Goal: Contribute content: Contribute content

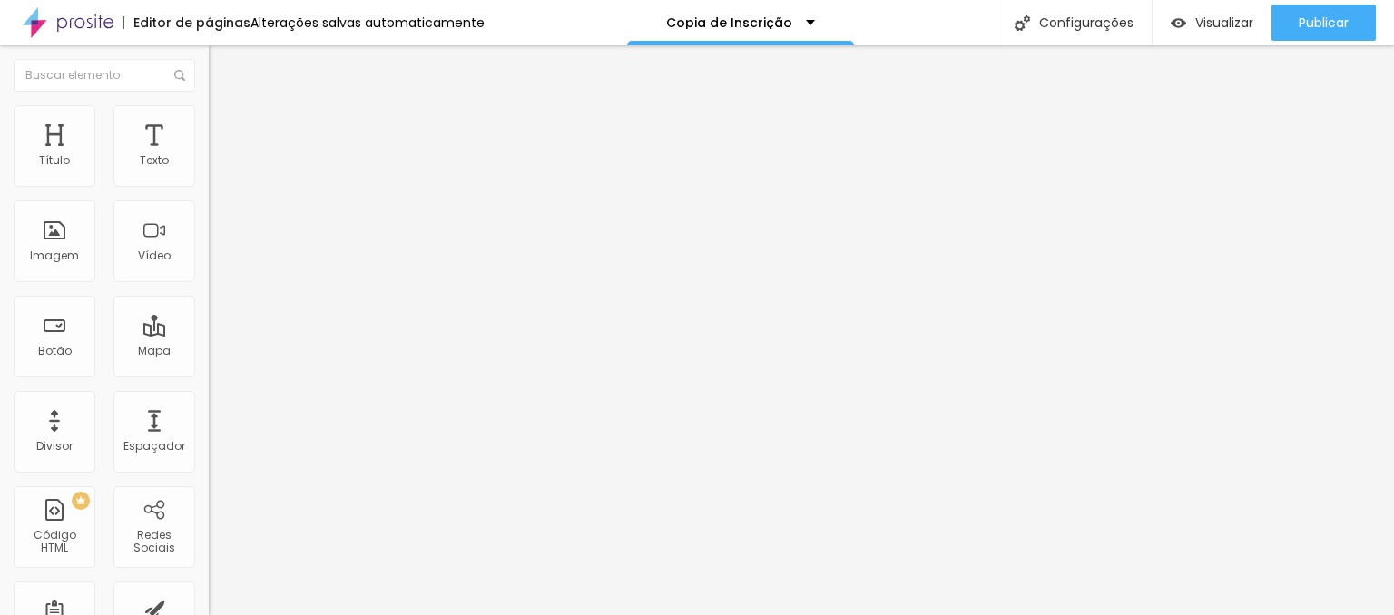
click at [544, 15] on div "Editor de páginas Alterações salvas automaticamente Copia de Inscrição Configur…" at bounding box center [697, 22] width 1394 height 45
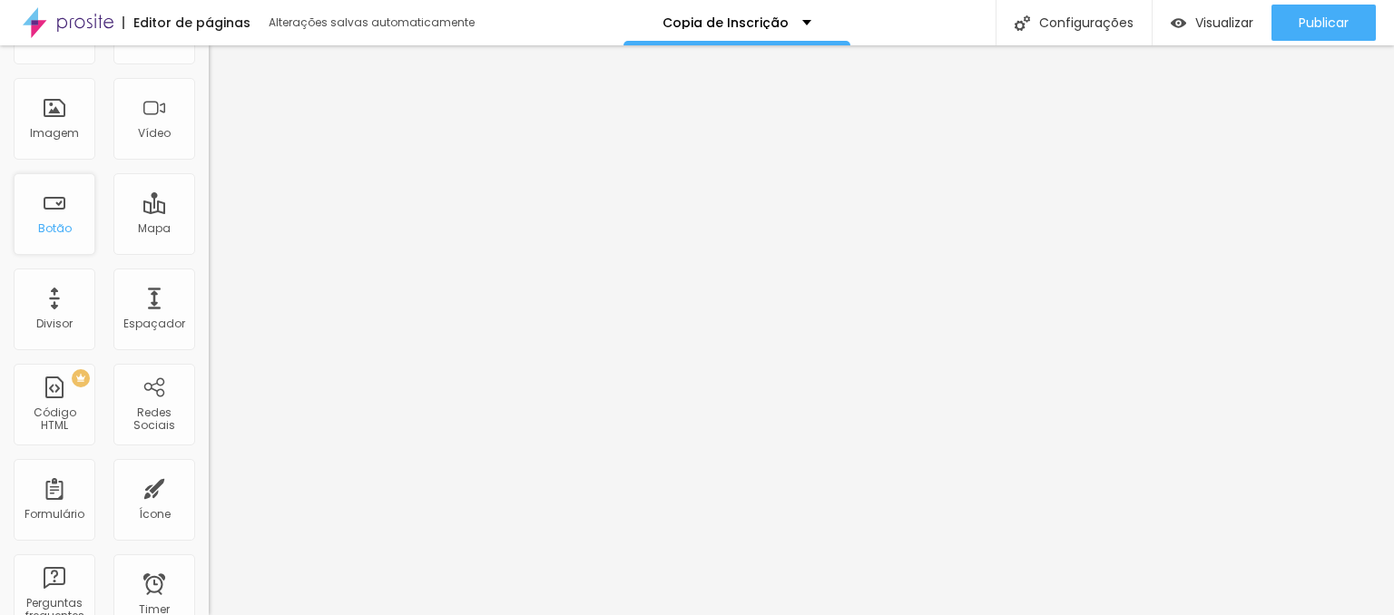
scroll to position [91, 0]
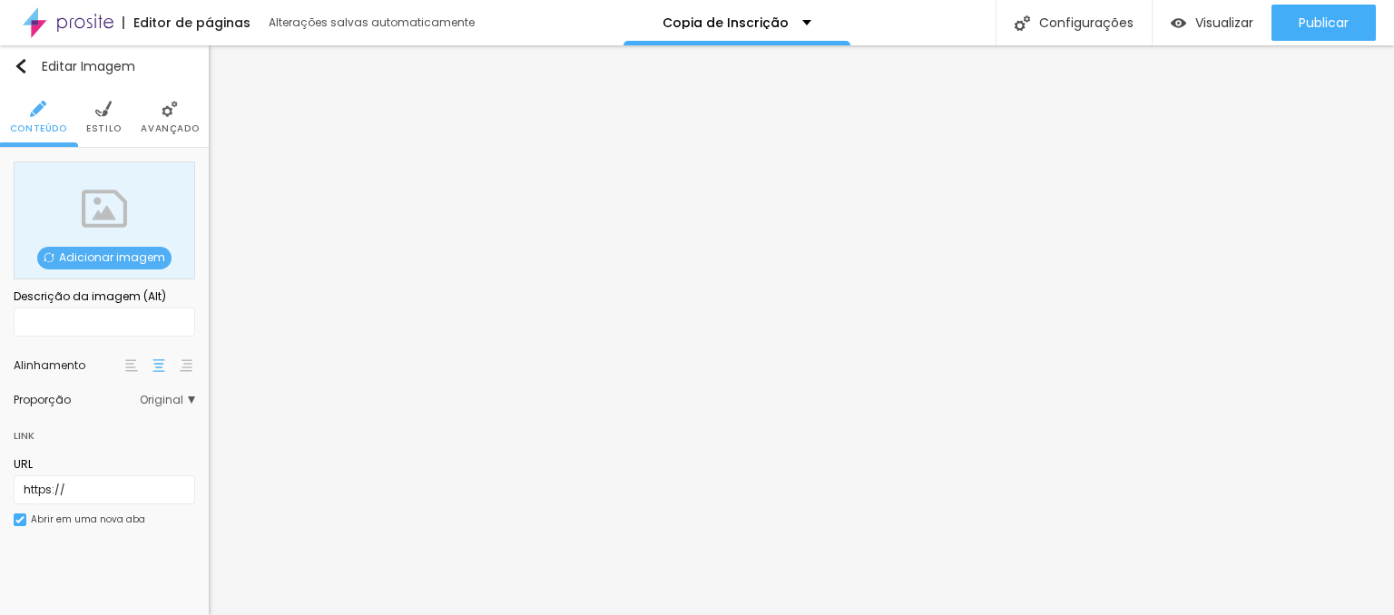
click at [85, 247] on span "Adicionar imagem" at bounding box center [104, 258] width 134 height 23
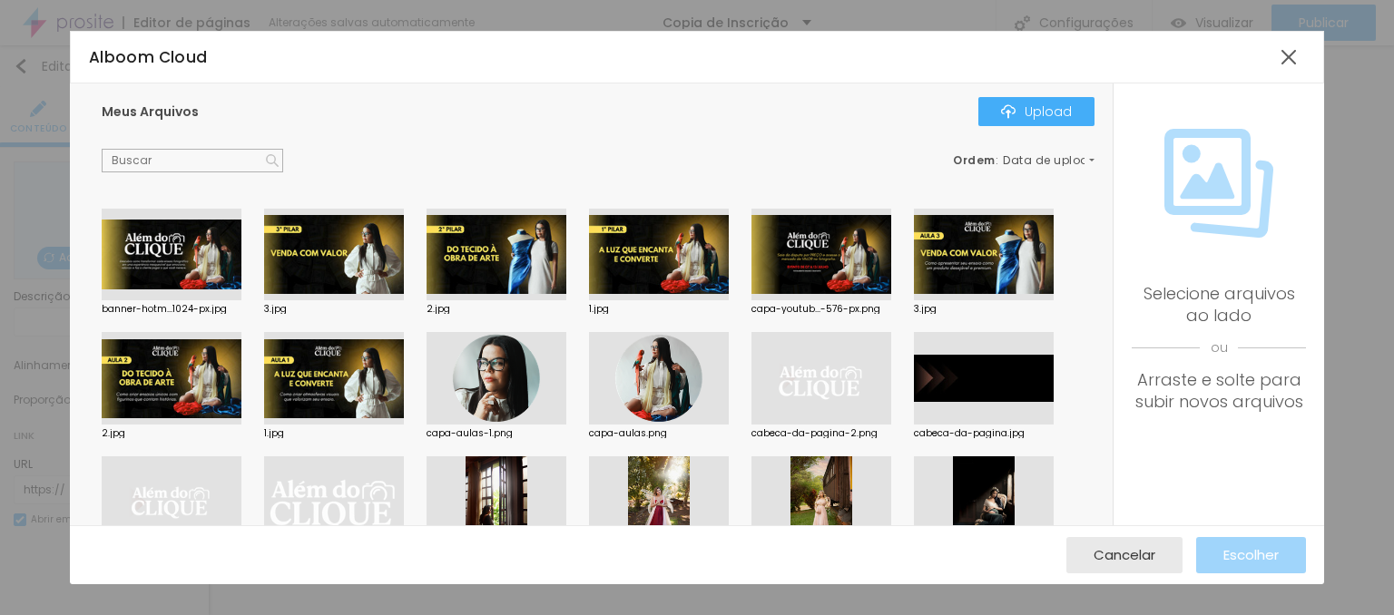
click at [159, 264] on div at bounding box center [172, 255] width 140 height 93
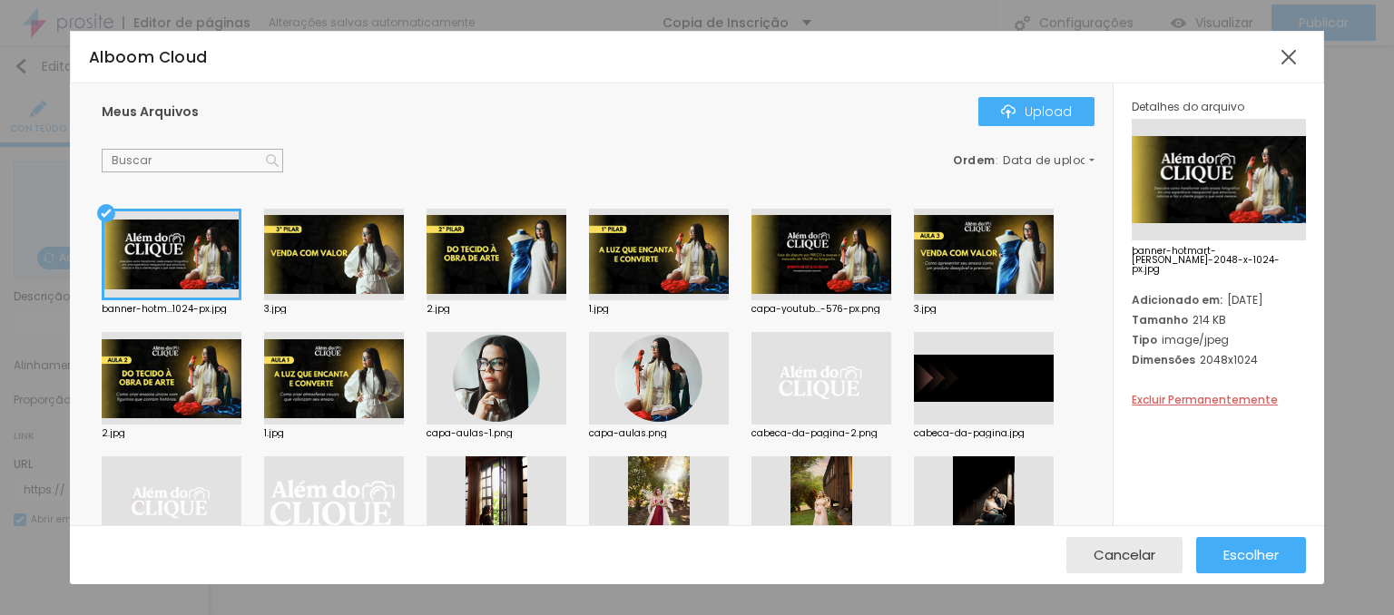
click at [868, 257] on div at bounding box center [821, 255] width 140 height 93
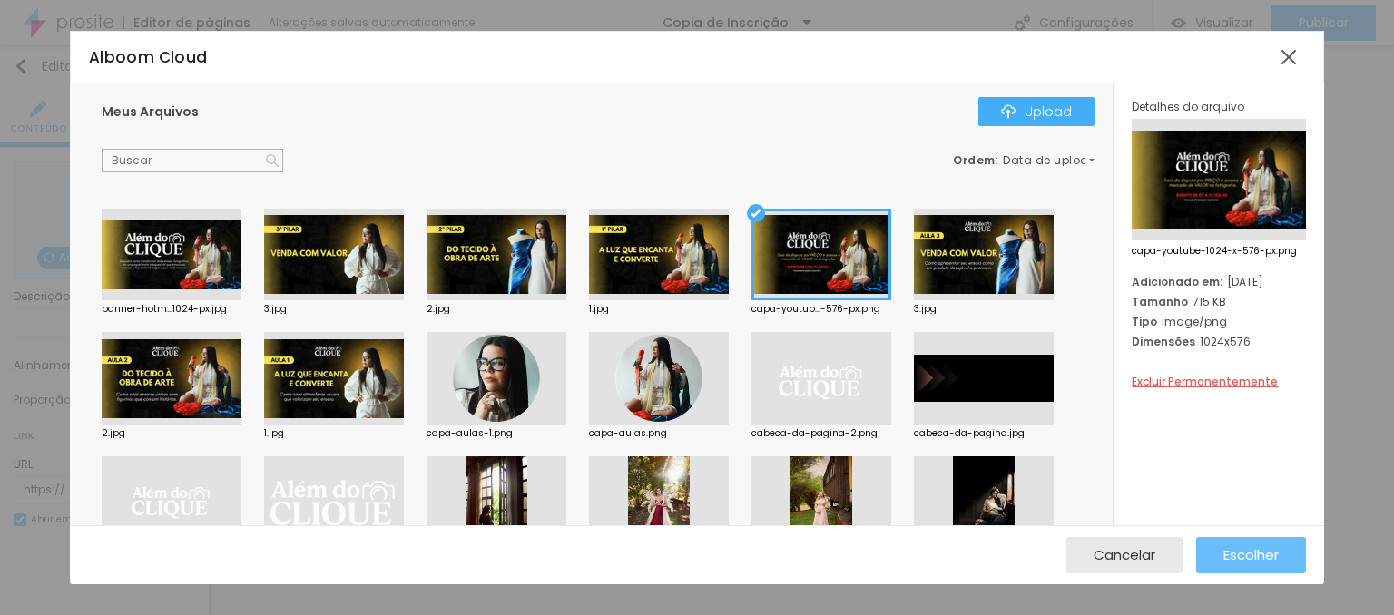
click at [1221, 550] on button "Escolher" at bounding box center [1251, 555] width 110 height 36
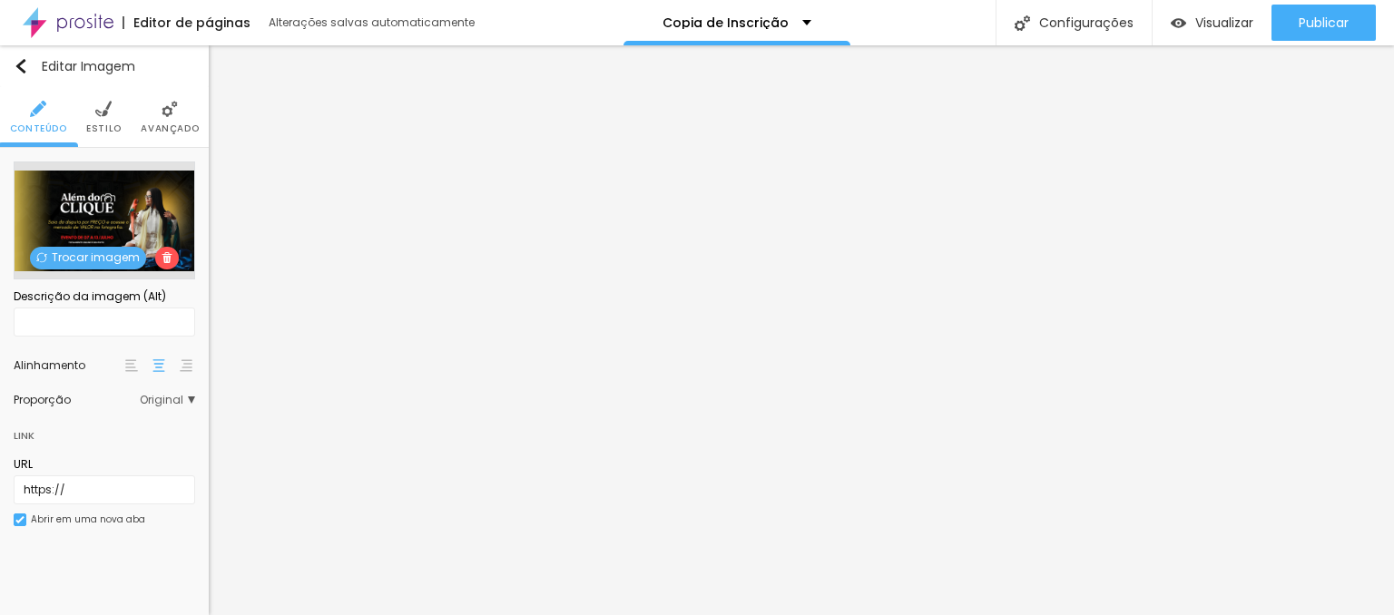
click at [168, 252] on img at bounding box center [167, 257] width 11 height 11
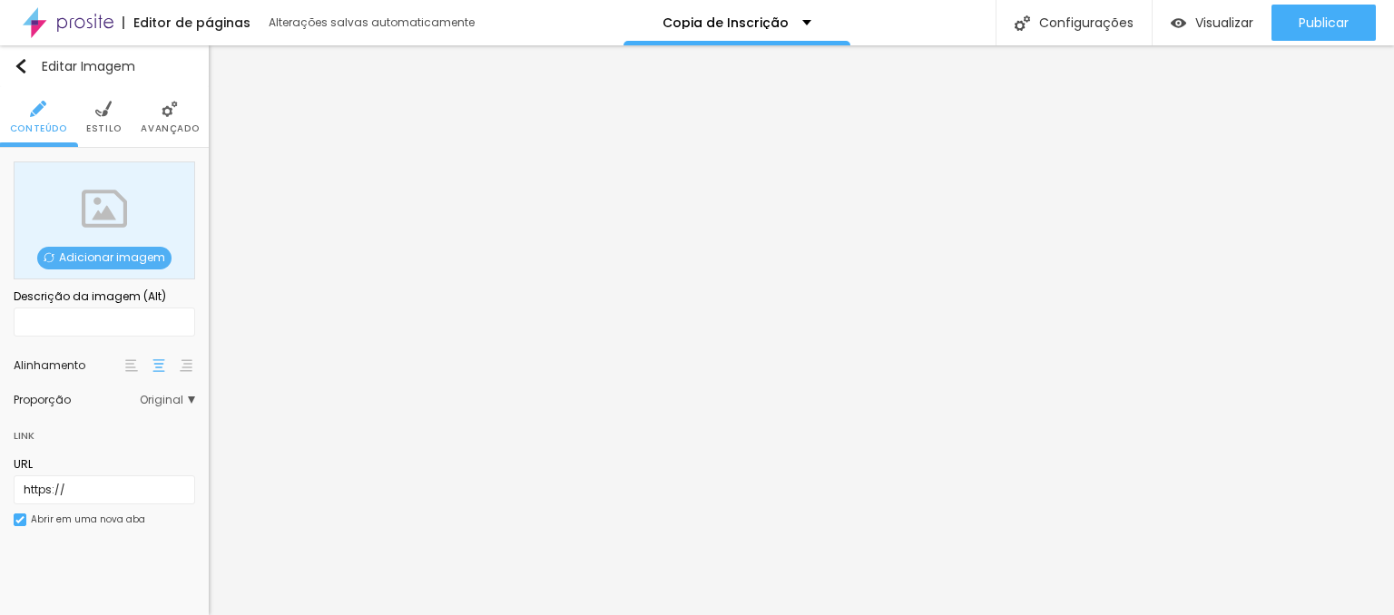
click at [67, 247] on span "Adicionar imagem" at bounding box center [104, 258] width 134 height 23
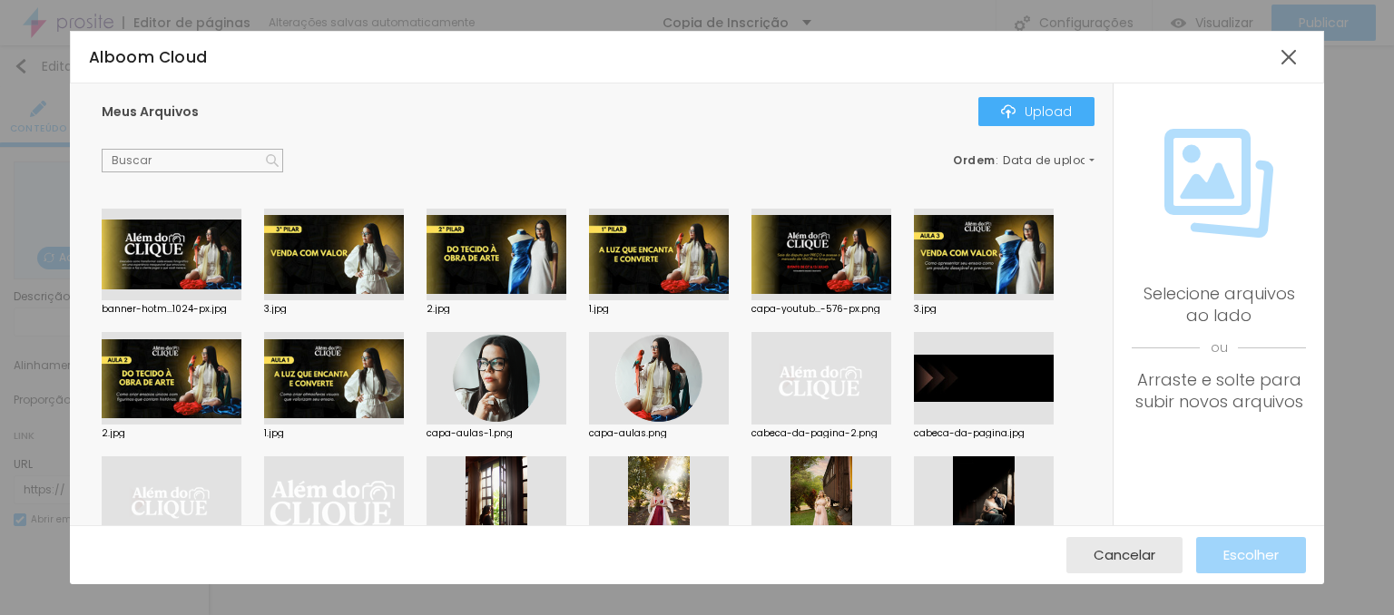
click at [136, 261] on div at bounding box center [172, 255] width 140 height 93
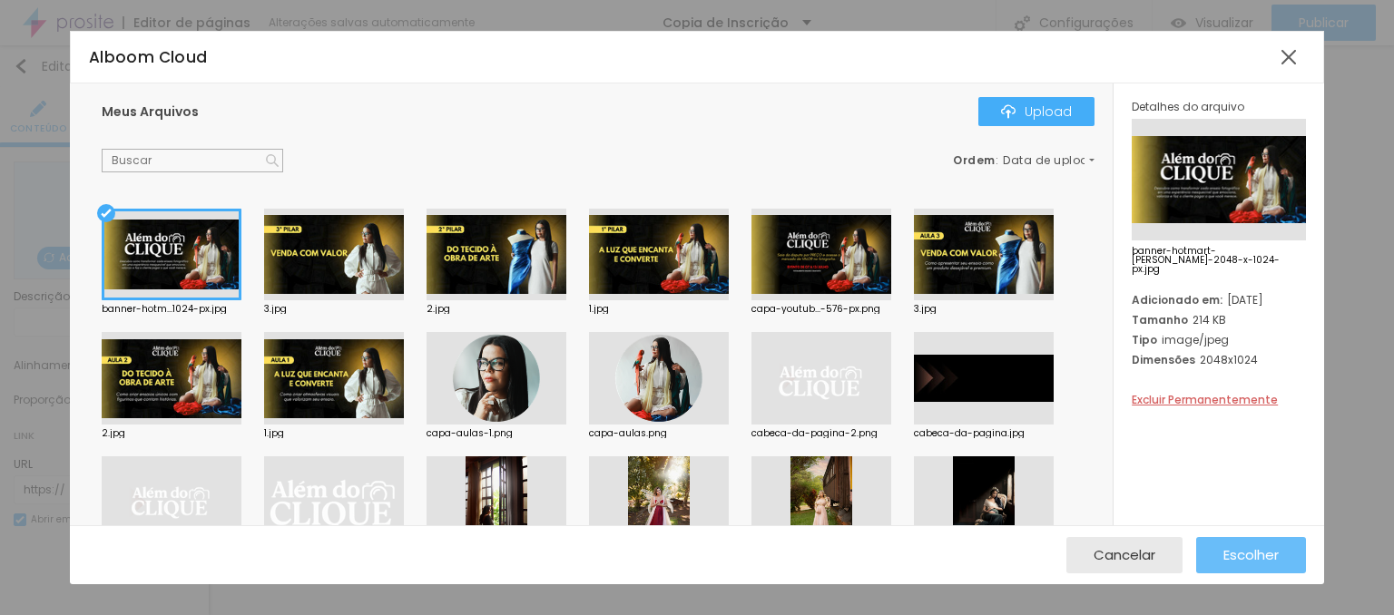
click at [1246, 550] on span "Escolher" at bounding box center [1250, 554] width 55 height 15
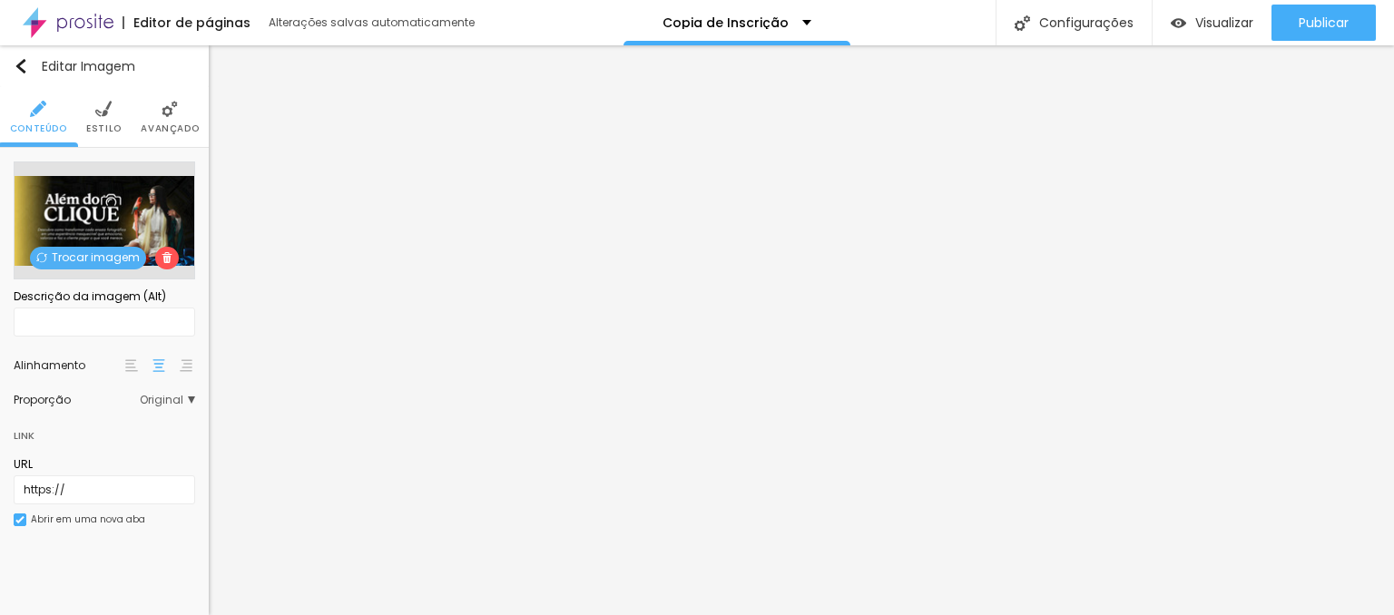
click at [162, 252] on img at bounding box center [167, 257] width 11 height 11
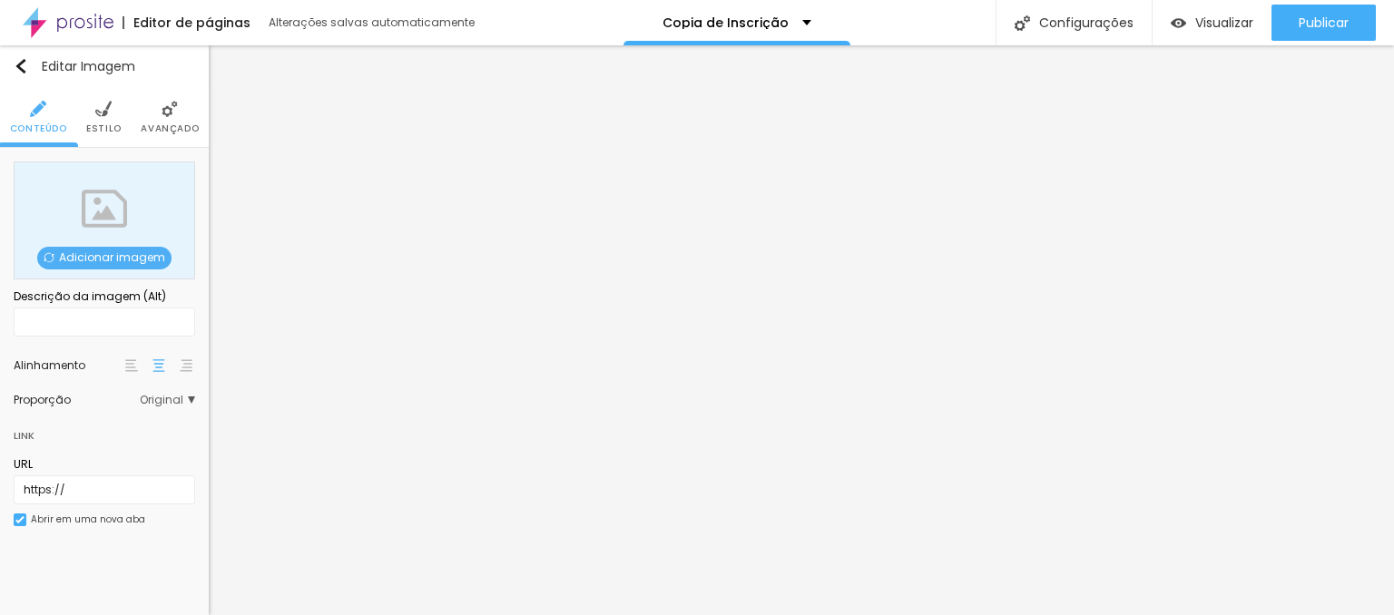
click at [132, 247] on span "Adicionar imagem" at bounding box center [104, 258] width 134 height 23
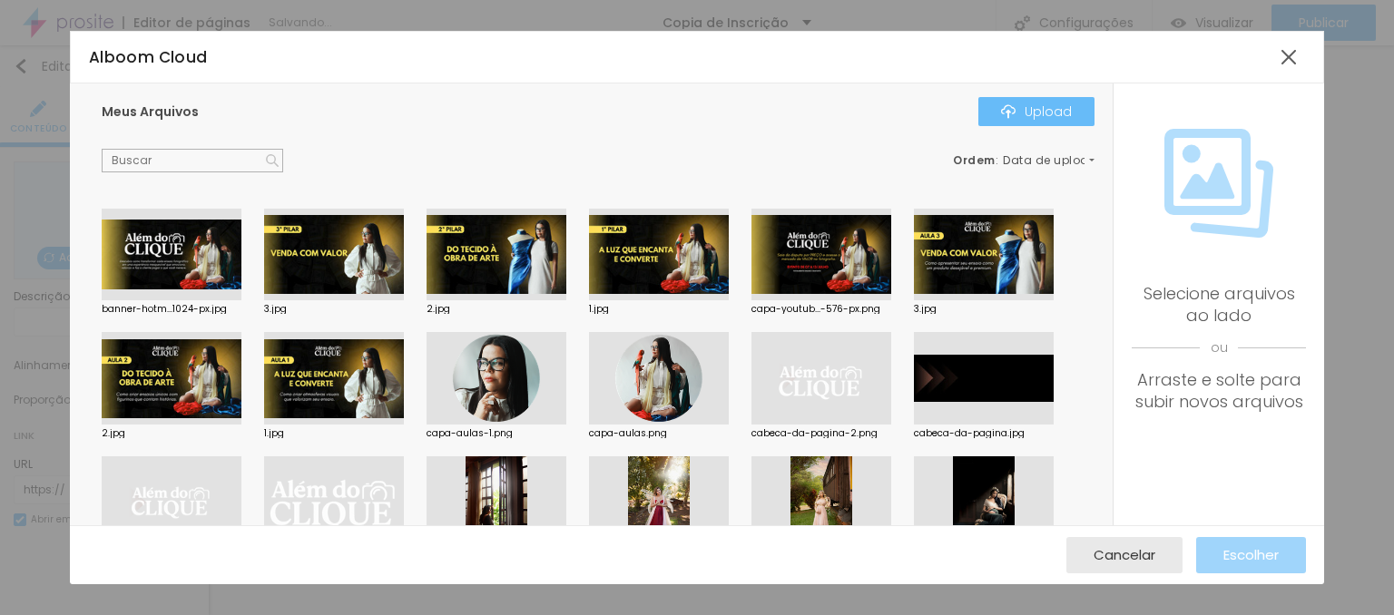
click at [1022, 113] on div "Upload" at bounding box center [1036, 111] width 71 height 15
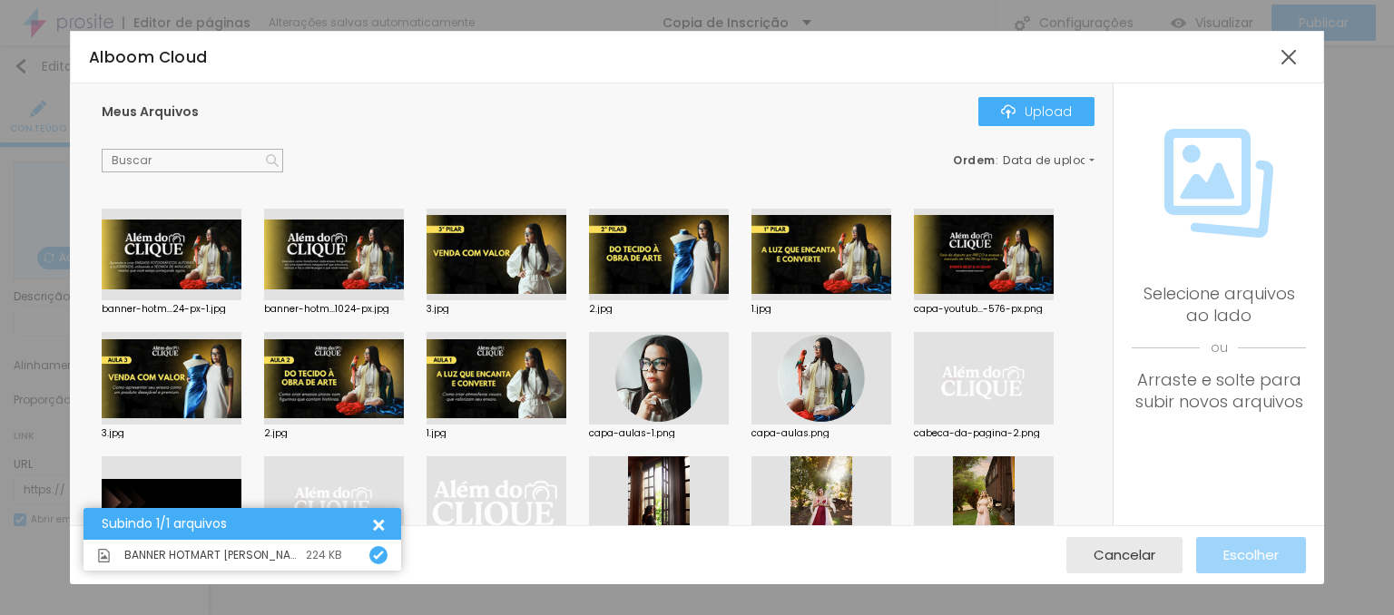
click at [221, 261] on div at bounding box center [172, 255] width 140 height 93
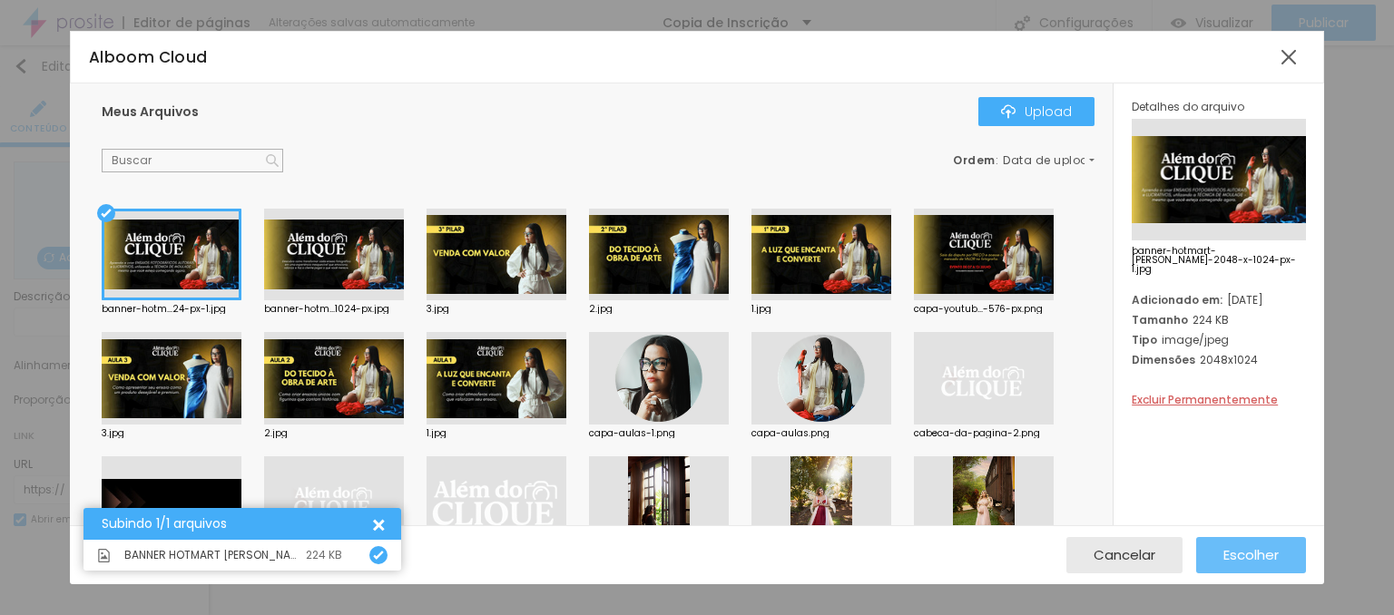
click at [1256, 543] on div "Escolher" at bounding box center [1250, 555] width 55 height 36
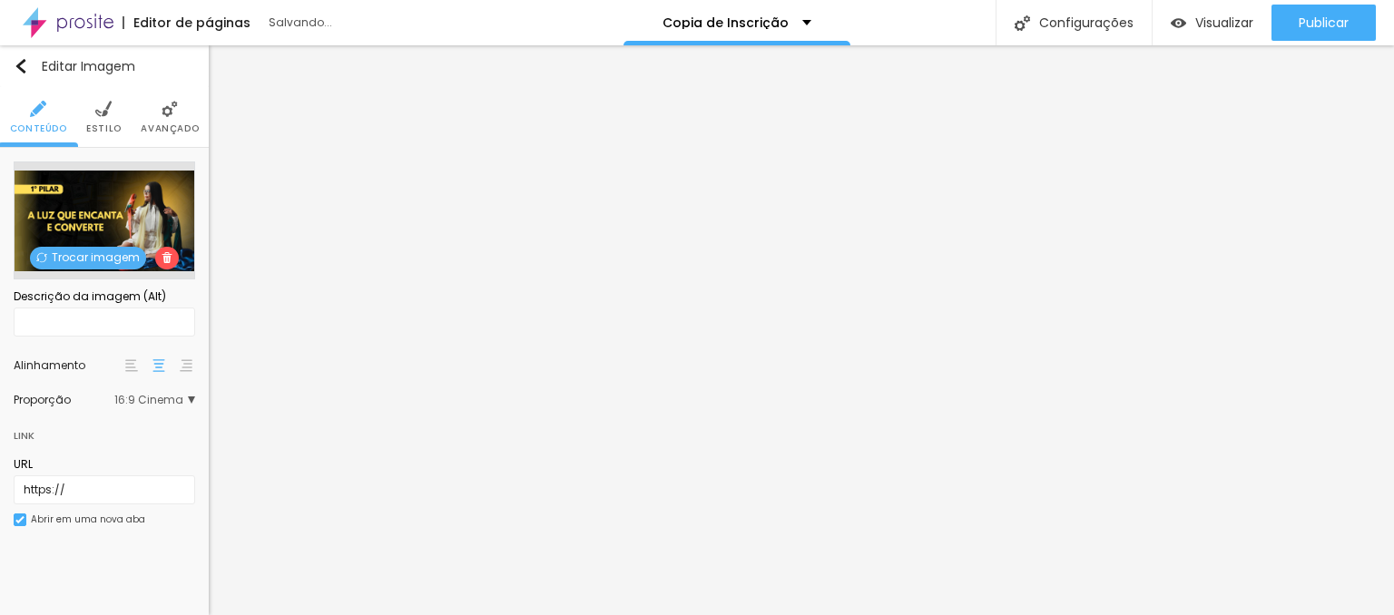
click at [123, 247] on span "Trocar imagem" at bounding box center [88, 258] width 116 height 23
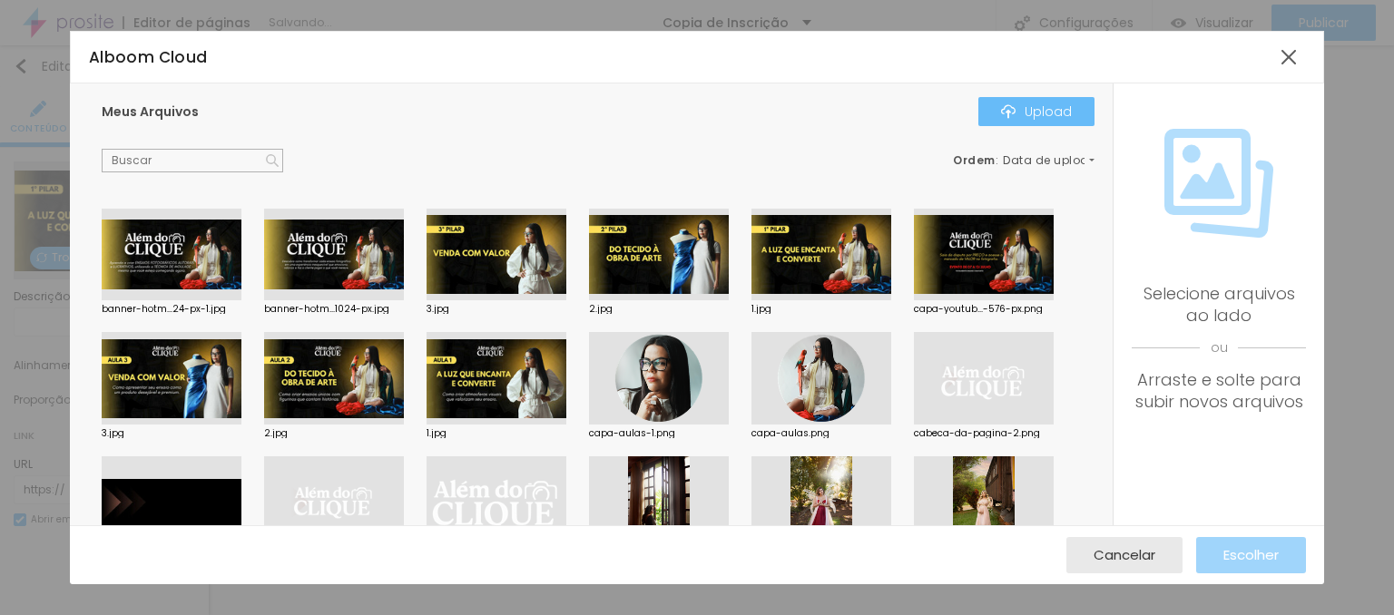
click at [1012, 104] on img "button" at bounding box center [1008, 111] width 15 height 15
click at [1029, 129] on div "Meus Arquivos Upload Ordem : Data de upload" at bounding box center [598, 134] width 993 height 75
click at [1033, 113] on div "Upload" at bounding box center [1036, 111] width 71 height 15
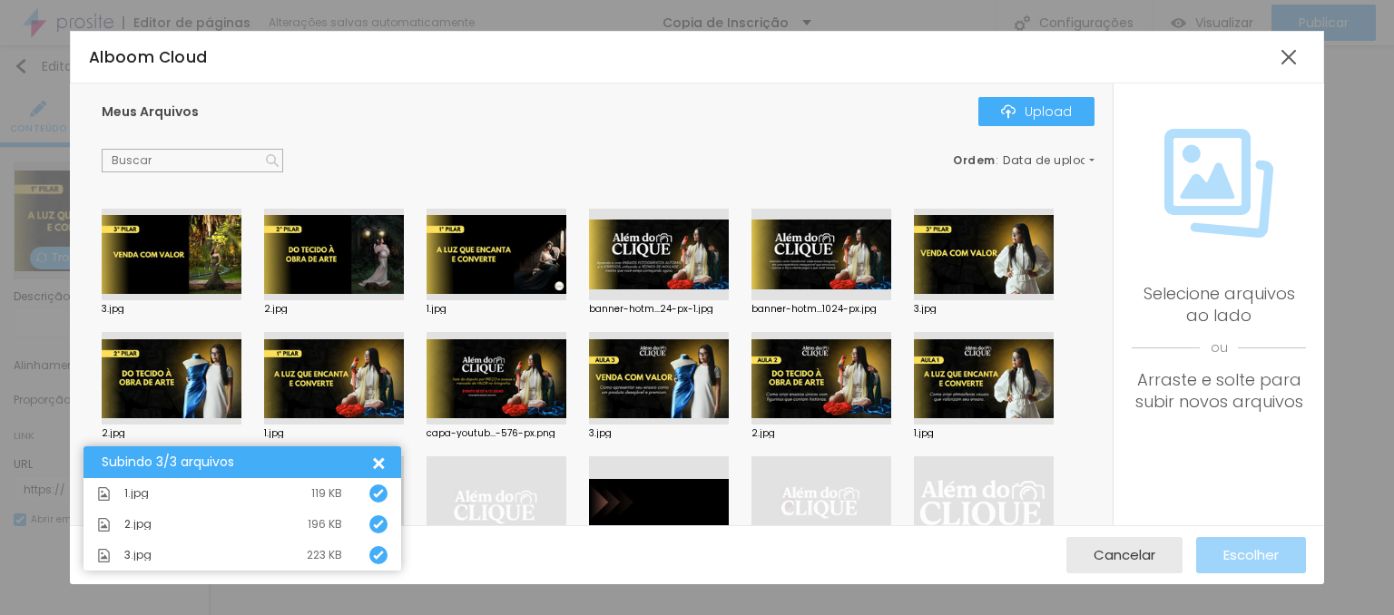
click at [473, 234] on div at bounding box center [497, 255] width 140 height 93
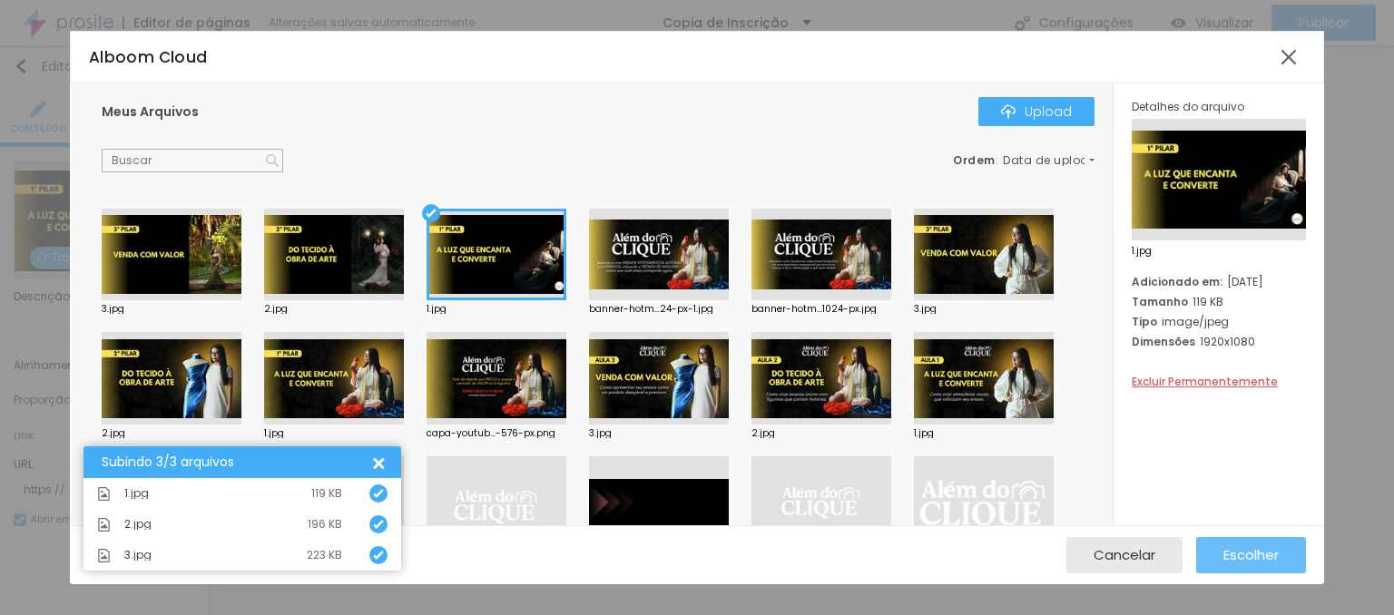
click at [1276, 552] on span "Escolher" at bounding box center [1250, 554] width 55 height 15
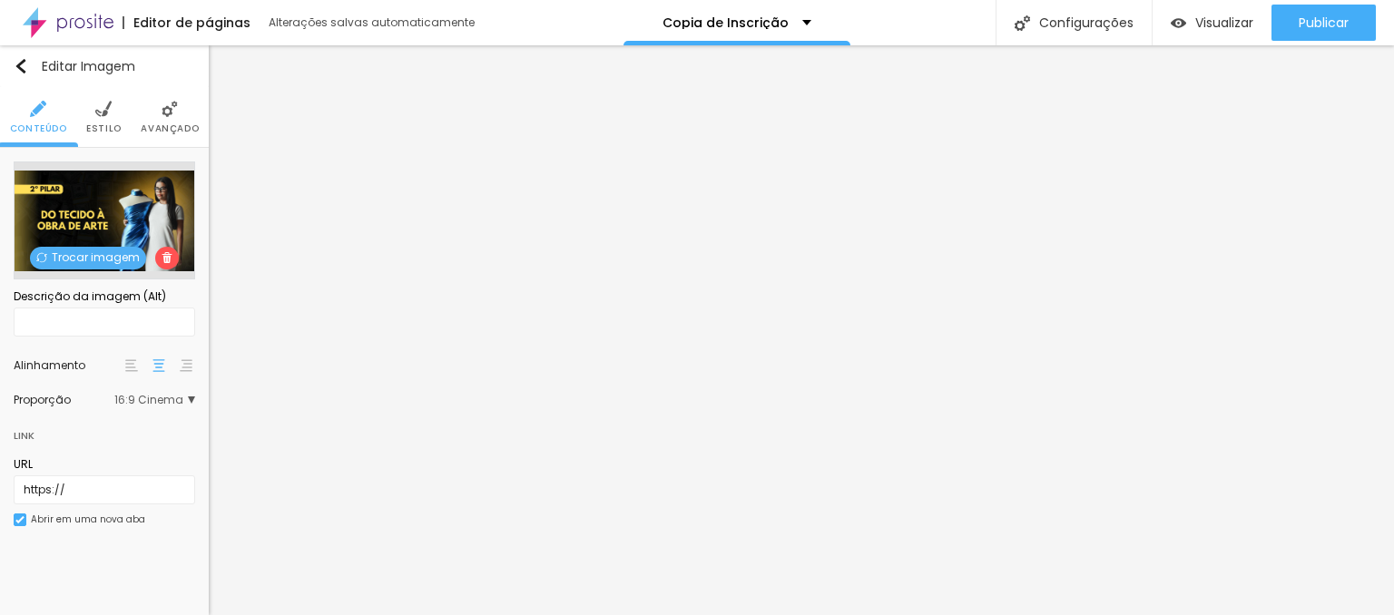
click at [74, 247] on span "Trocar imagem" at bounding box center [88, 258] width 116 height 23
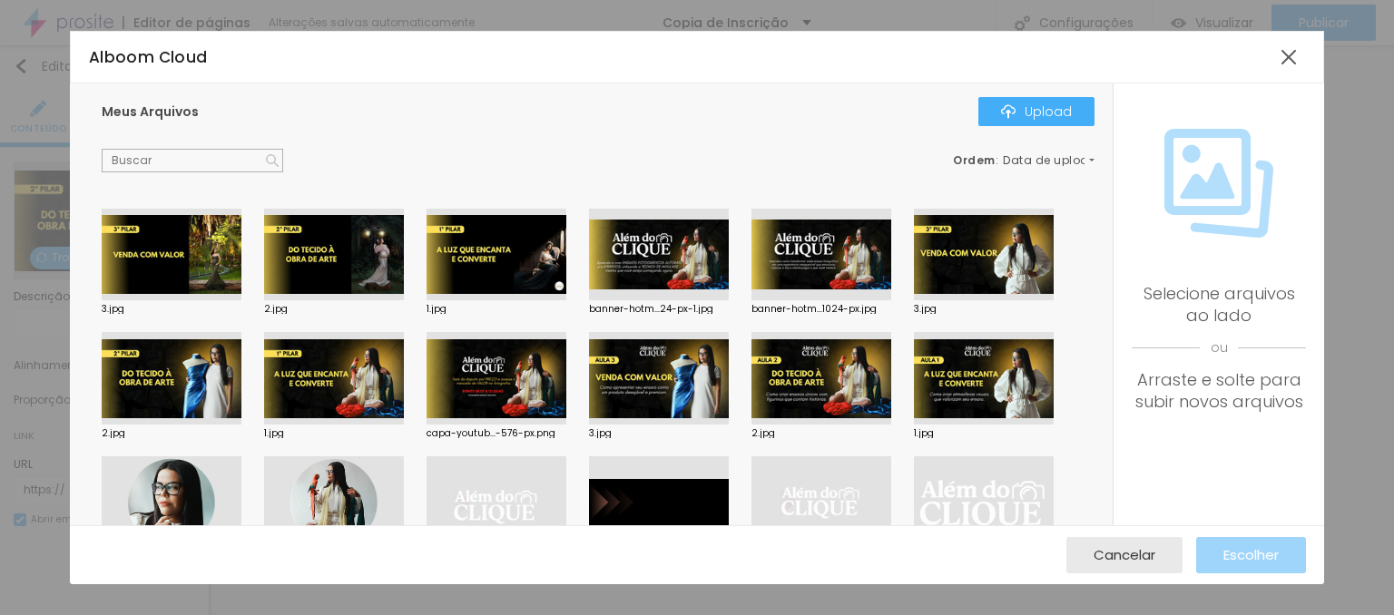
click at [301, 250] on div at bounding box center [334, 255] width 140 height 93
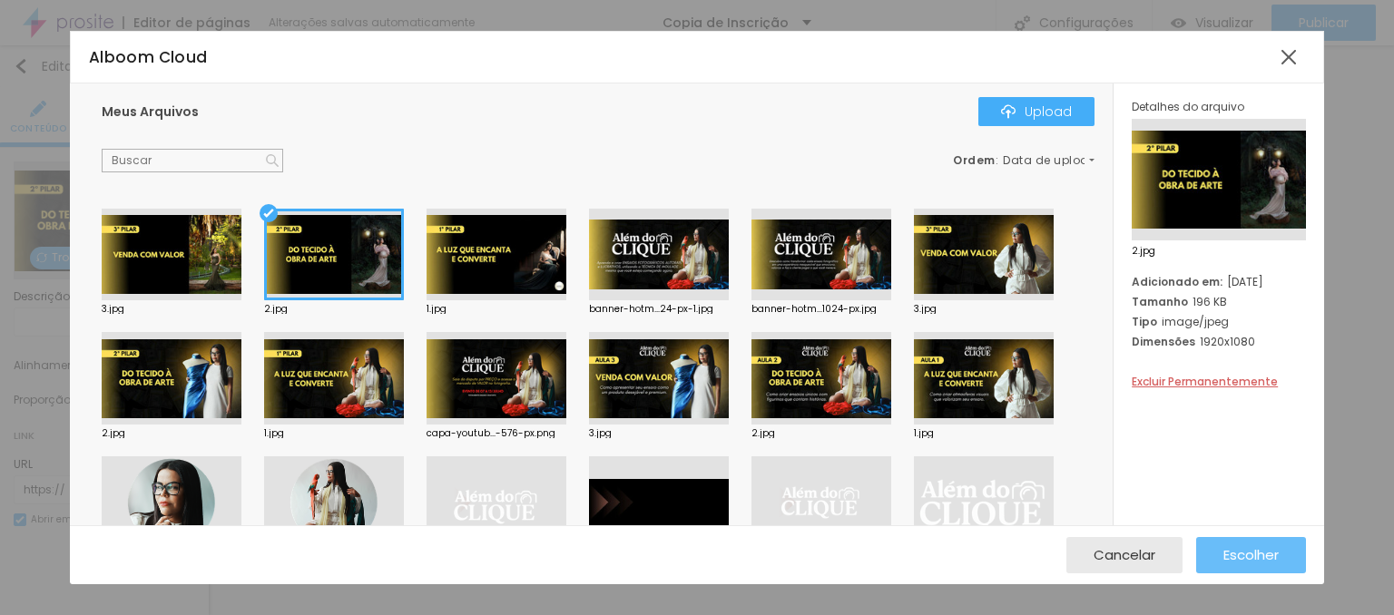
click at [1241, 553] on span "Escolher" at bounding box center [1250, 554] width 55 height 15
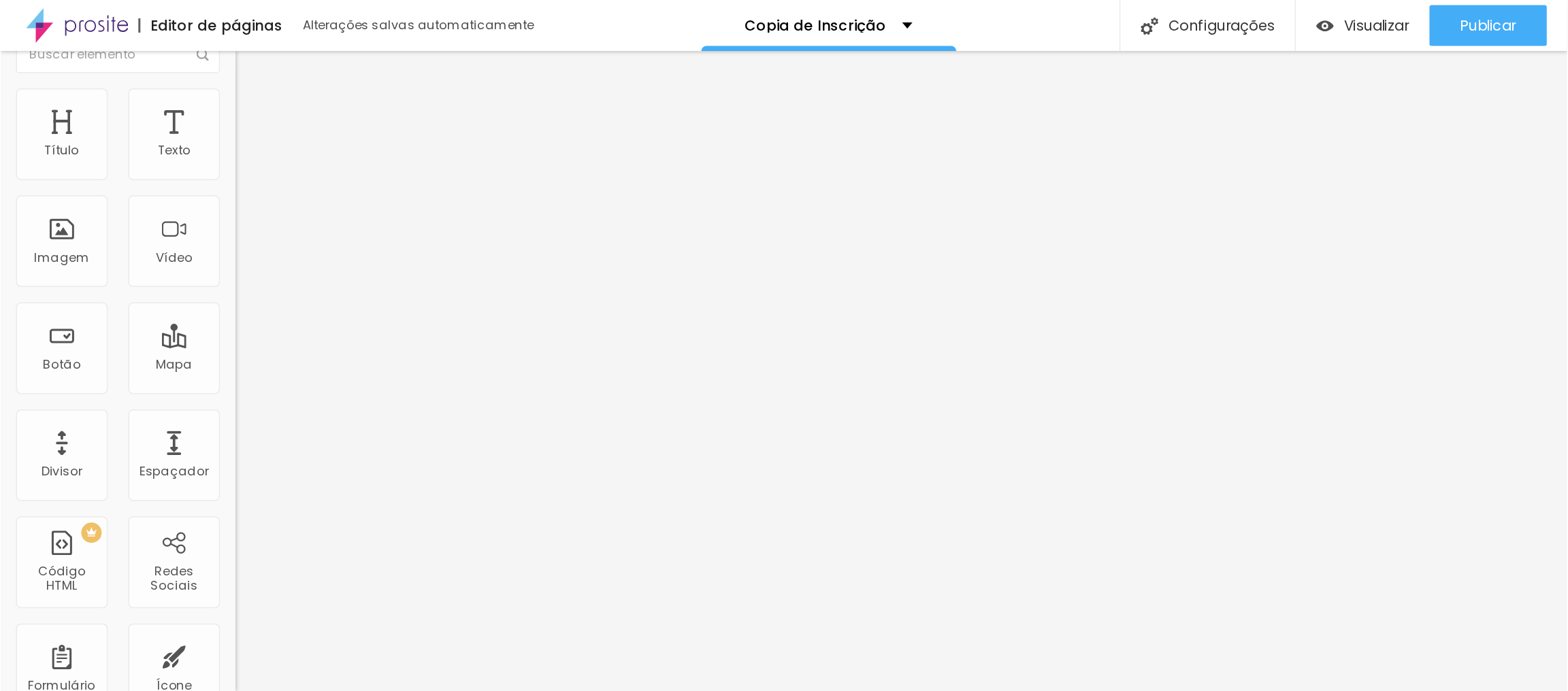
scroll to position [0, 0]
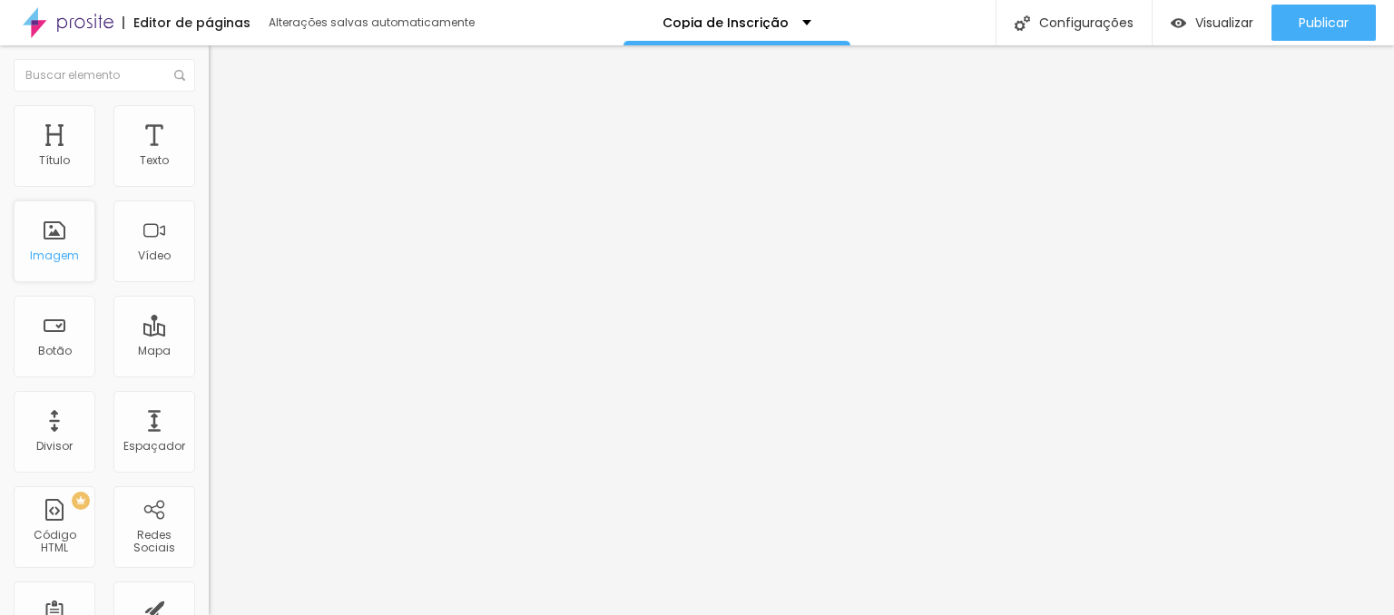
click at [63, 241] on div "Imagem" at bounding box center [55, 242] width 82 height 82
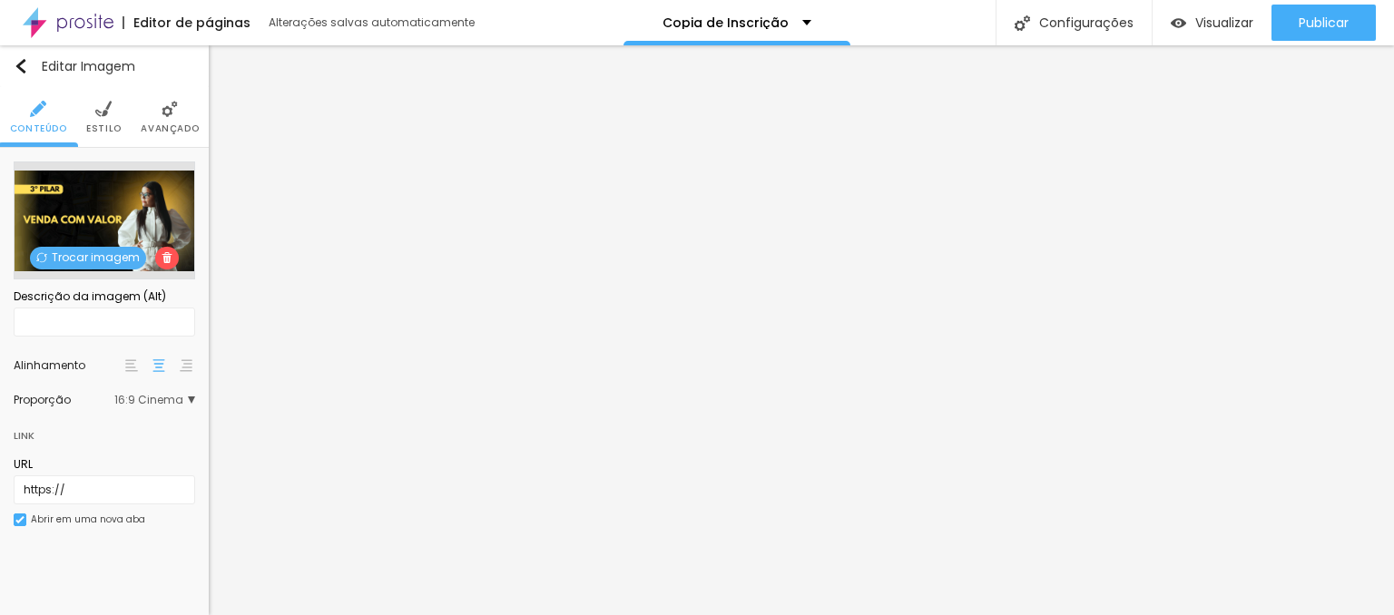
click at [128, 260] on span "Trocar imagem" at bounding box center [88, 258] width 116 height 23
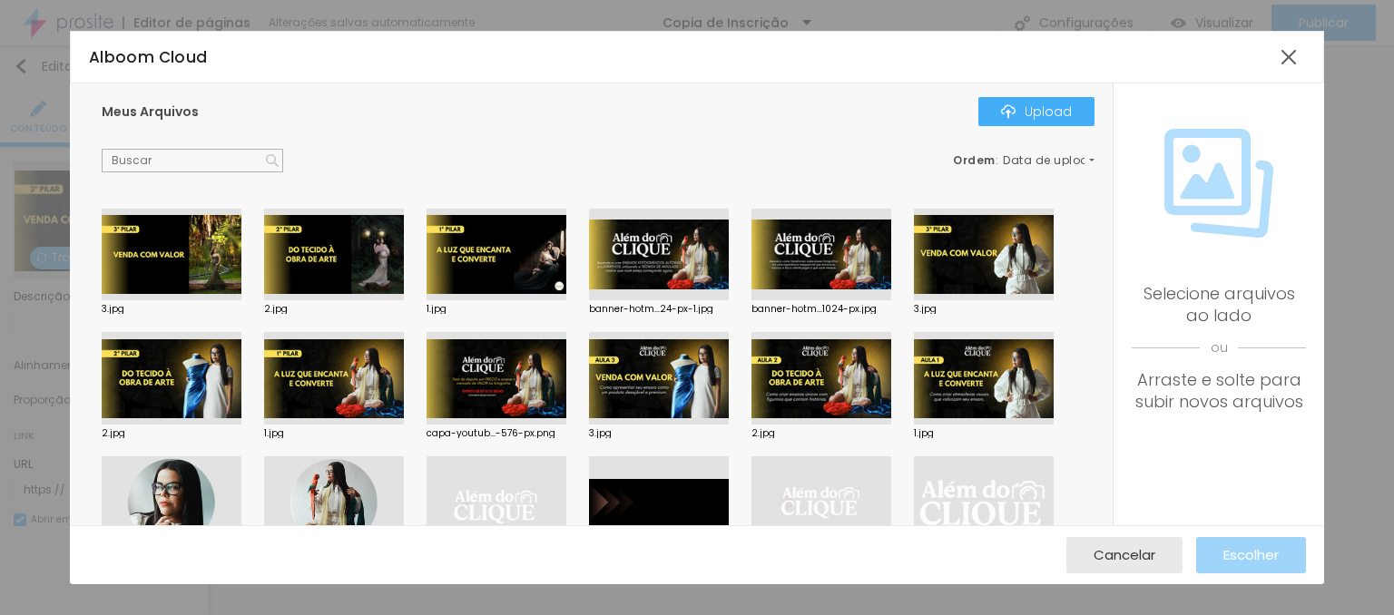
click at [214, 270] on div at bounding box center [172, 255] width 140 height 93
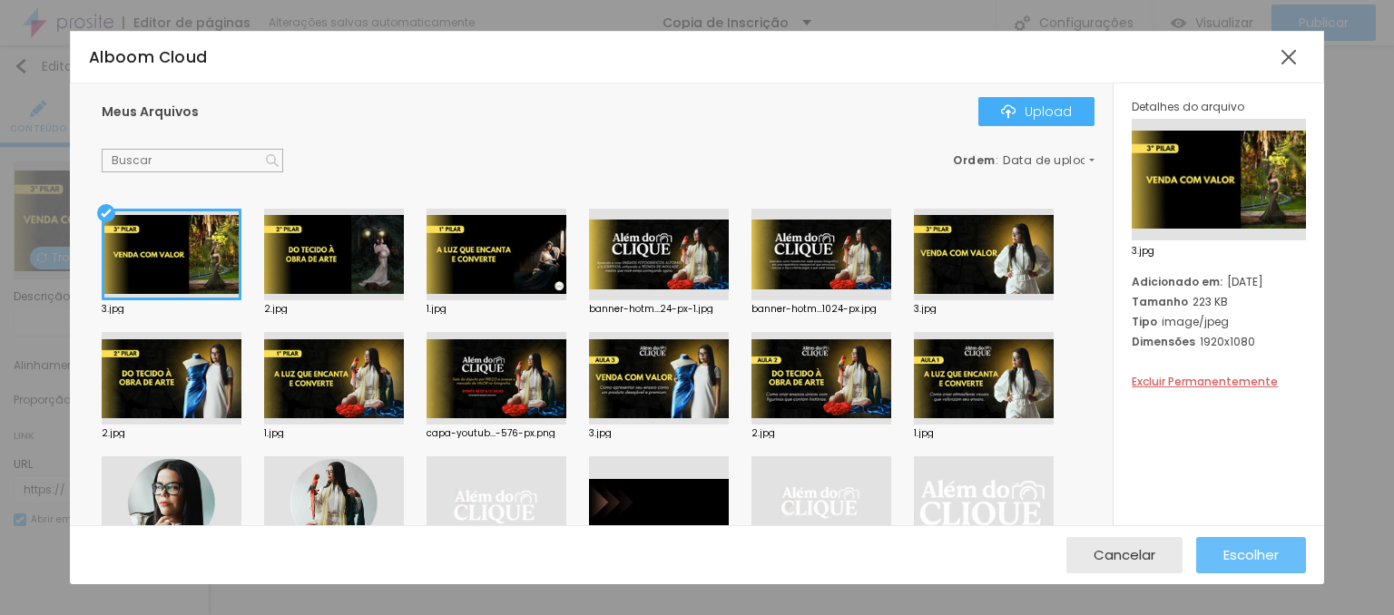
click at [1275, 558] on span "Escolher" at bounding box center [1250, 554] width 55 height 15
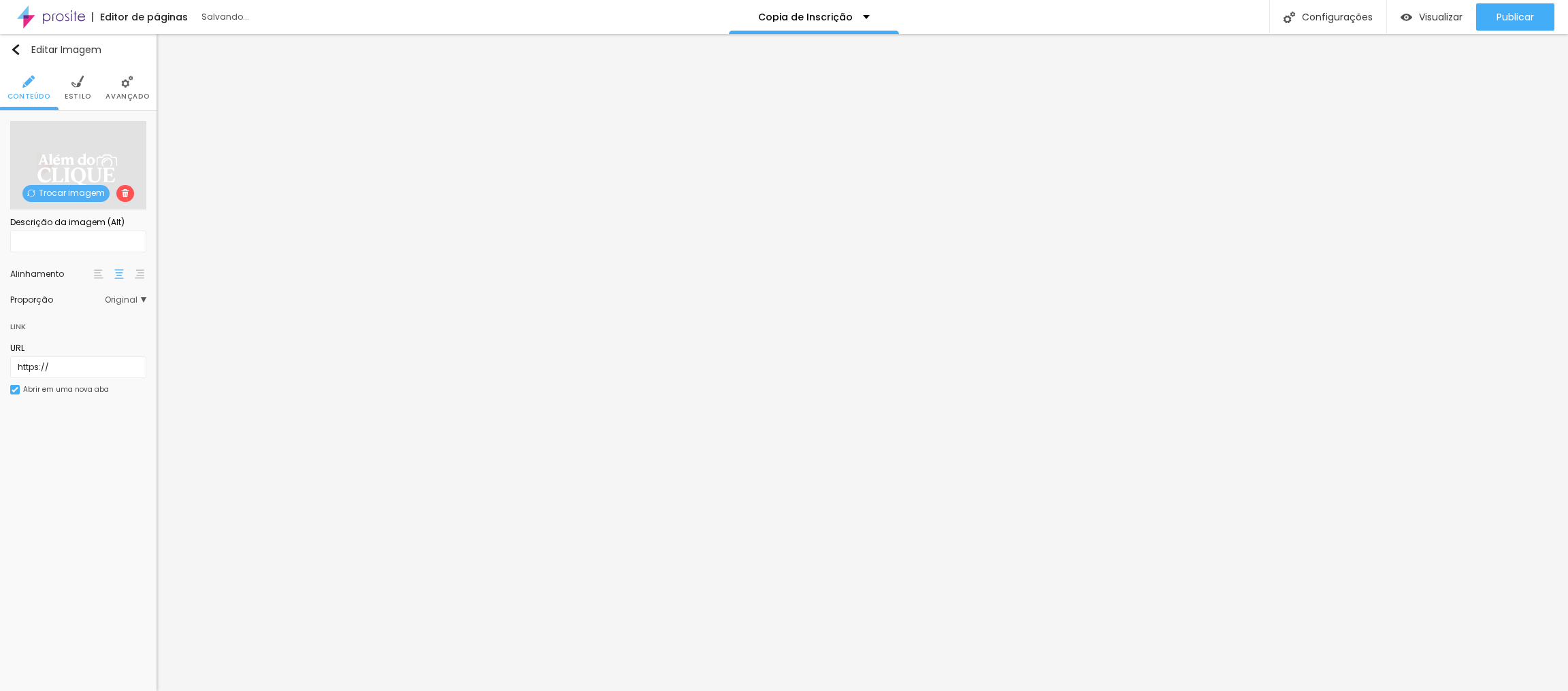
click at [87, 196] on span "Trocar imagem" at bounding box center [66, 193] width 87 height 17
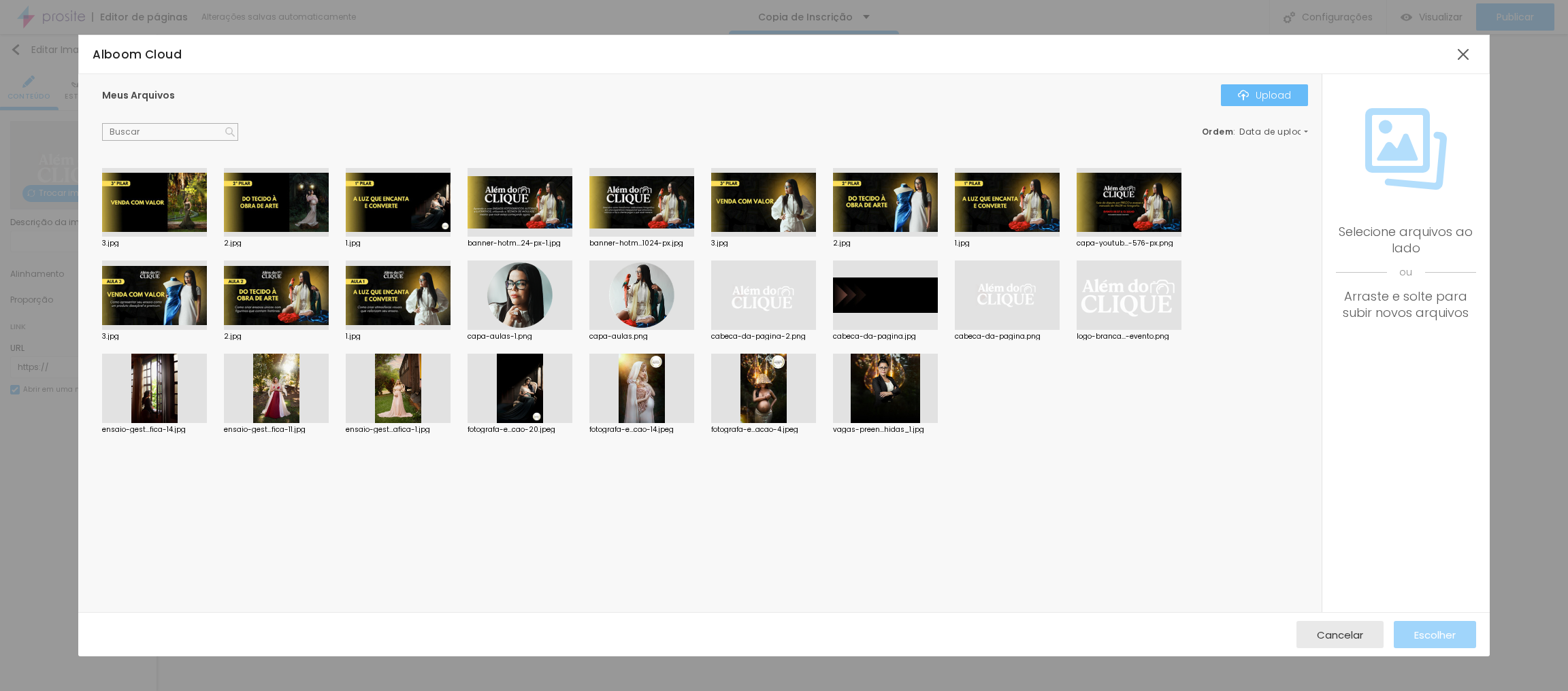
click at [1045, 94] on div "Upload" at bounding box center [1264, 95] width 53 height 11
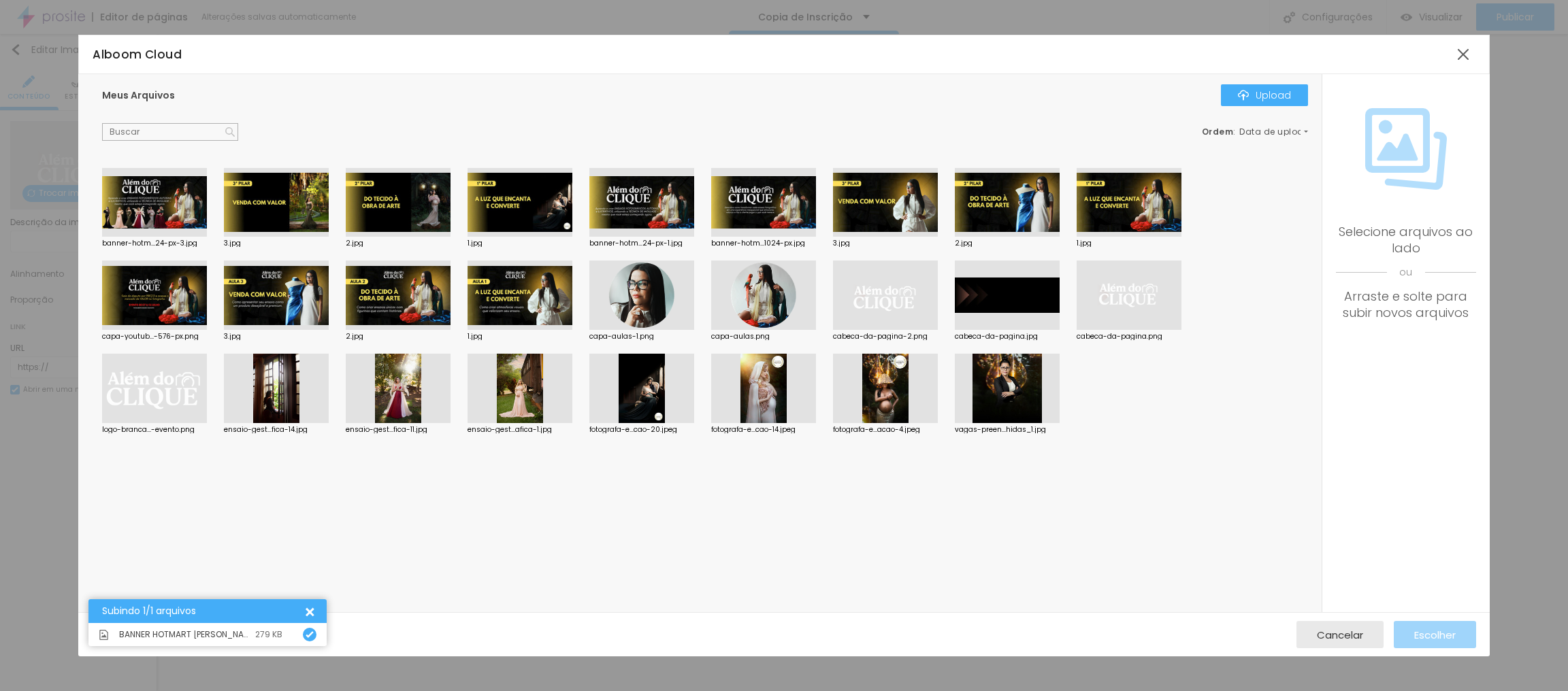
click at [146, 211] on div at bounding box center [154, 202] width 105 height 70
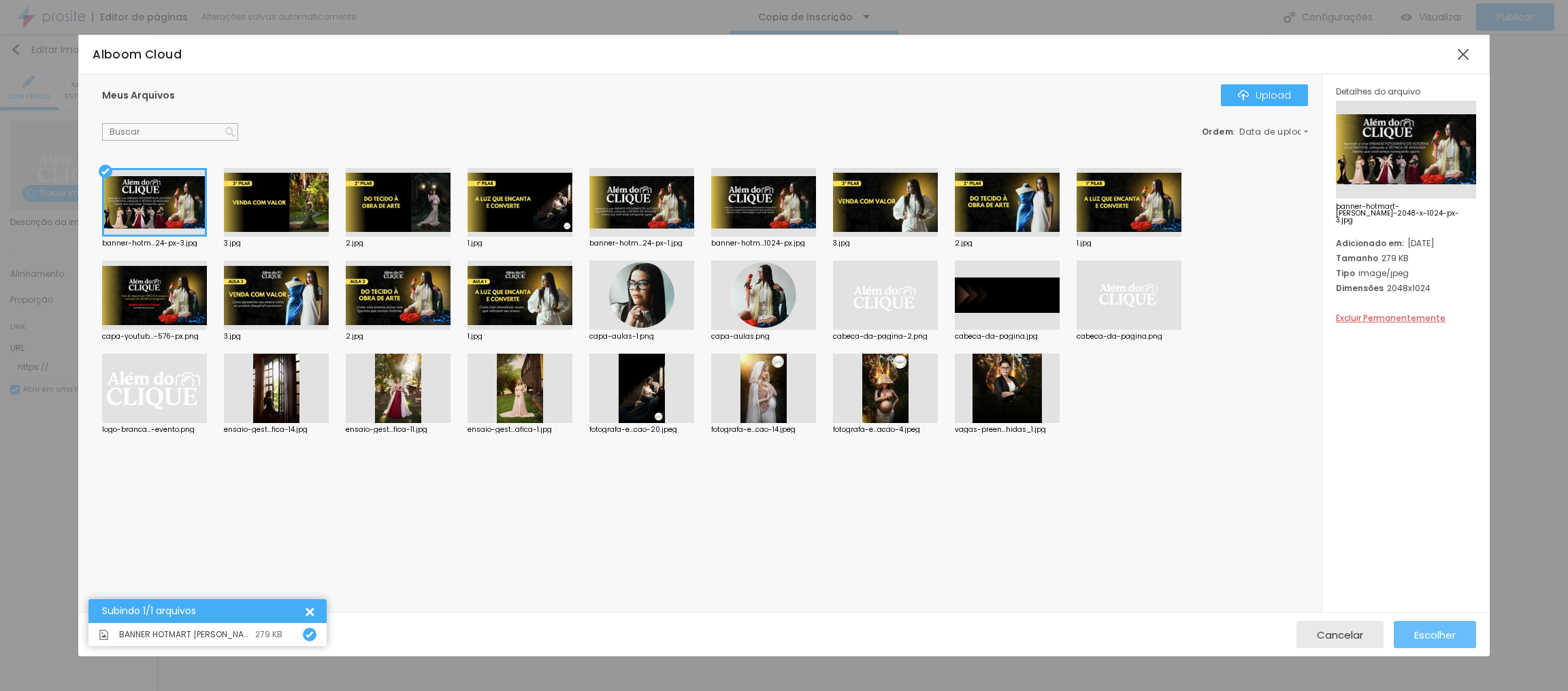
click at [1045, 460] on span "Escolher" at bounding box center [1435, 634] width 41 height 11
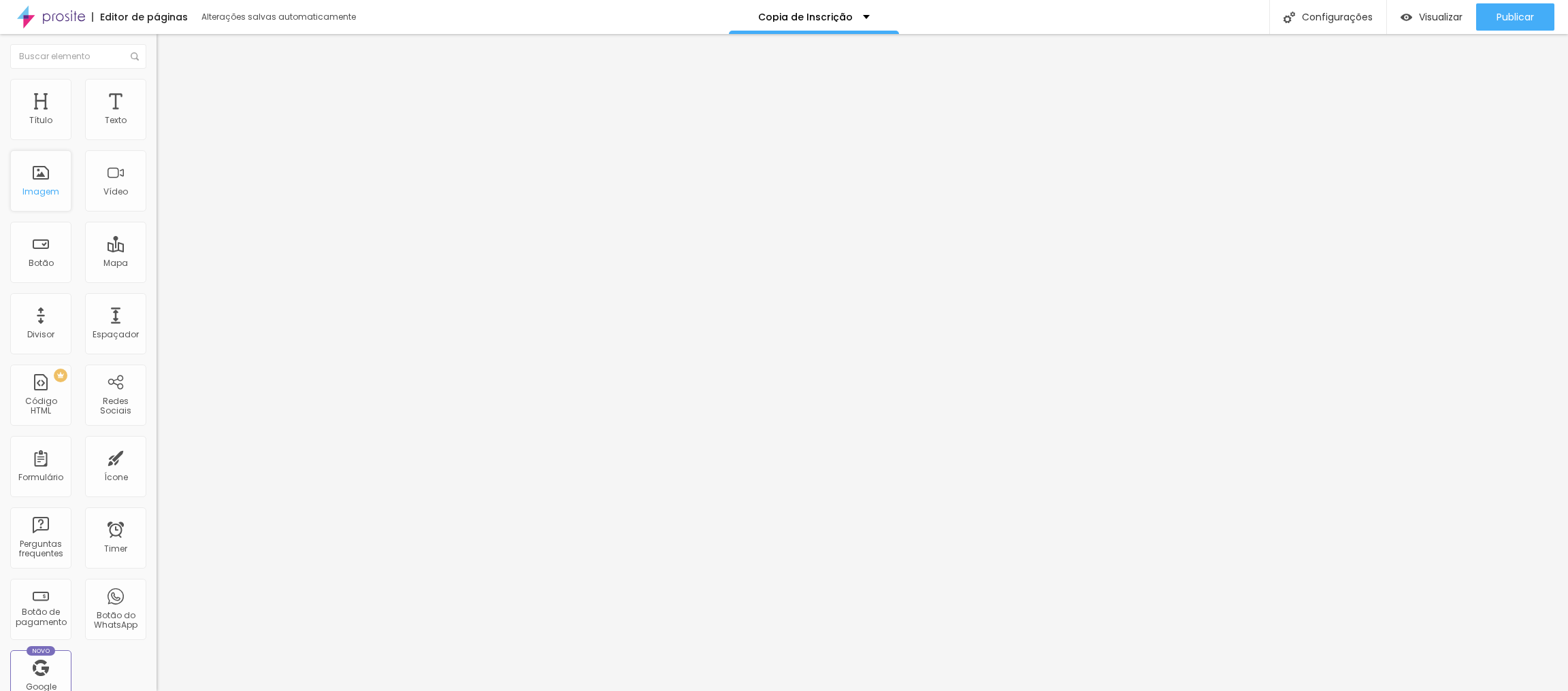
click at [46, 203] on div "Imagem" at bounding box center [41, 181] width 61 height 61
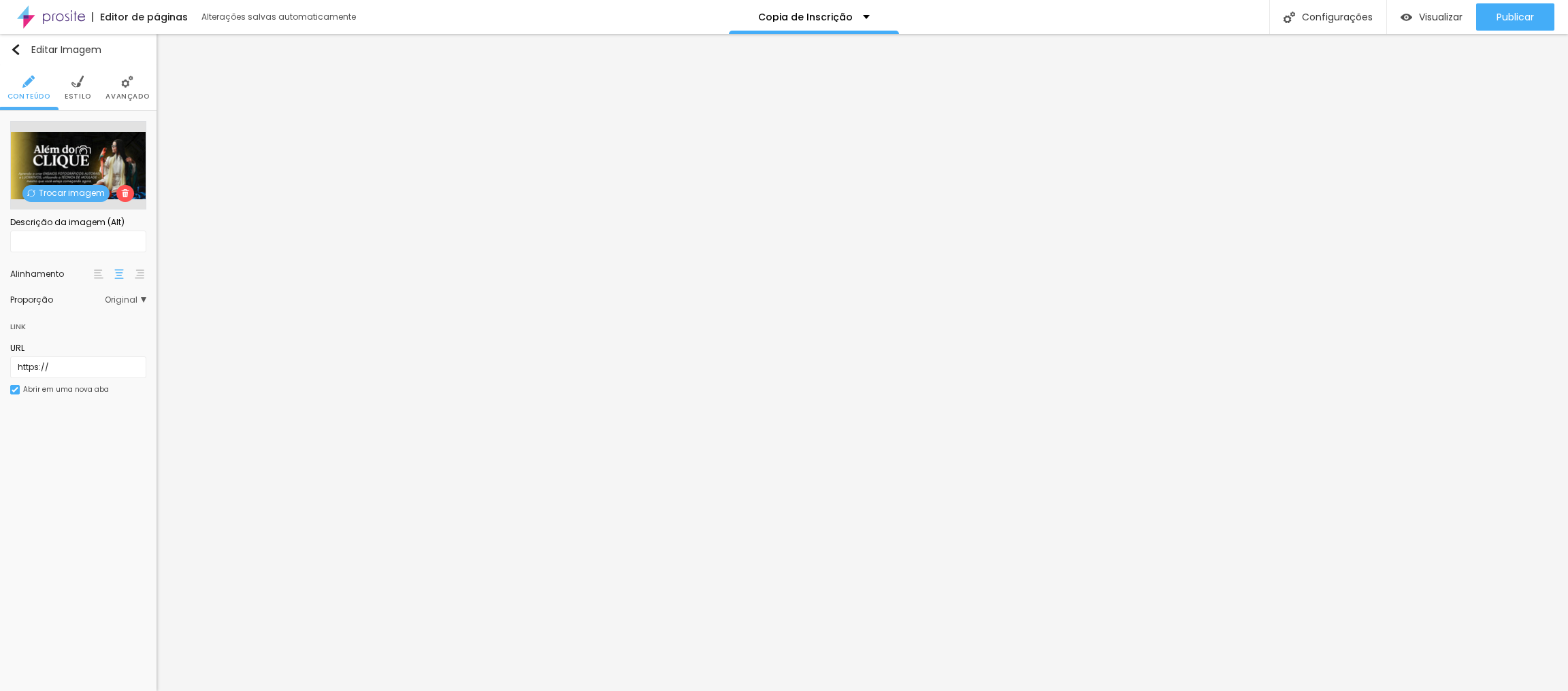
click at [70, 192] on span "Trocar imagem" at bounding box center [66, 193] width 87 height 17
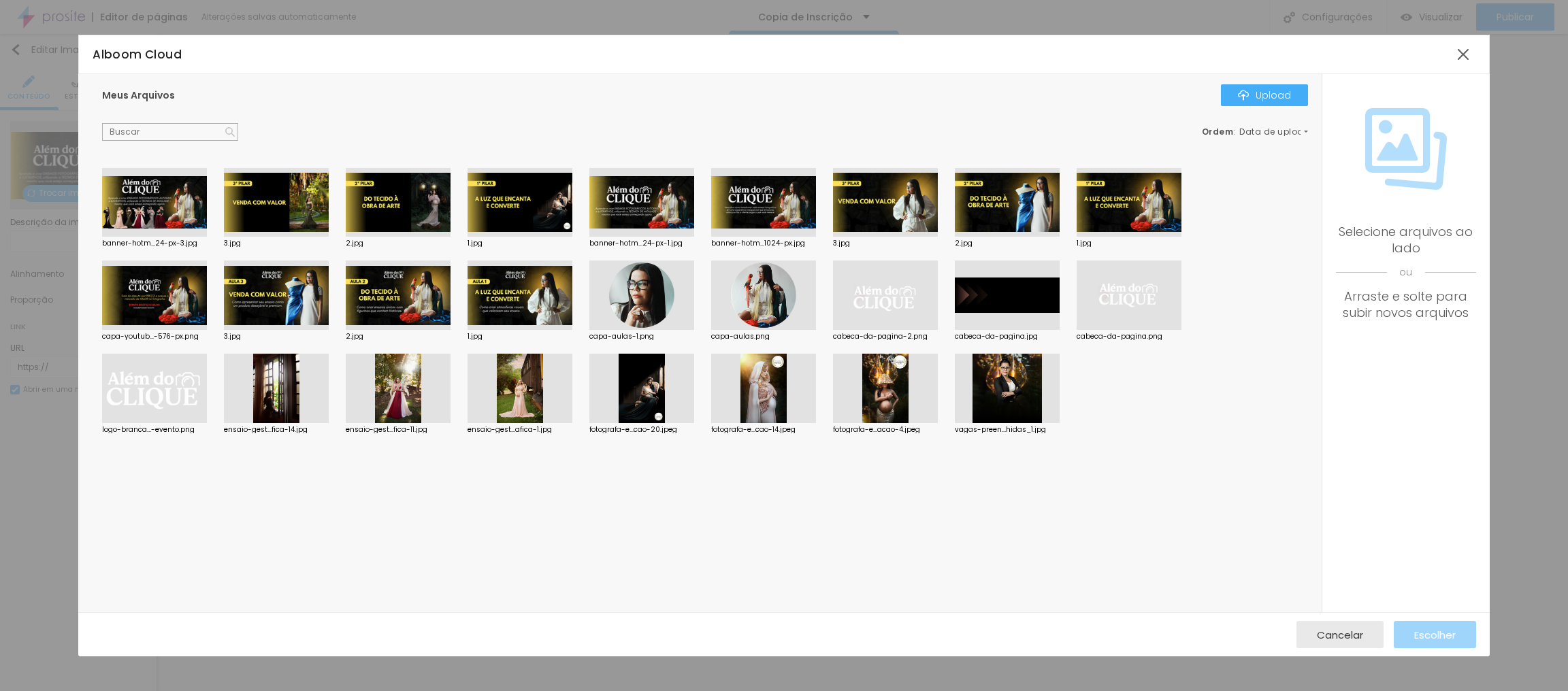
click at [178, 220] on div at bounding box center [154, 202] width 105 height 70
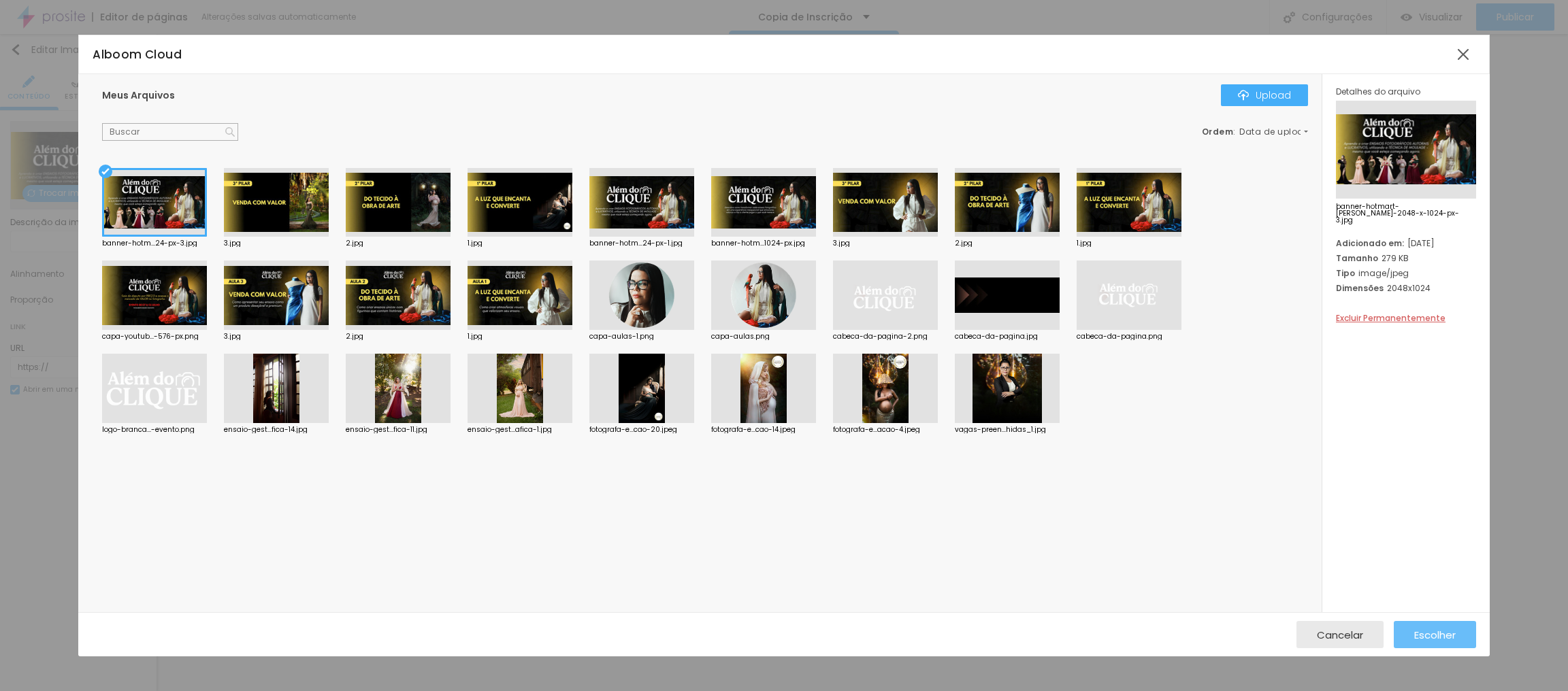
click at [1045, 460] on span "Escolher" at bounding box center [1435, 634] width 41 height 11
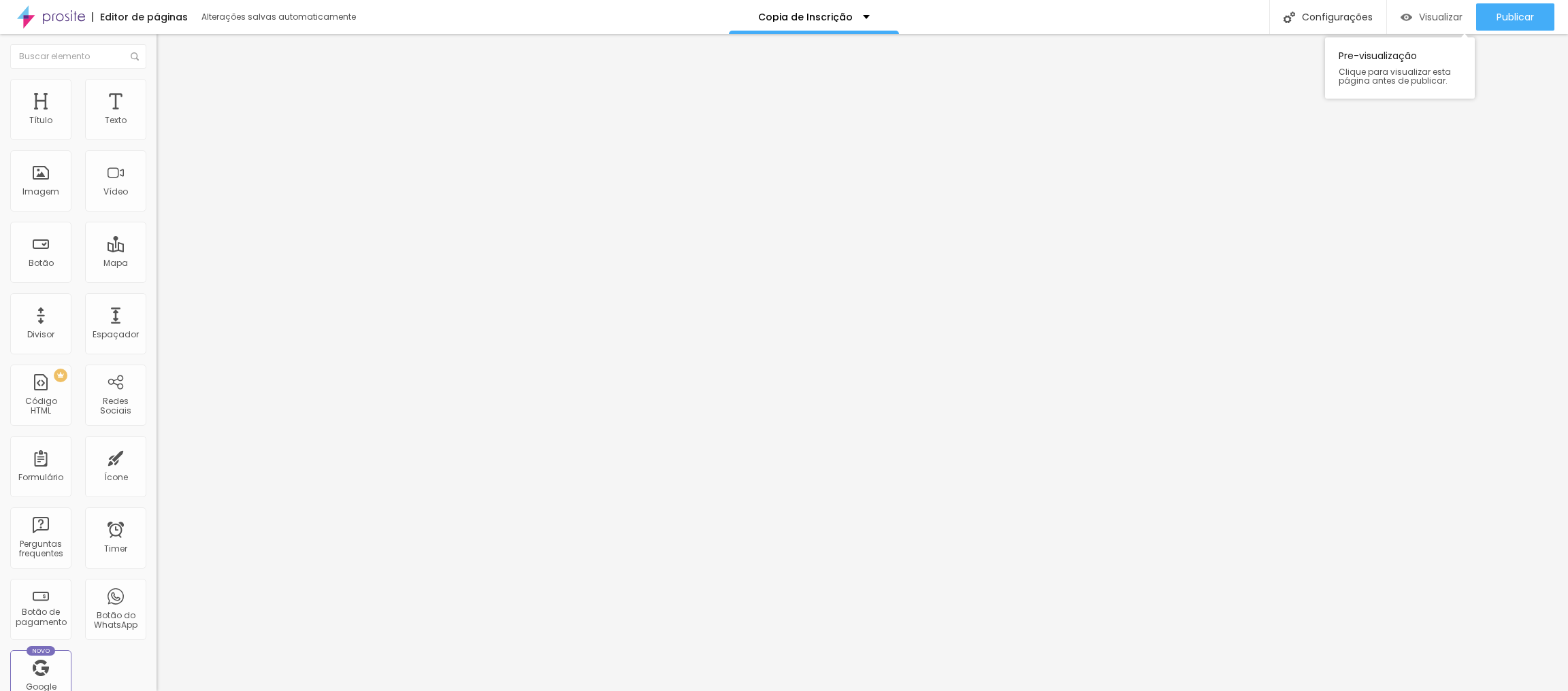
click at [1045, 16] on span "Visualizar" at bounding box center [1441, 16] width 43 height 11
click at [1045, 17] on button "Publicar" at bounding box center [1515, 17] width 78 height 27
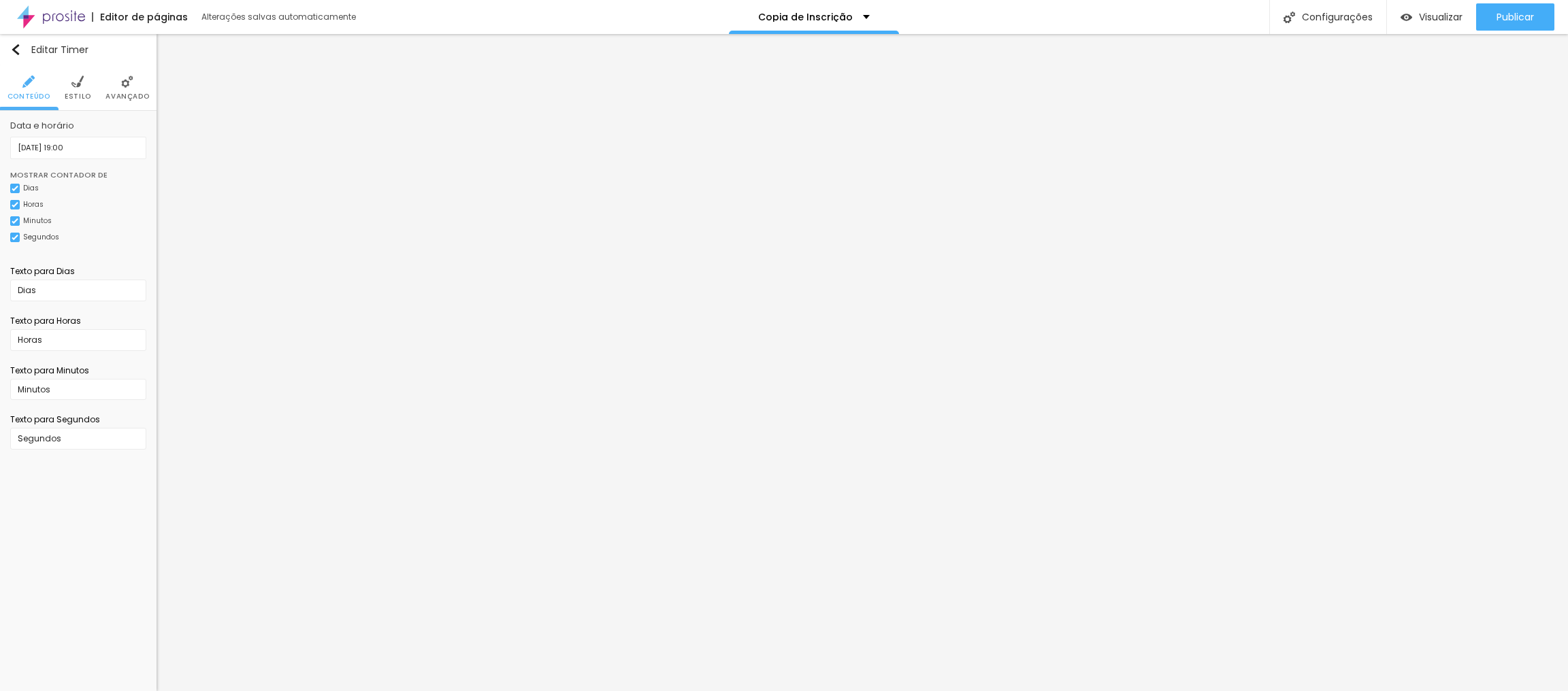
click at [70, 85] on li "Estilo" at bounding box center [77, 88] width 26 height 45
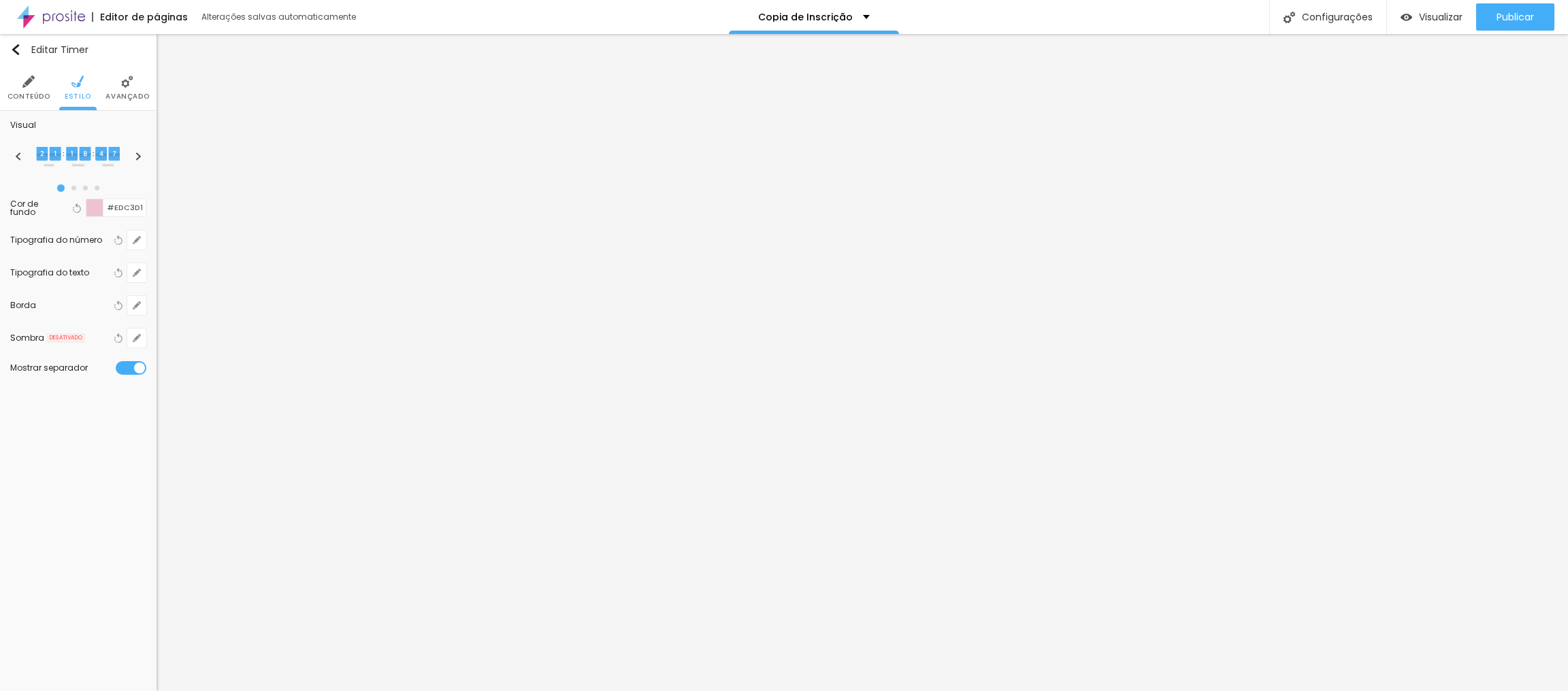
click at [121, 94] on span "Avançado" at bounding box center [127, 96] width 43 height 7
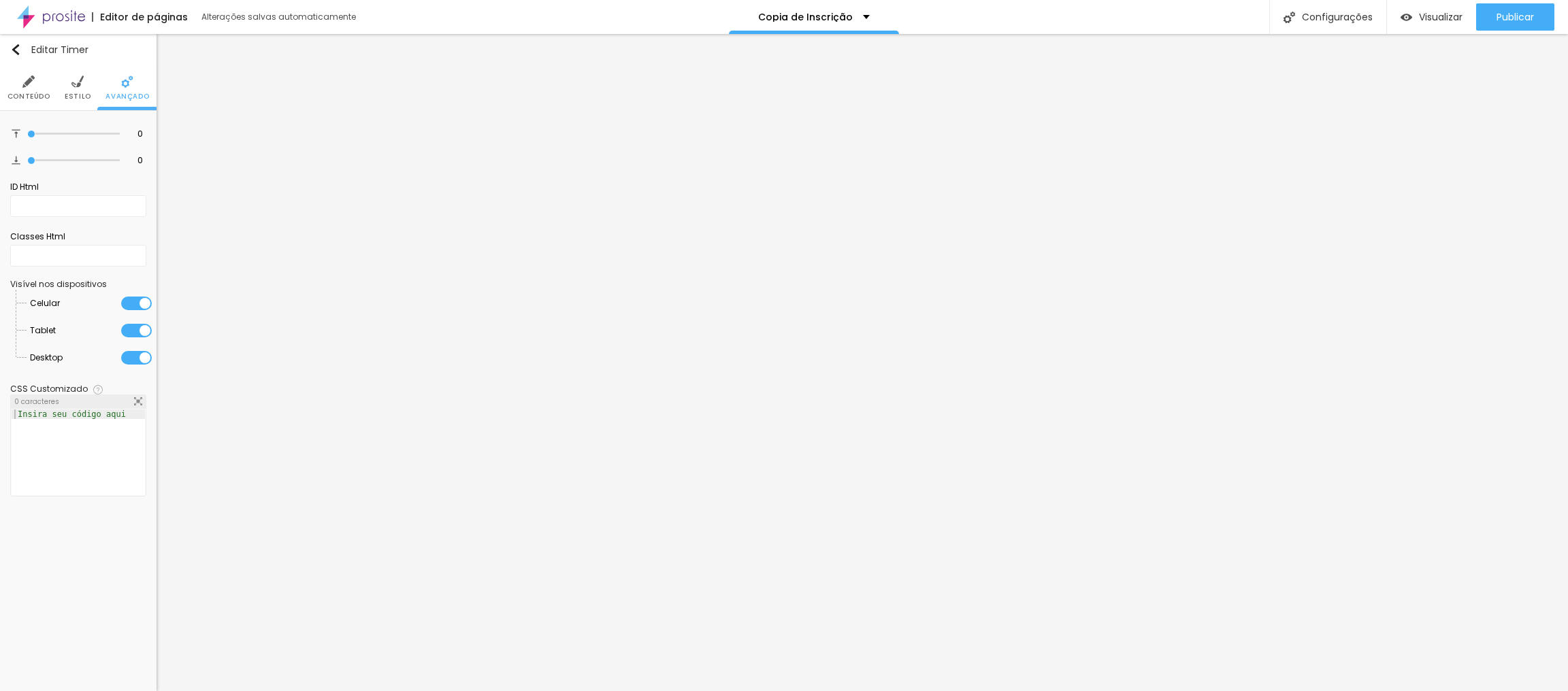
click at [70, 89] on li "Estilo" at bounding box center [77, 88] width 26 height 45
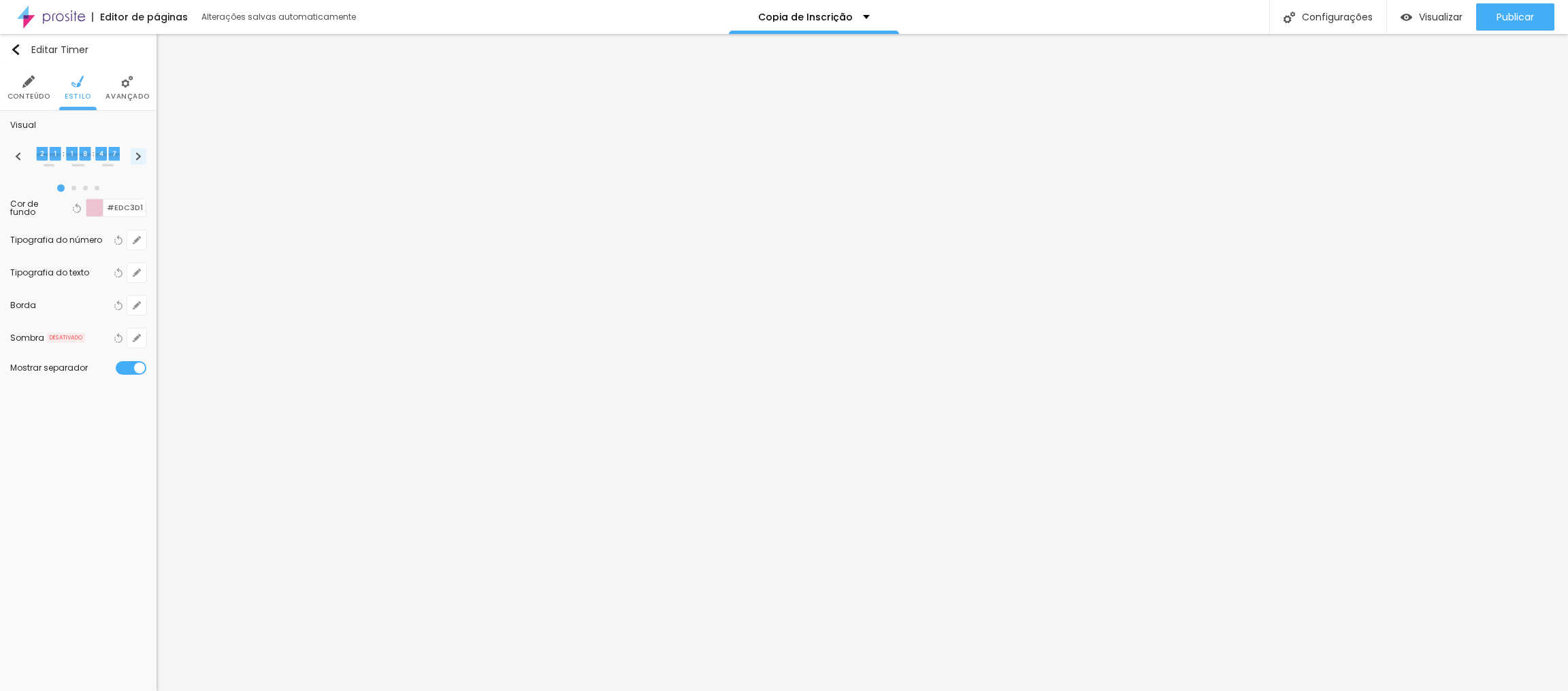
click at [136, 158] on img at bounding box center [139, 156] width 7 height 8
radio input "false"
click at [136, 158] on img at bounding box center [139, 156] width 7 height 8
radio input "false"
click at [55, 158] on img at bounding box center [78, 157] width 72 height 22
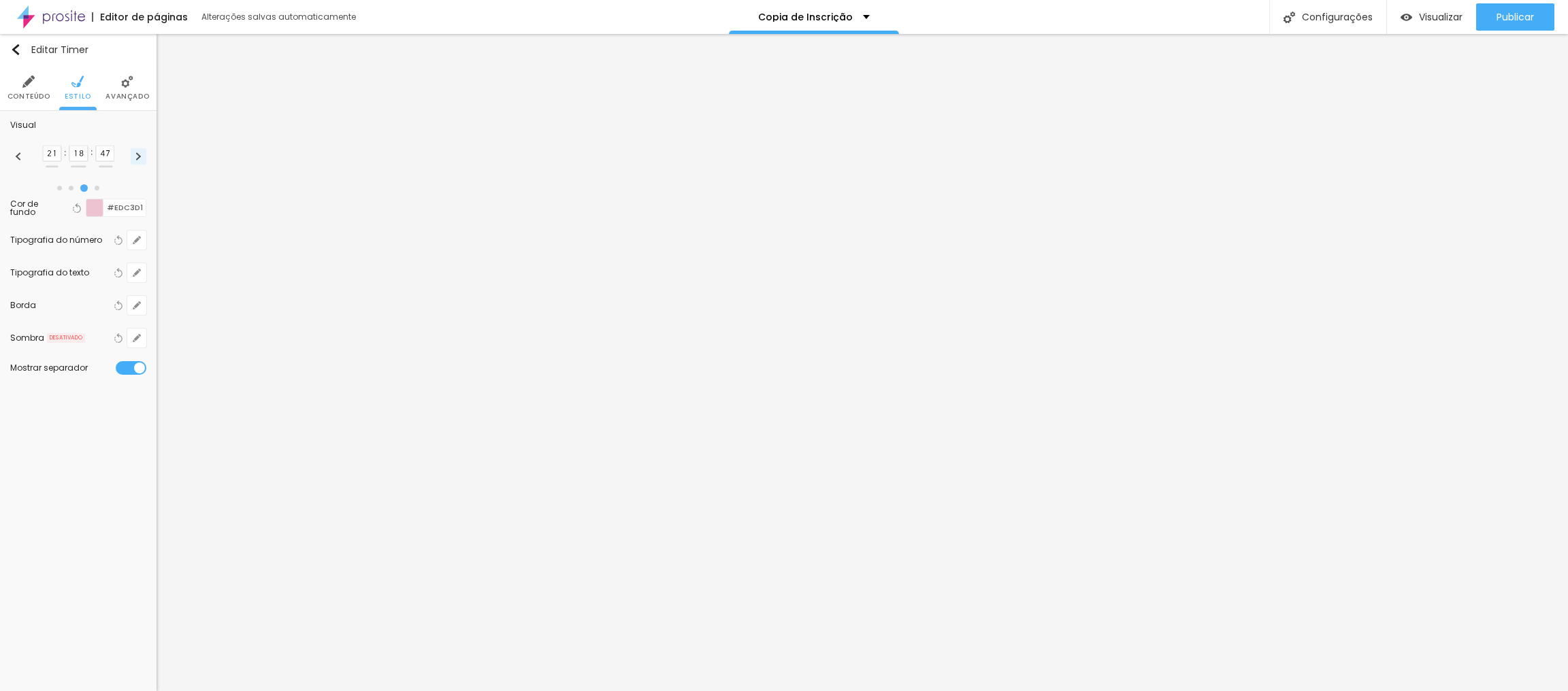
click at [134, 151] on button at bounding box center [138, 157] width 16 height 16
radio input "false"
radio input "true"
click at [82, 160] on img at bounding box center [78, 157] width 67 height 17
click at [30, 99] on span "Conteúdo" at bounding box center [28, 96] width 43 height 7
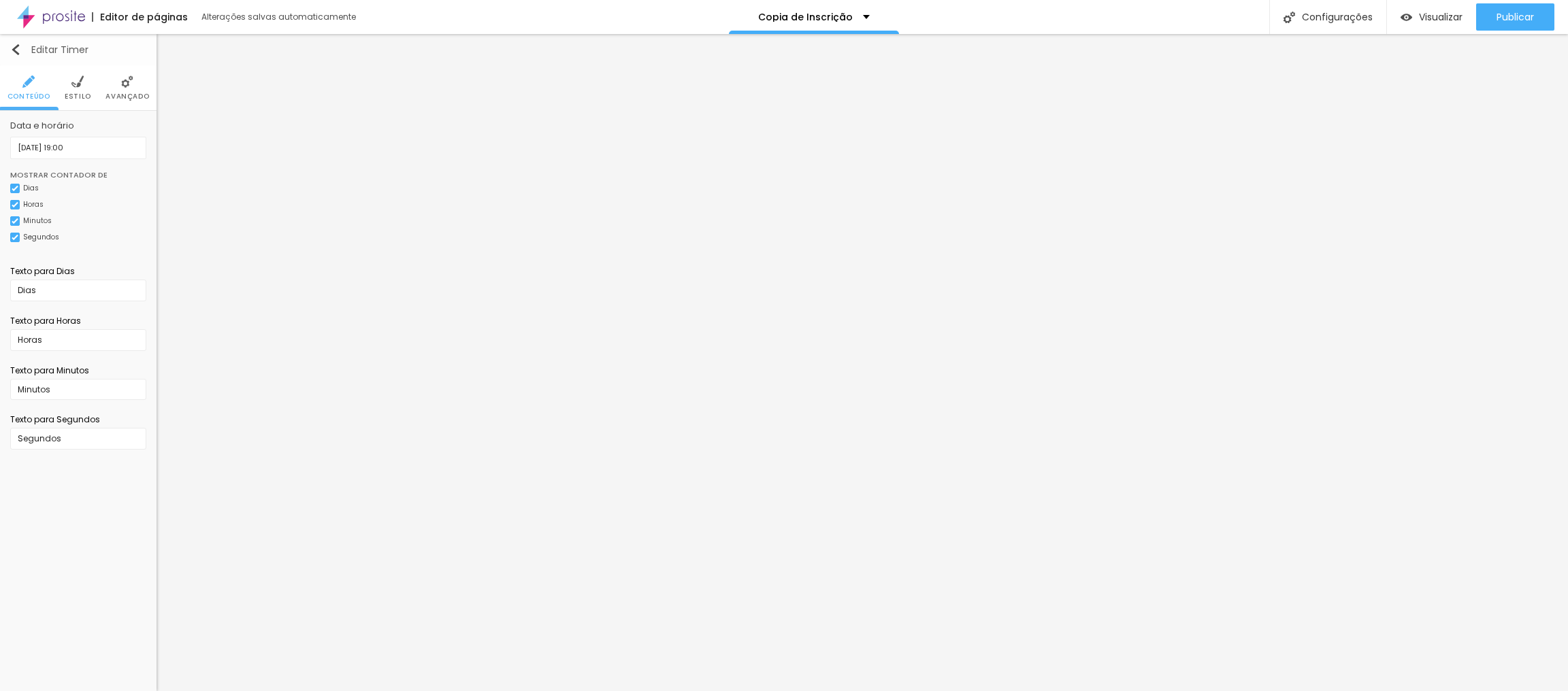
click at [37, 48] on div "Editar Timer" at bounding box center [49, 49] width 78 height 11
click at [1045, 15] on span "Publicar" at bounding box center [1516, 16] width 37 height 11
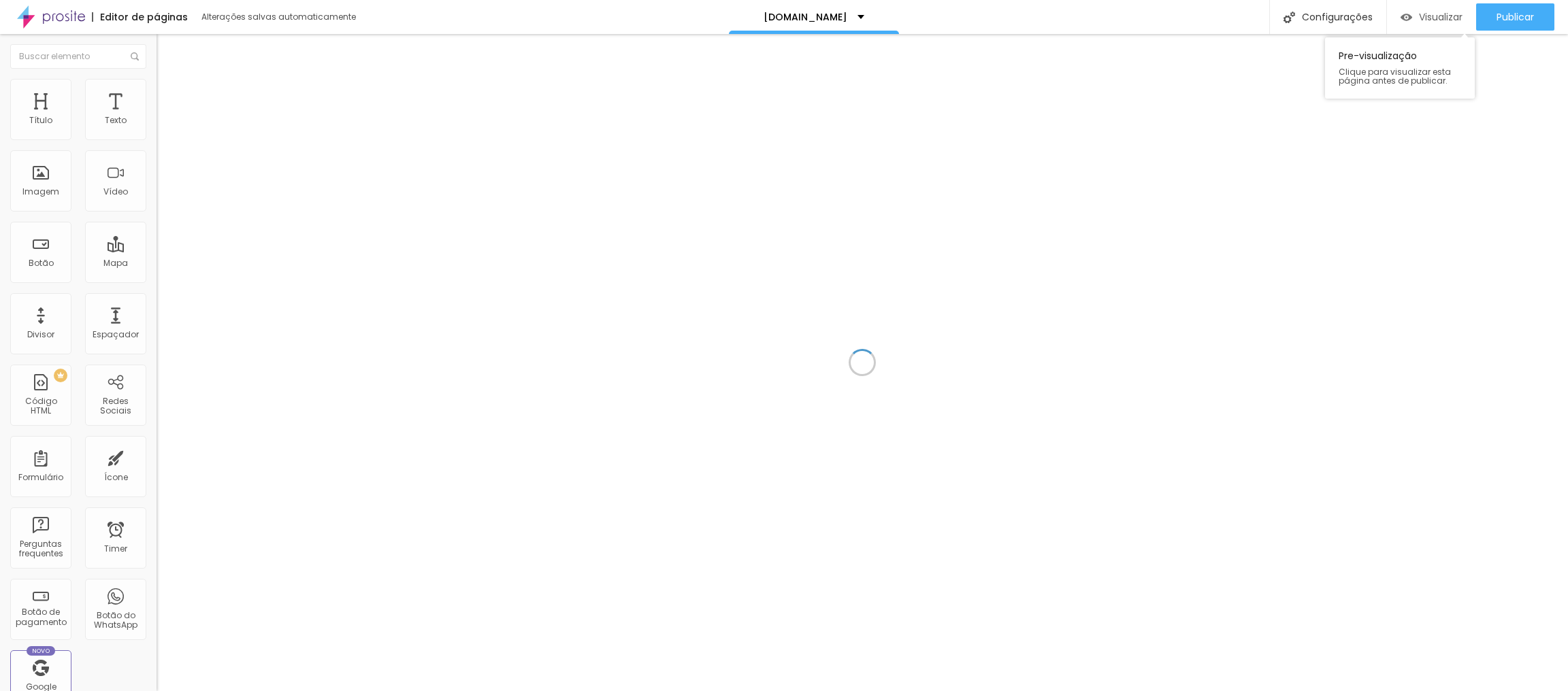
click at [1423, 17] on span "Visualizar" at bounding box center [1441, 16] width 43 height 11
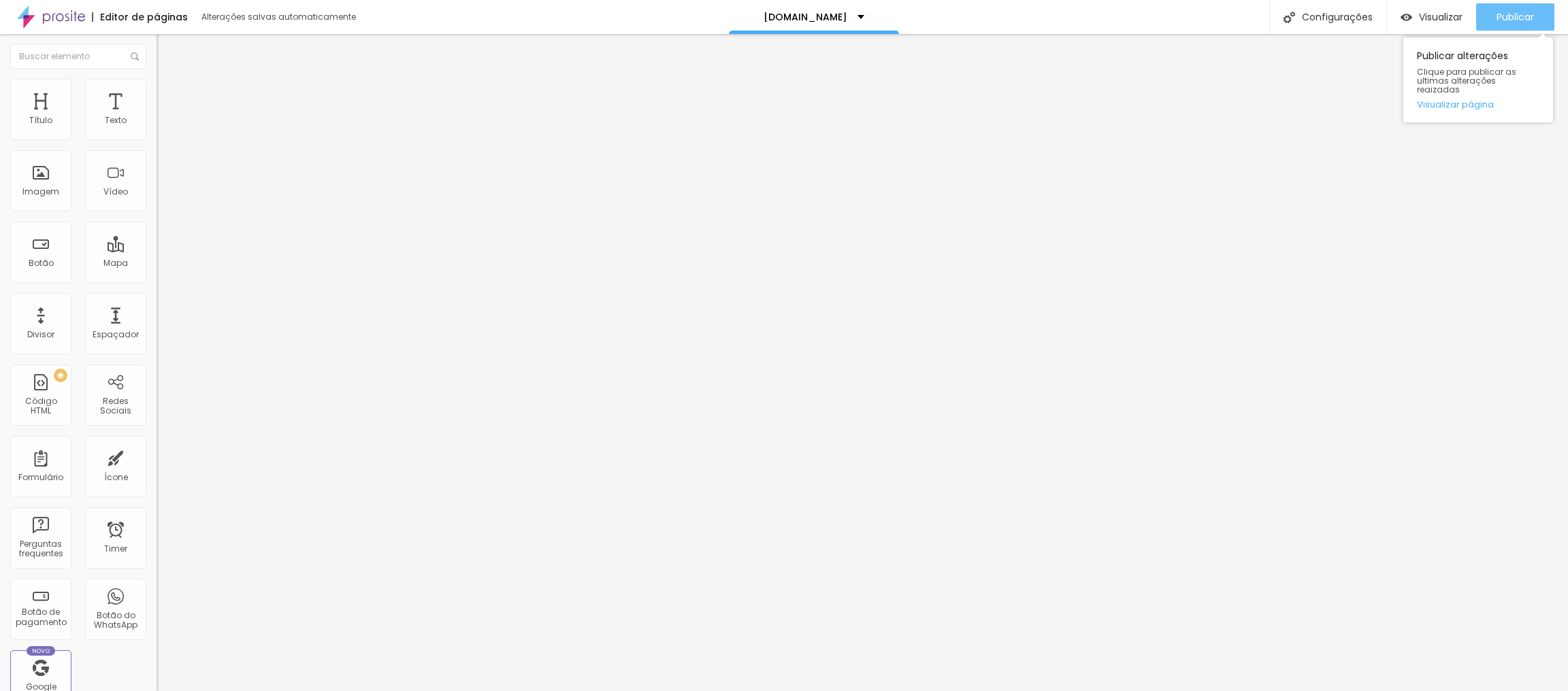
click at [1526, 19] on span "Publicar" at bounding box center [1516, 16] width 37 height 11
click at [1430, 22] on span "Visualizar" at bounding box center [1441, 16] width 43 height 11
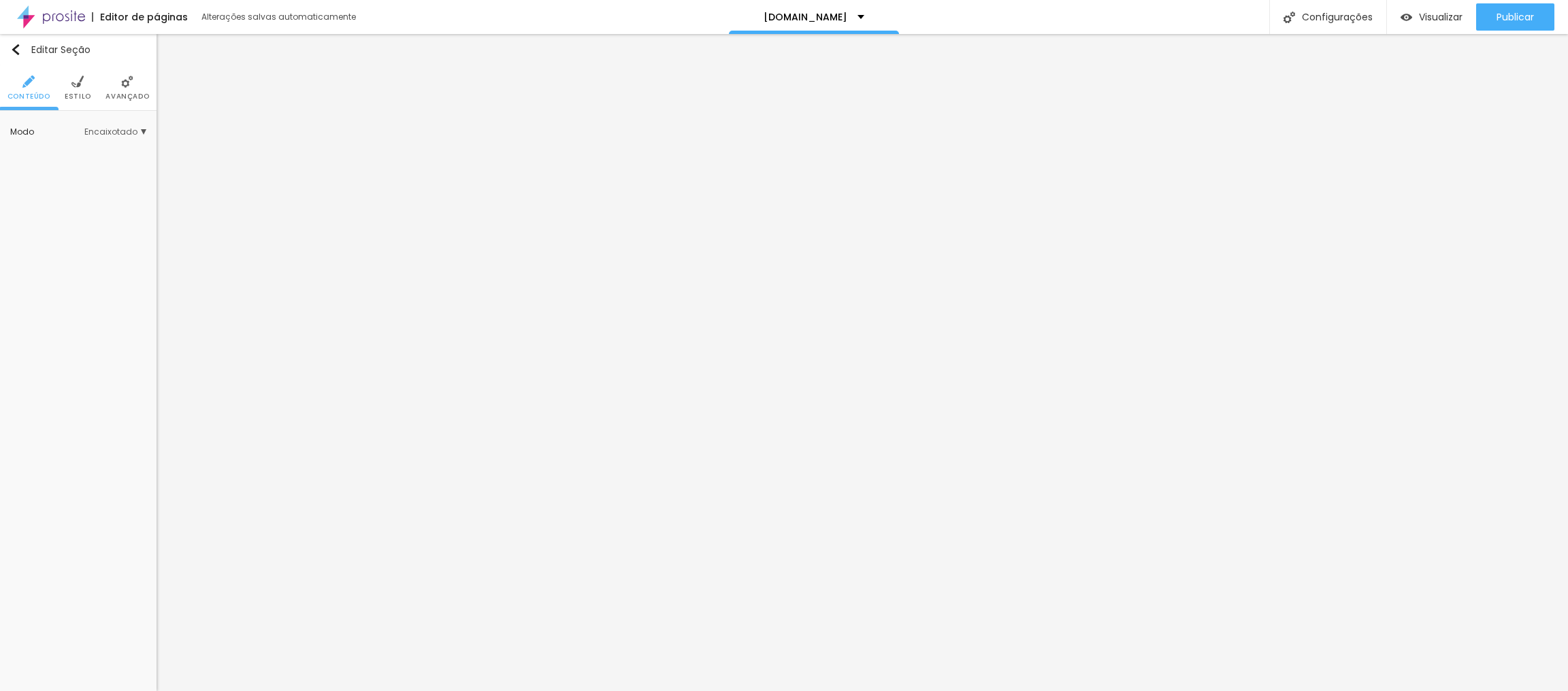
click at [68, 97] on span "Estilo" at bounding box center [77, 96] width 26 height 7
click at [77, 97] on span "Estilo" at bounding box center [77, 96] width 26 height 7
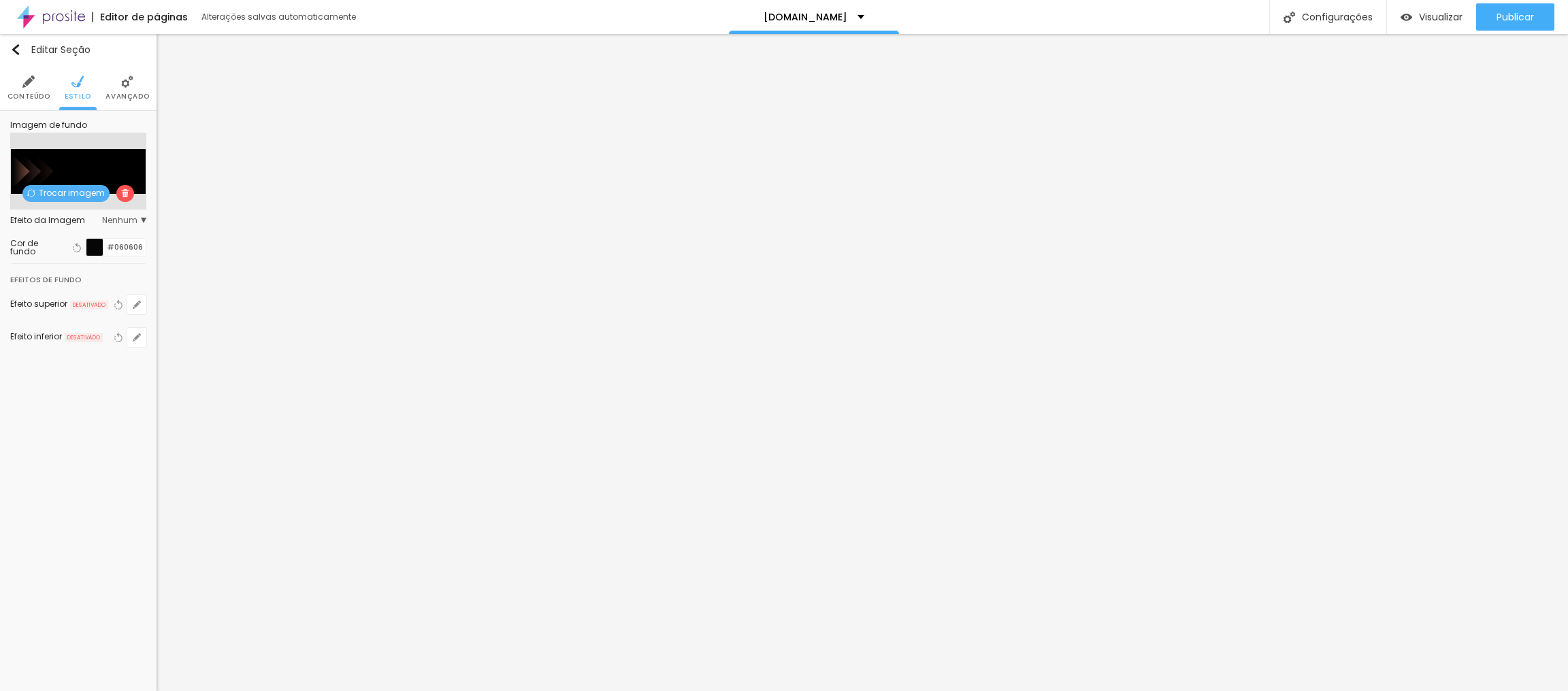
click at [67, 192] on span "Trocar imagem" at bounding box center [66, 193] width 87 height 17
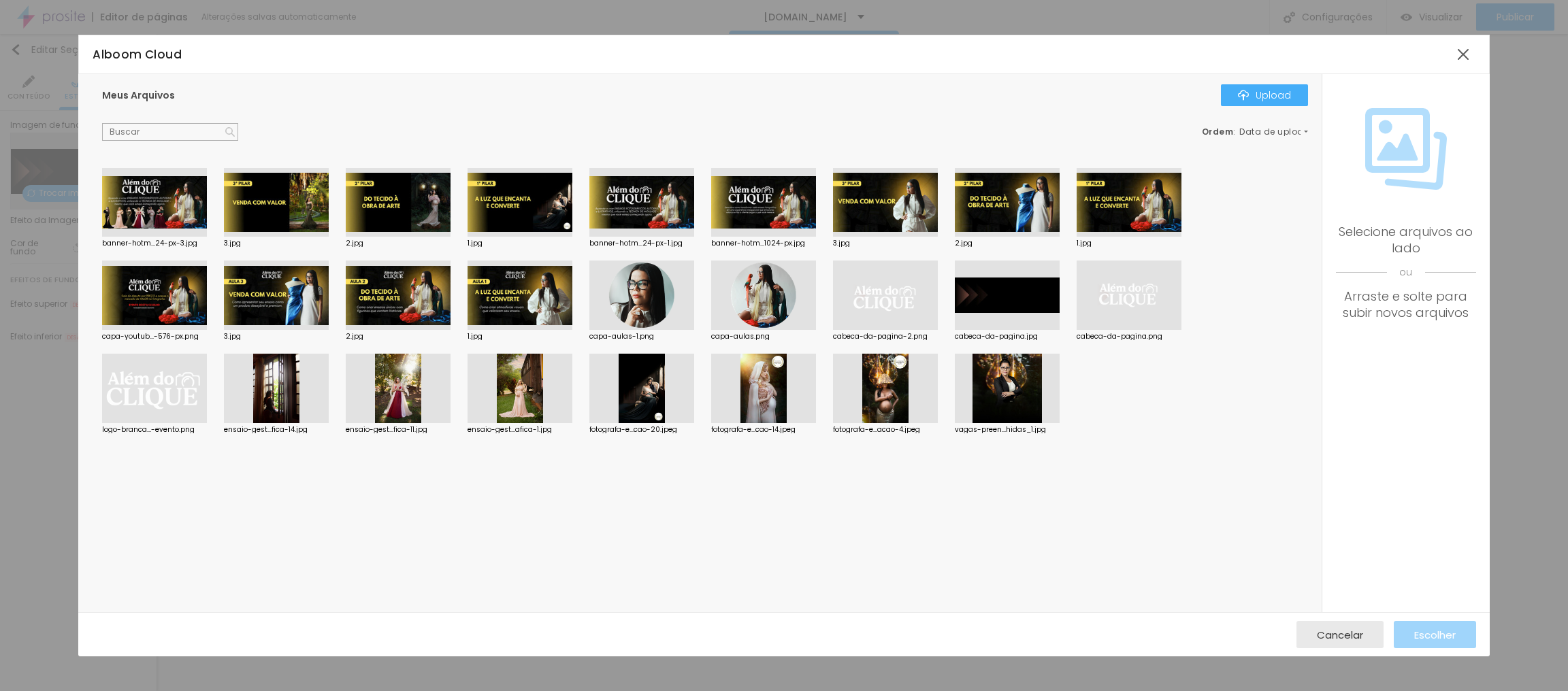
click at [160, 200] on div at bounding box center [154, 202] width 105 height 70
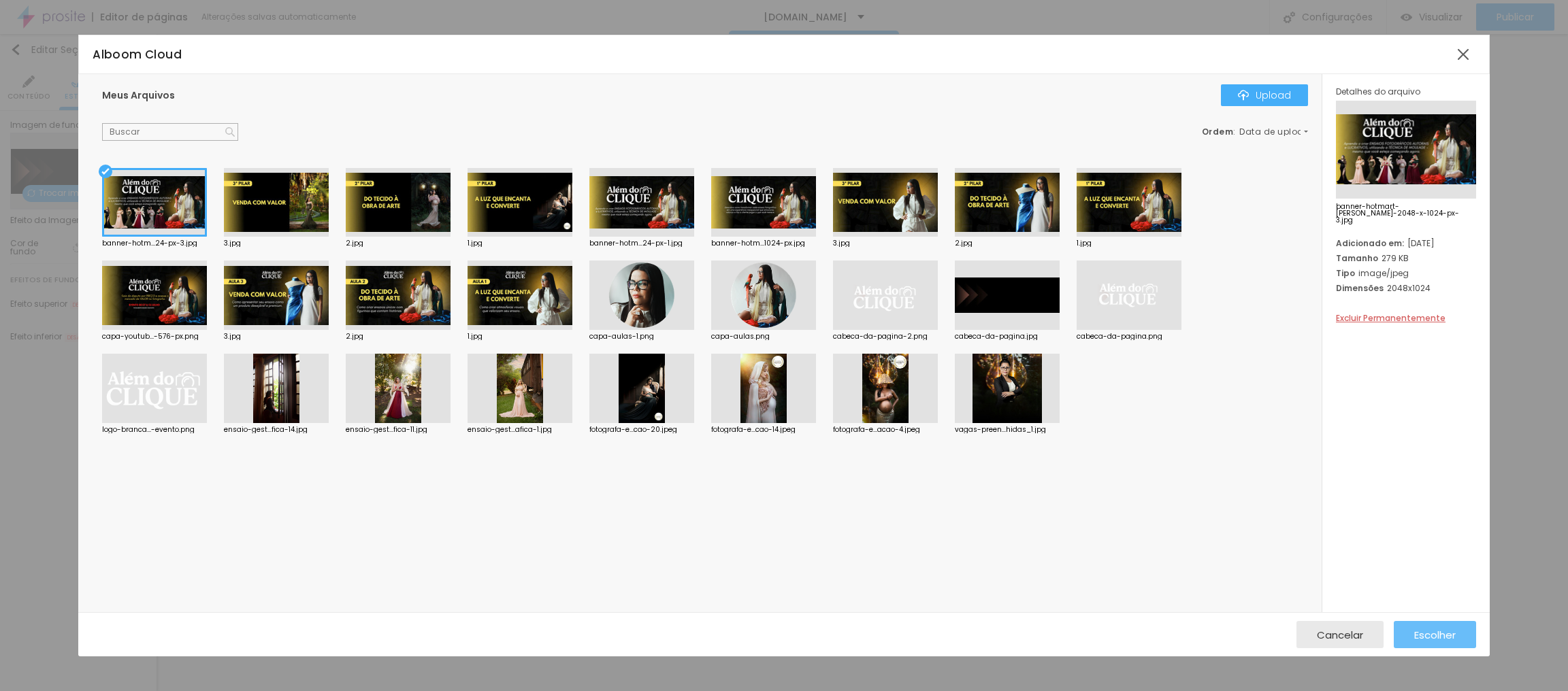
click at [1432, 634] on span "Escolher" at bounding box center [1435, 634] width 41 height 11
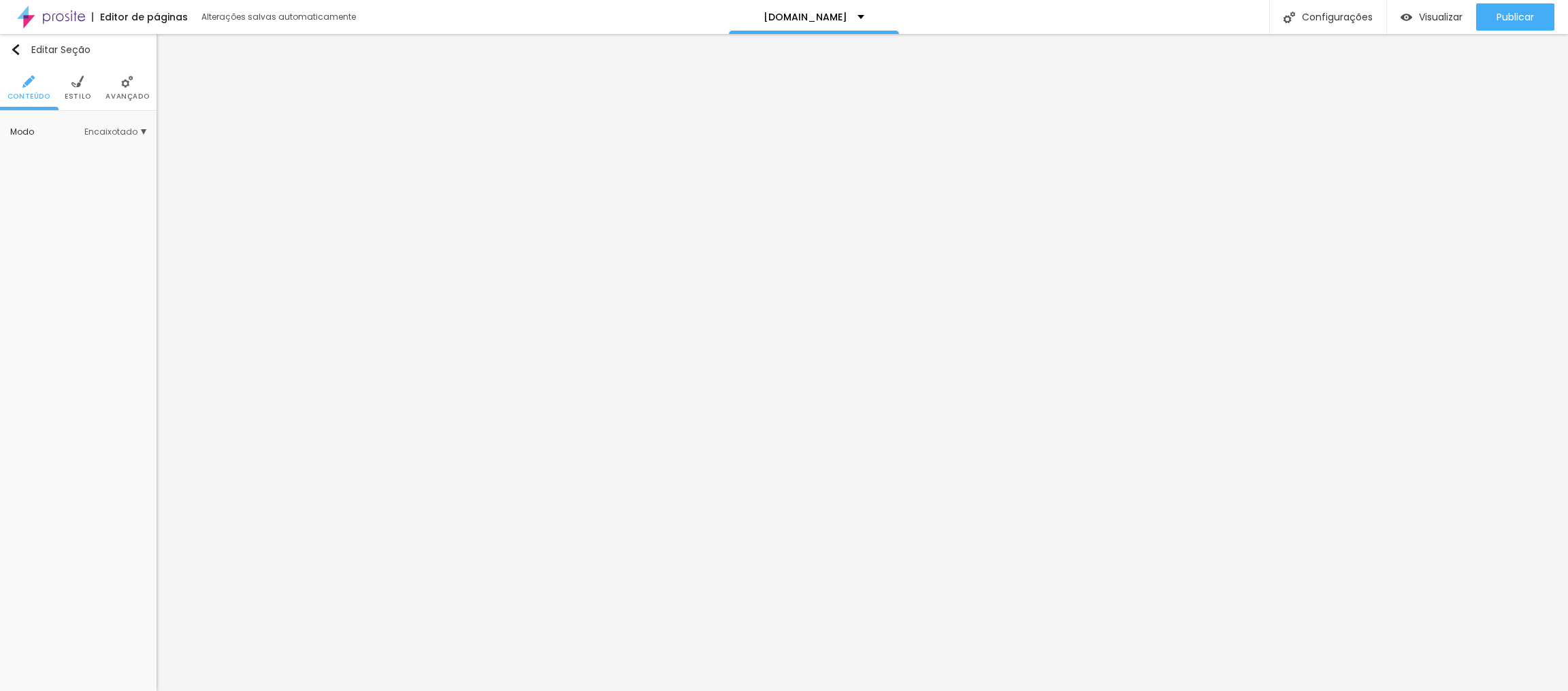
click at [70, 91] on li "Estilo" at bounding box center [77, 88] width 26 height 45
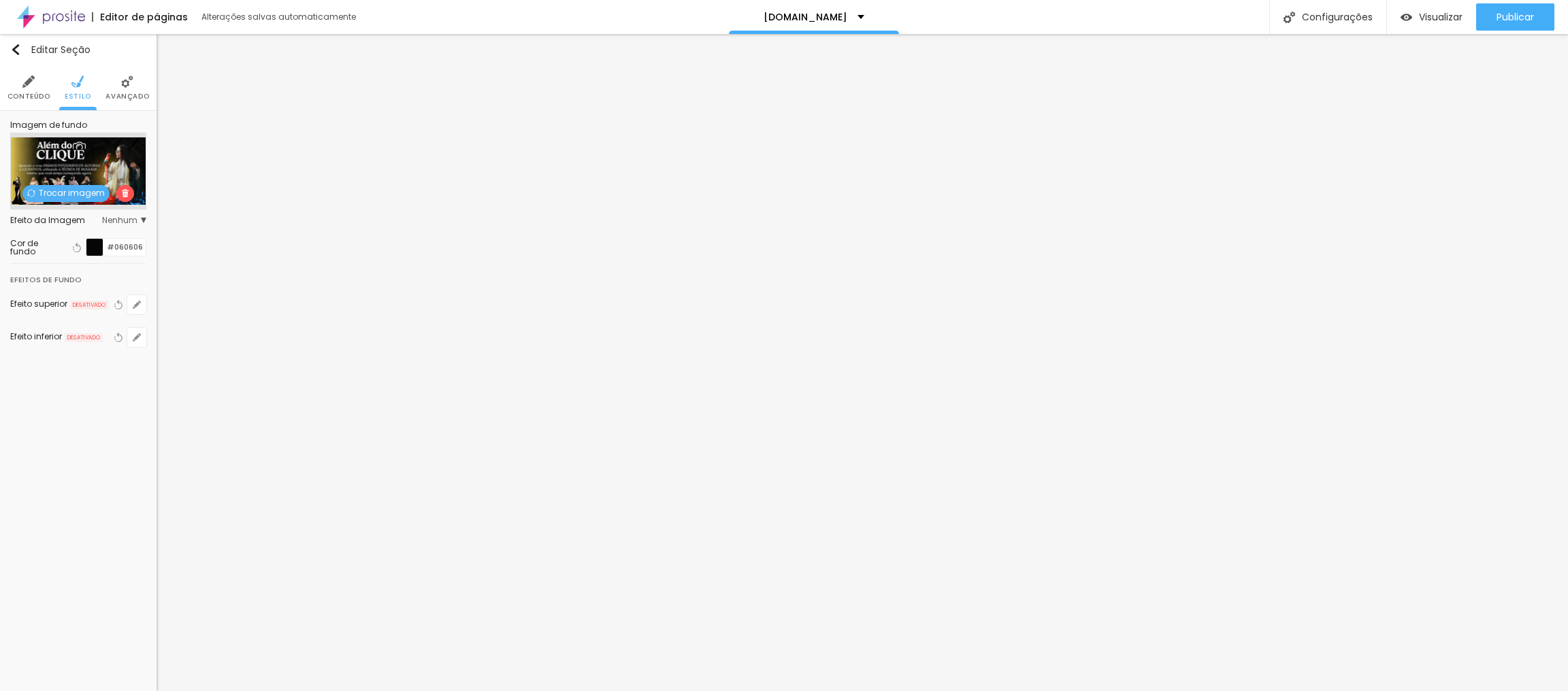
click at [122, 190] on img at bounding box center [125, 193] width 8 height 8
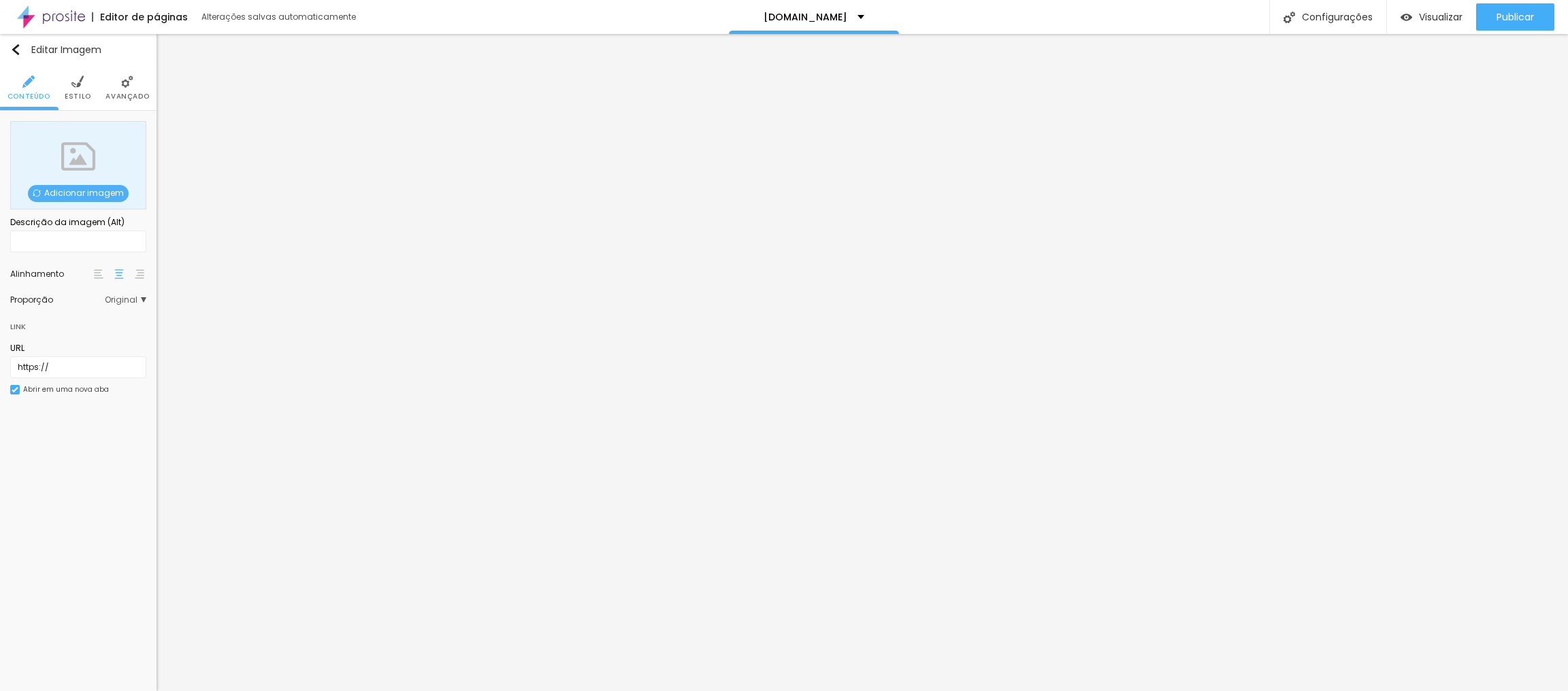
click at [70, 187] on span "Adicionar imagem" at bounding box center [78, 193] width 100 height 17
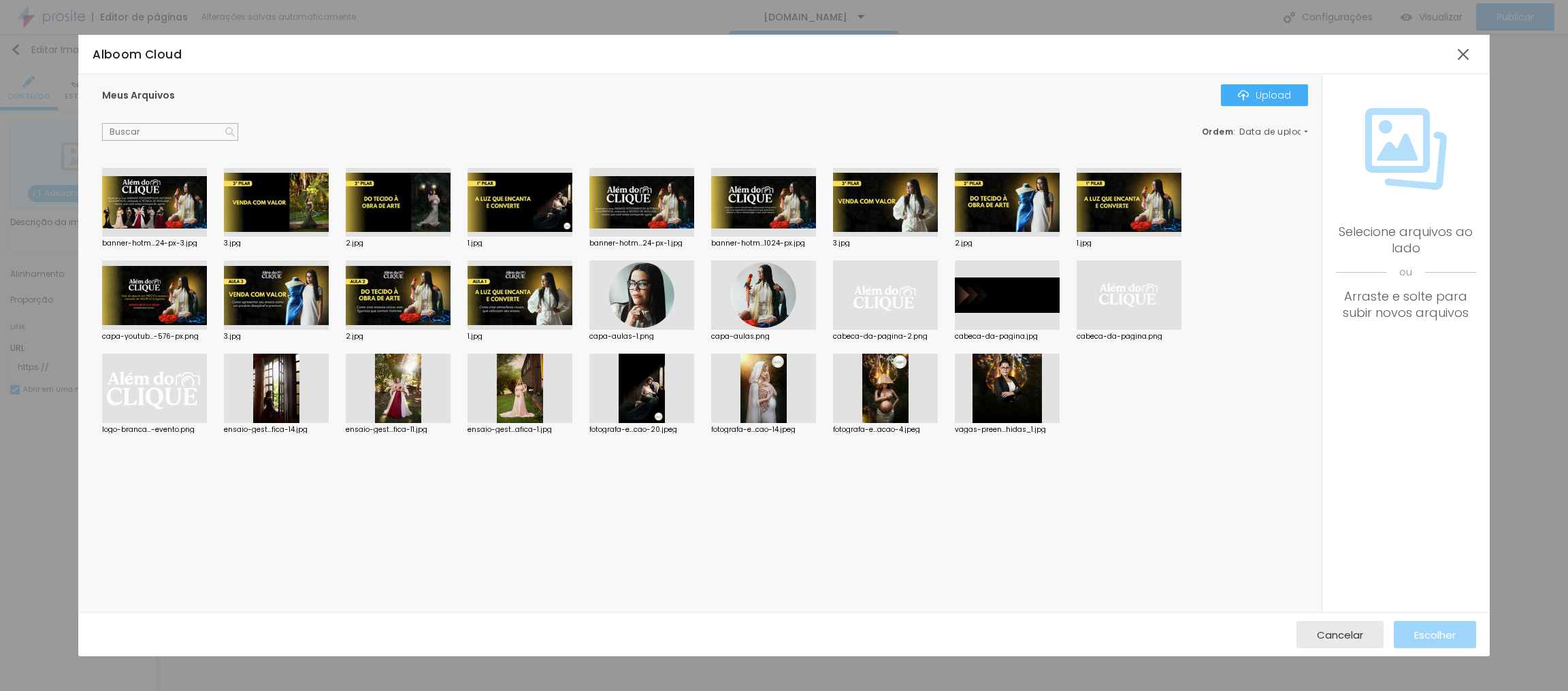
click at [171, 217] on div at bounding box center [154, 202] width 105 height 70
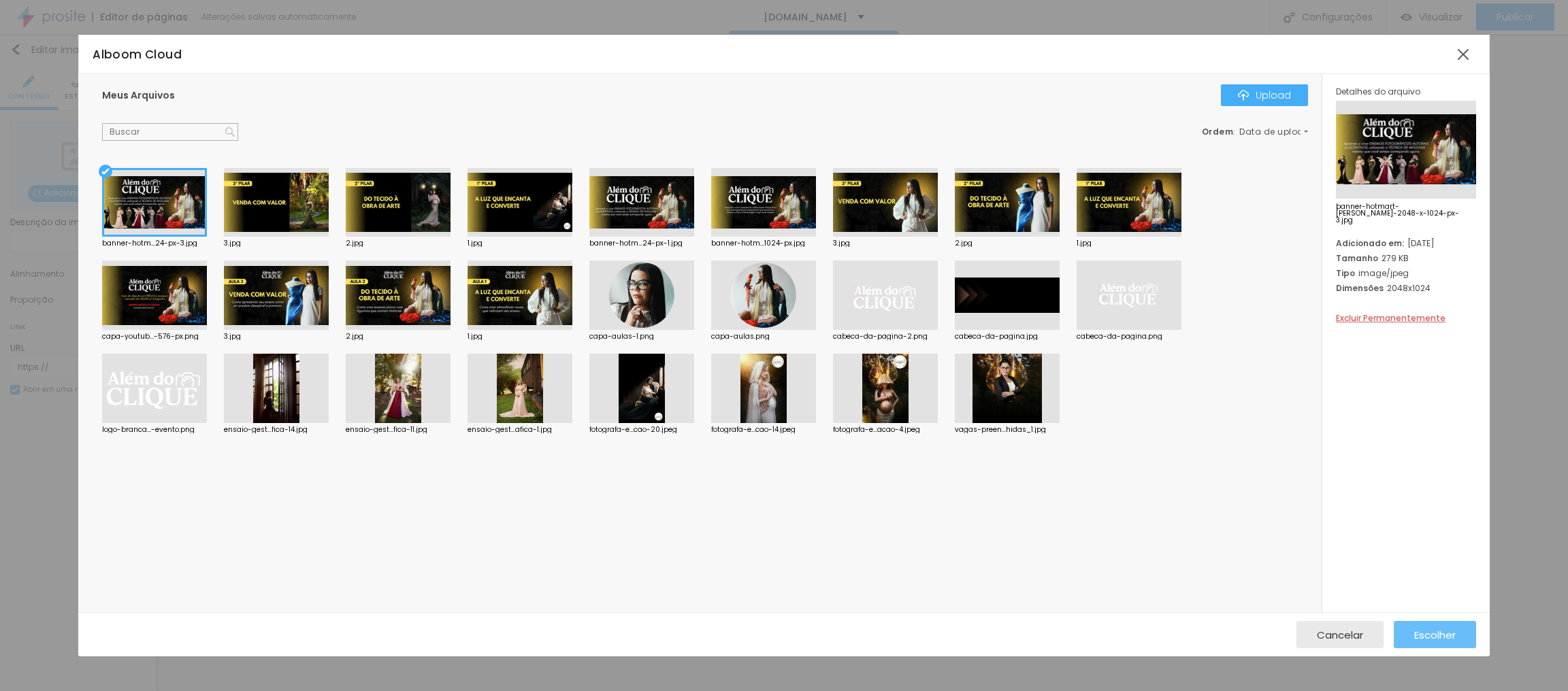
click at [1429, 641] on span "Escolher" at bounding box center [1435, 634] width 41 height 11
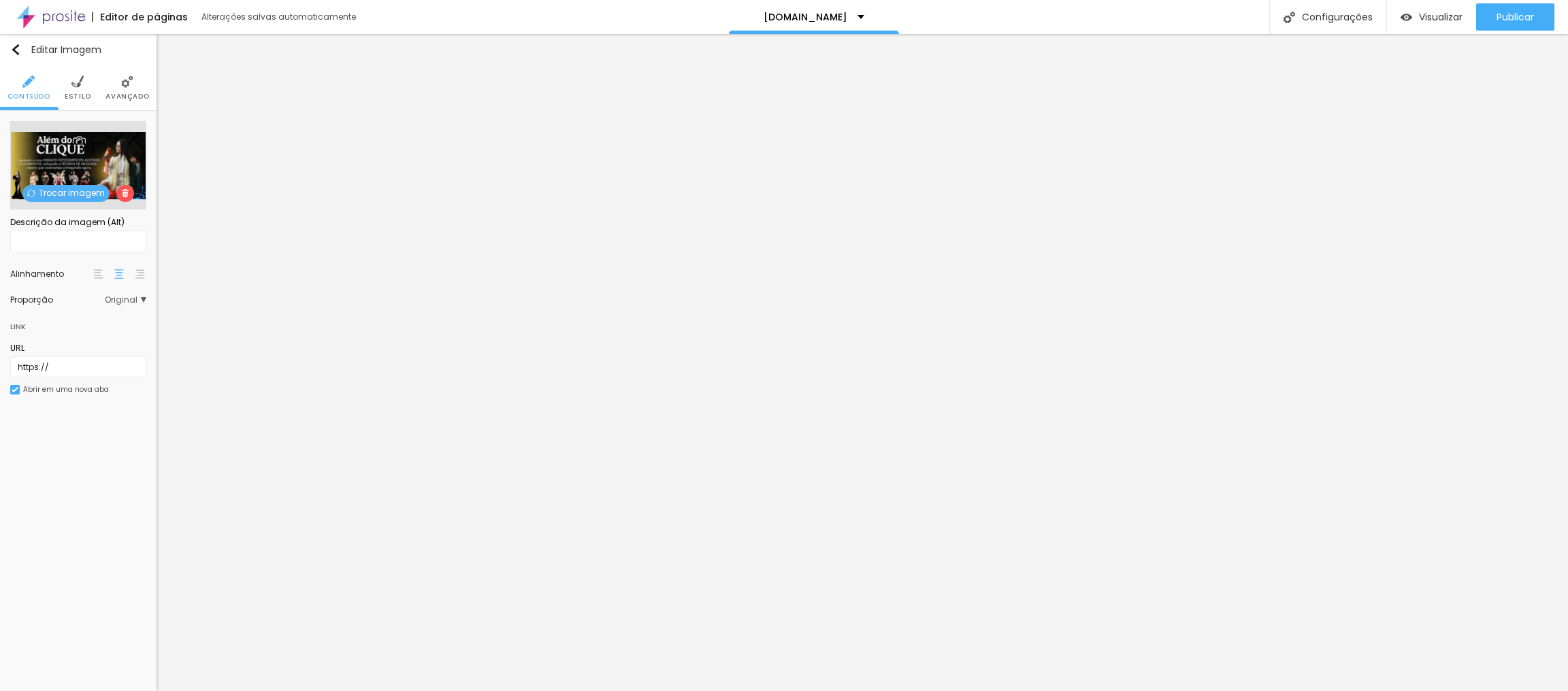
click at [118, 304] on span "Original" at bounding box center [125, 300] width 41 height 8
click at [73, 325] on span "Cinema" at bounding box center [68, 319] width 34 height 11
click at [68, 347] on div "Padrão 4:3" at bounding box center [88, 338] width 115 height 18
click at [58, 362] on span "Quadrado" at bounding box center [73, 355] width 44 height 11
click at [72, 380] on span "Original" at bounding box center [68, 374] width 33 height 11
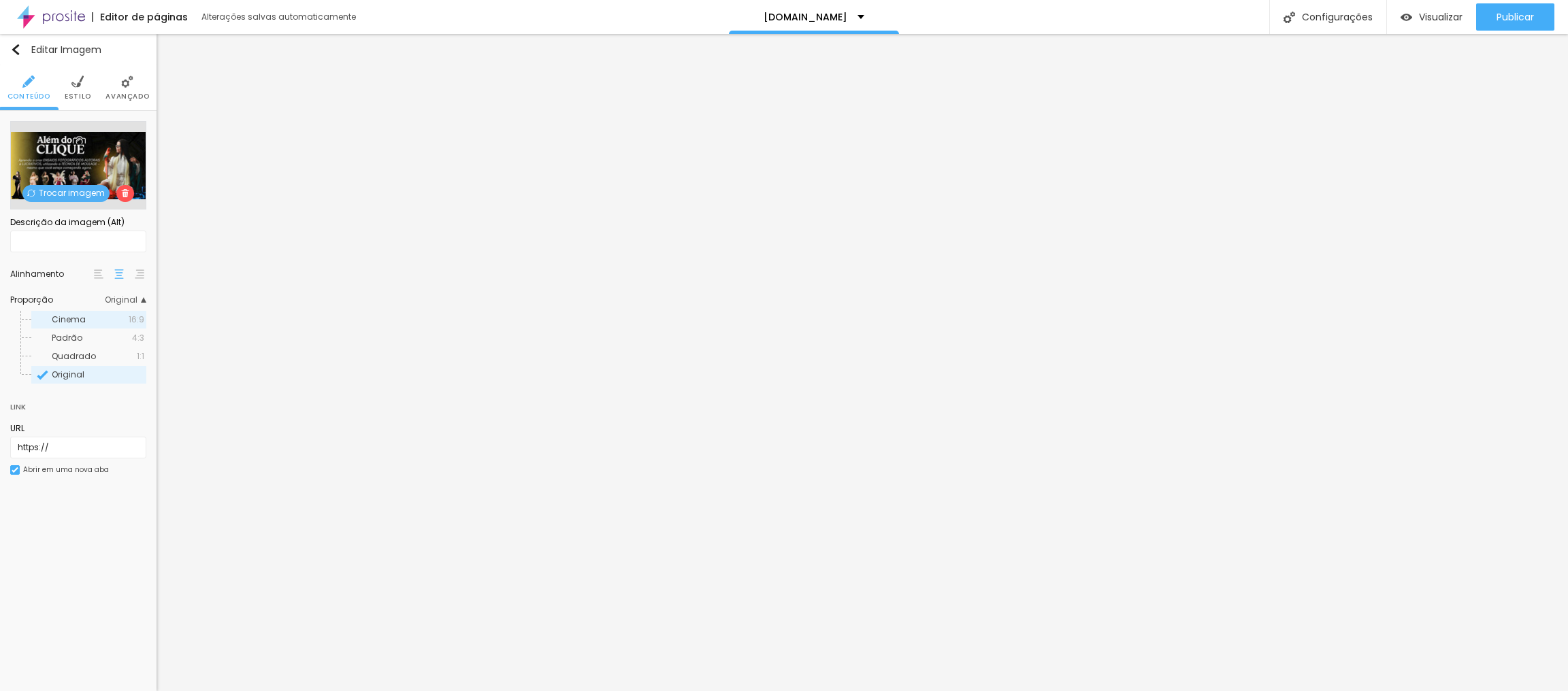
click at [132, 324] on span "16:9" at bounding box center [136, 319] width 16 height 8
click at [55, 375] on span "Original" at bounding box center [68, 374] width 33 height 11
click at [72, 85] on img at bounding box center [77, 82] width 12 height 12
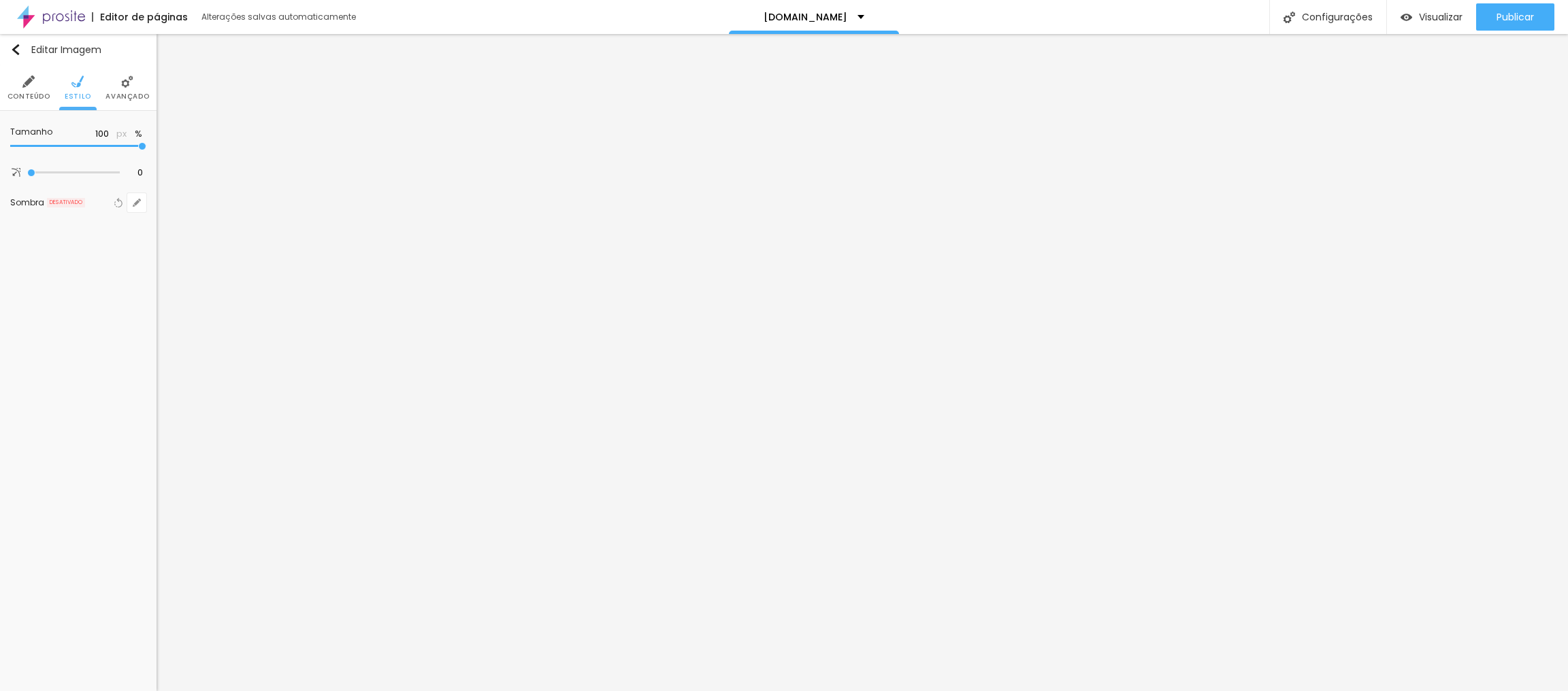
click at [127, 98] on span "Avançado" at bounding box center [127, 96] width 43 height 7
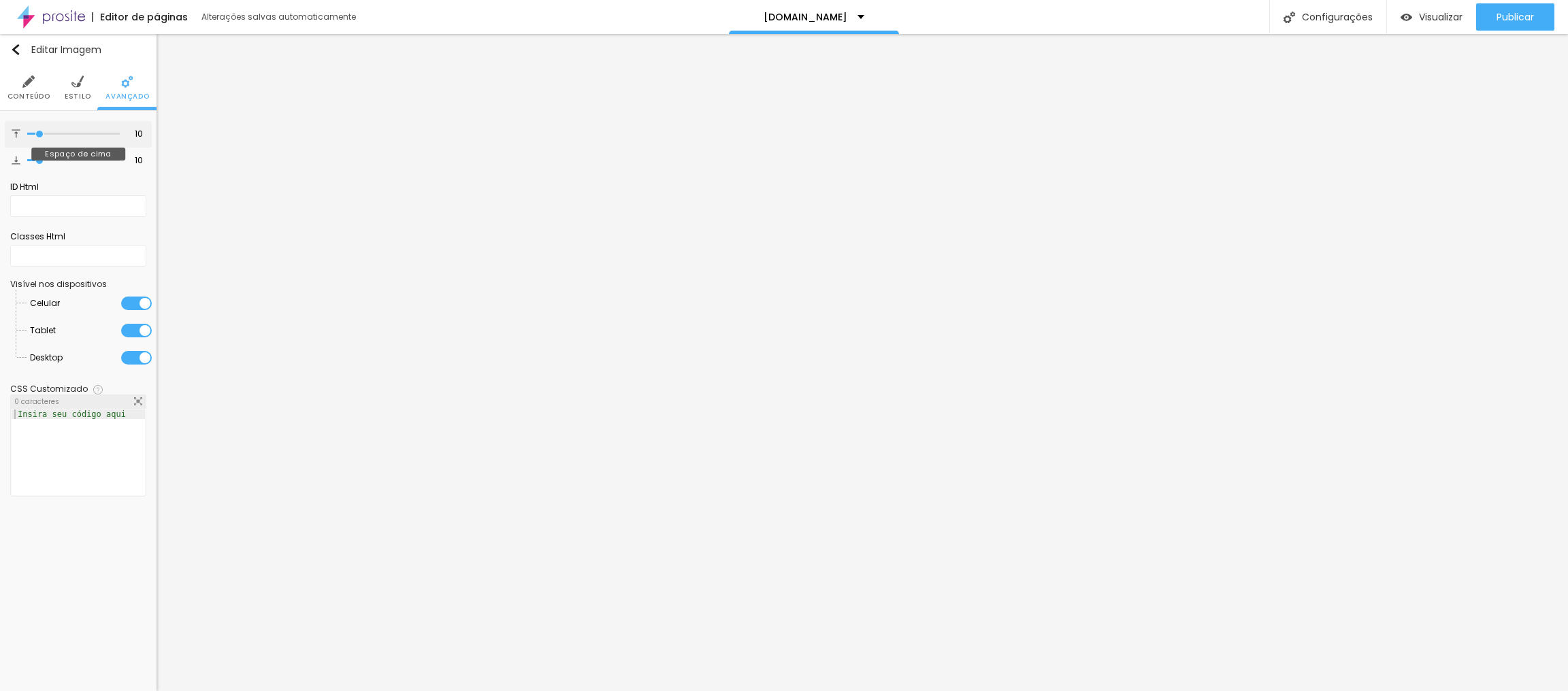
type input "6"
type input "5"
type input "3"
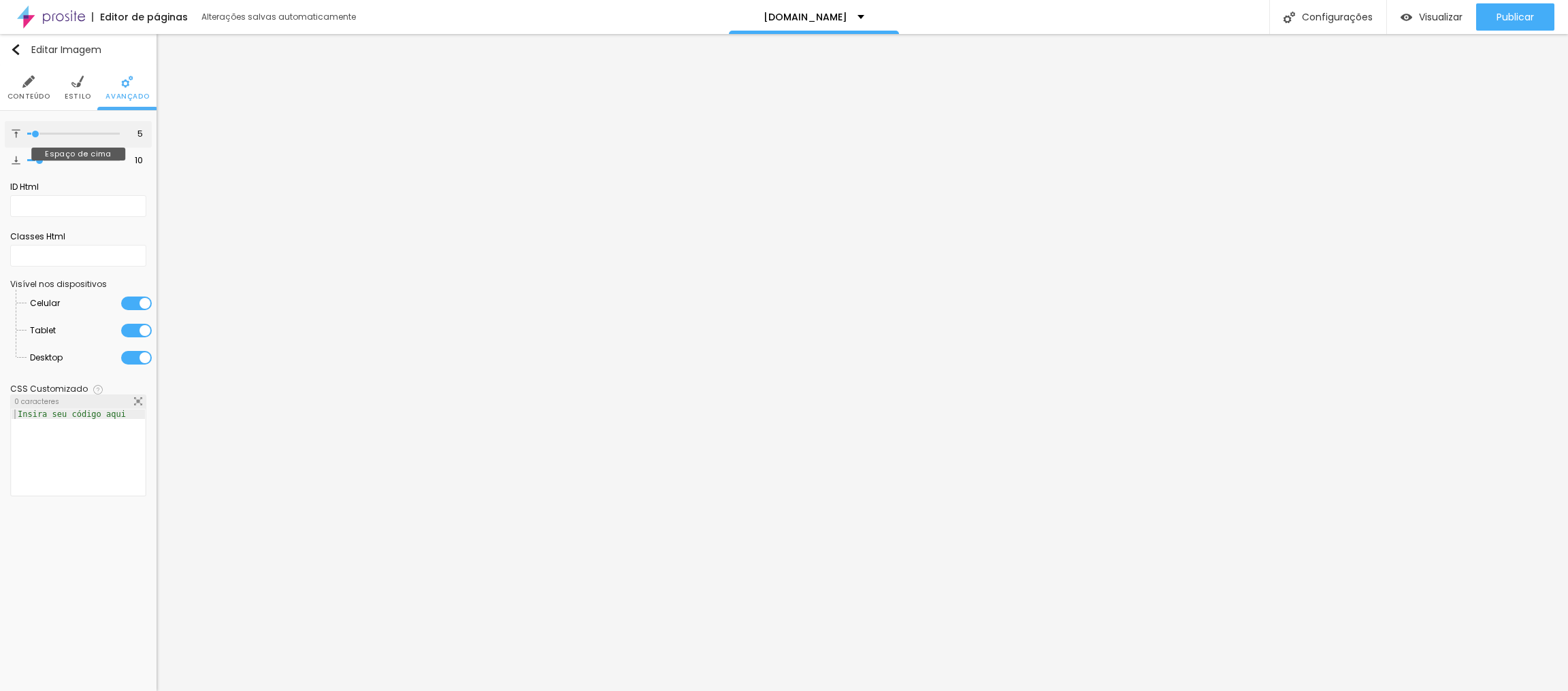
type input "3"
type input "0"
drag, startPoint x: 36, startPoint y: 136, endPoint x: 28, endPoint y: 136, distance: 8.0
type input "0"
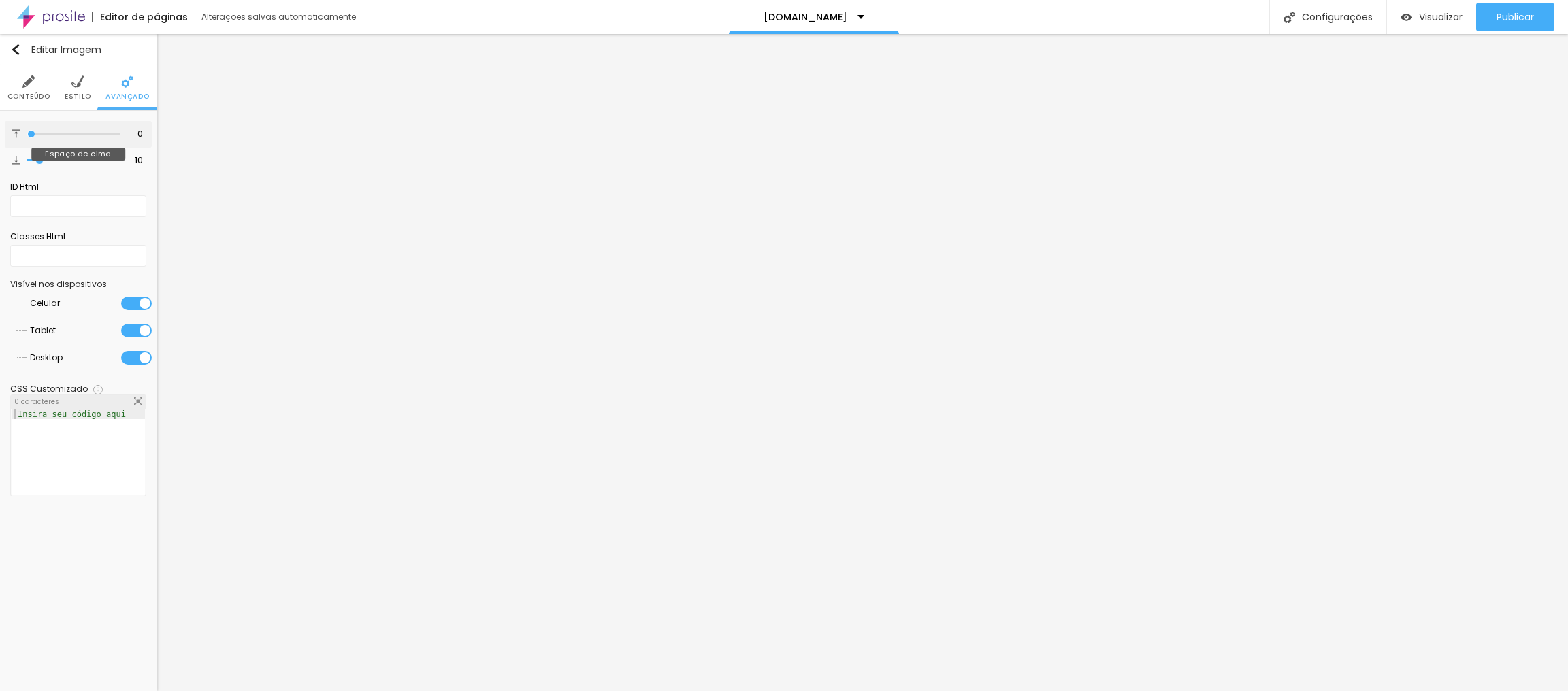
click at [28, 136] on input "range" at bounding box center [73, 133] width 92 height 7
type input "14"
type input "11"
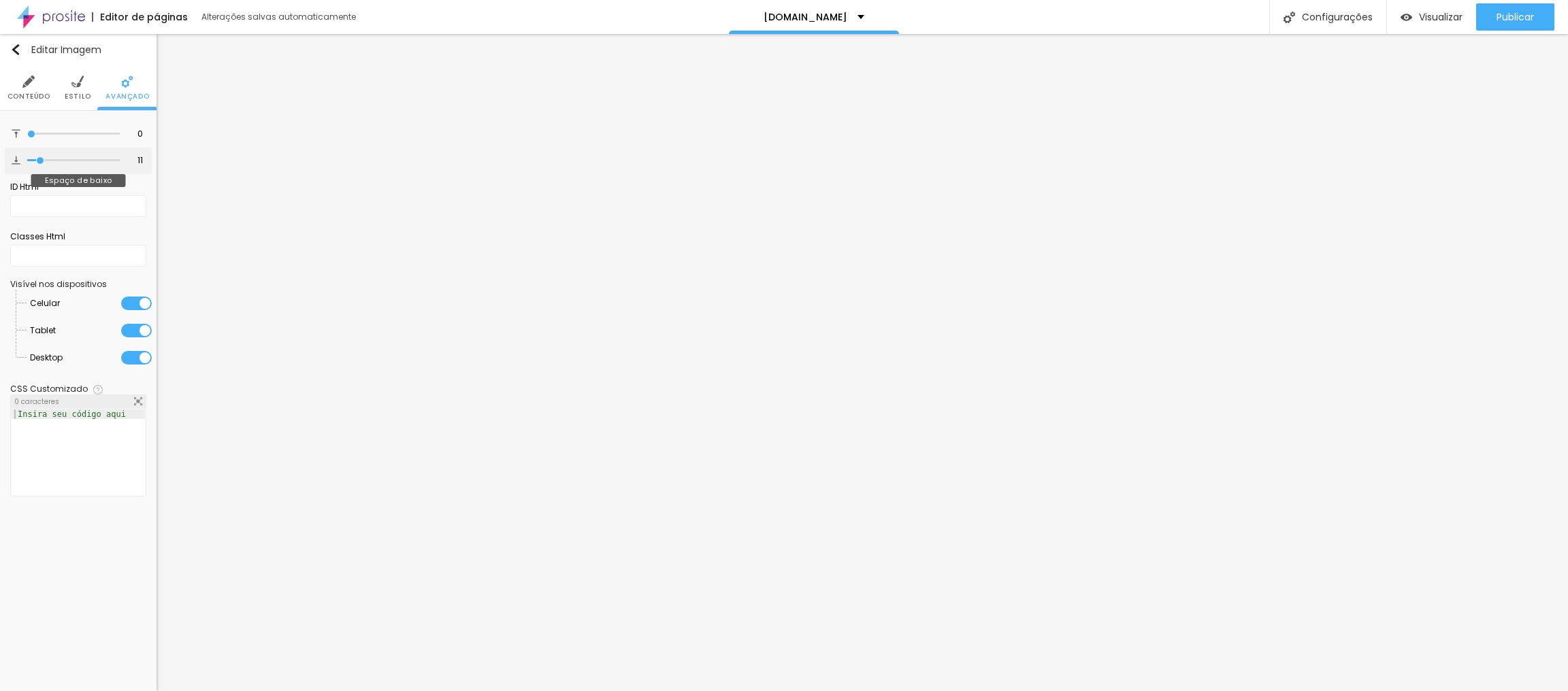
type input "10"
type input "7"
type input "6"
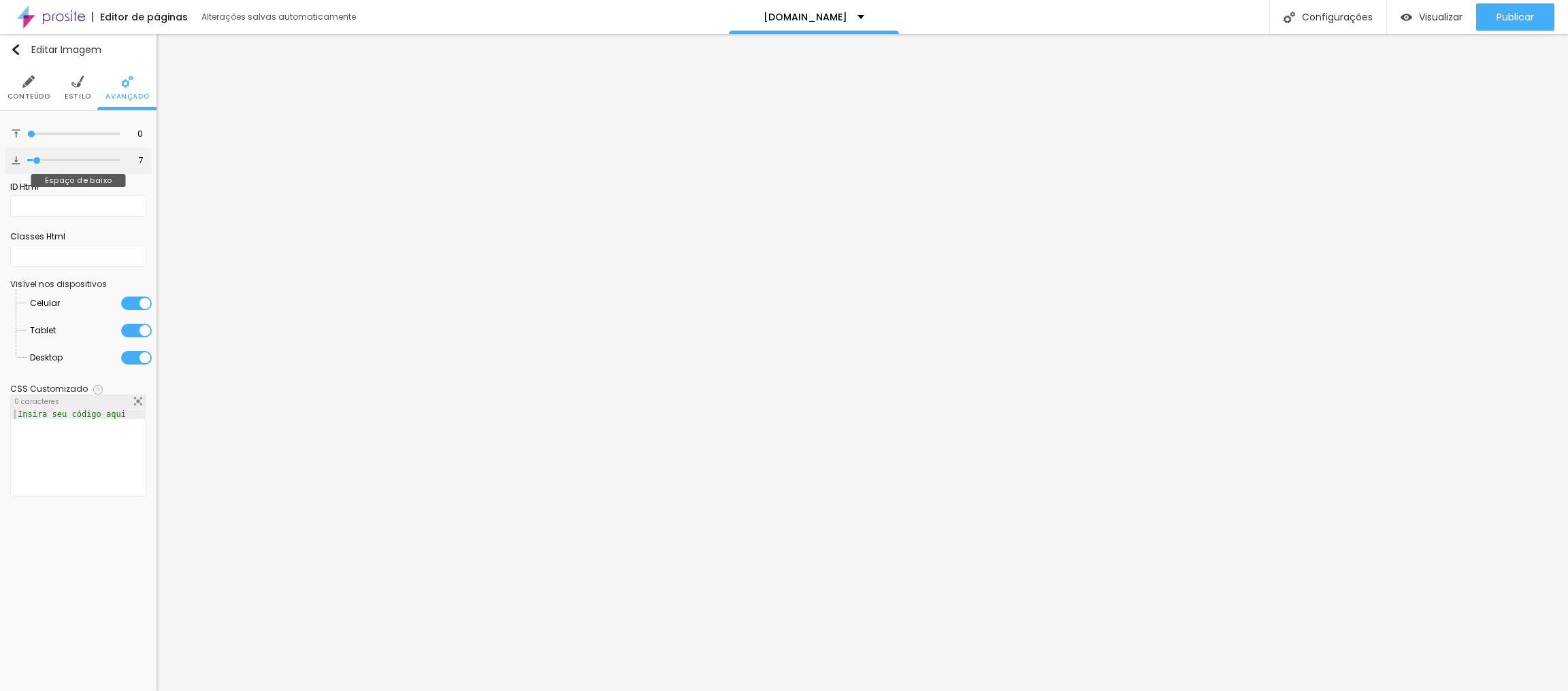
type input "6"
type input "5"
type input "3"
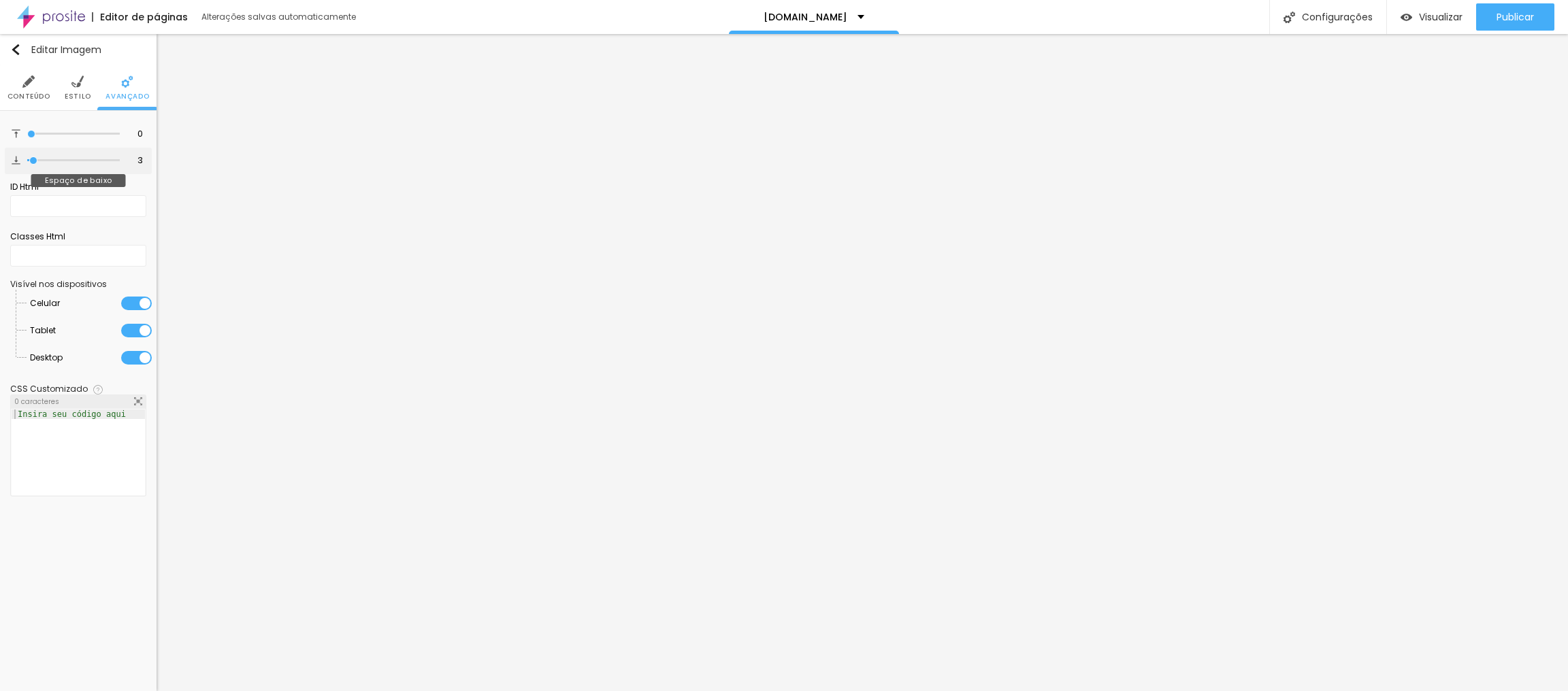
type input "2"
type input "1"
type input "0"
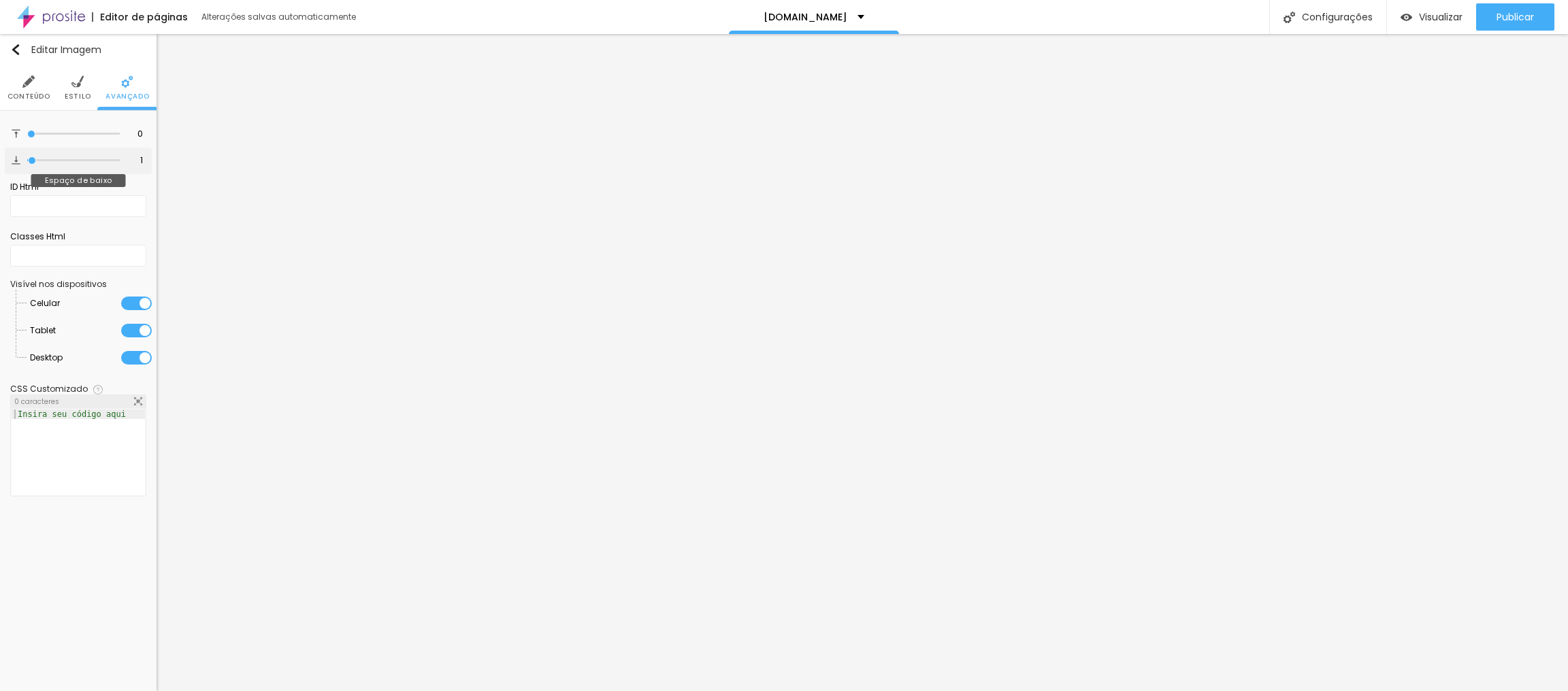
type input "0"
drag, startPoint x: 43, startPoint y: 167, endPoint x: 25, endPoint y: 168, distance: 18.0
type input "0"
click at [27, 164] on input "range" at bounding box center [73, 160] width 92 height 7
click at [18, 43] on button "Editar Imagem" at bounding box center [78, 49] width 157 height 31
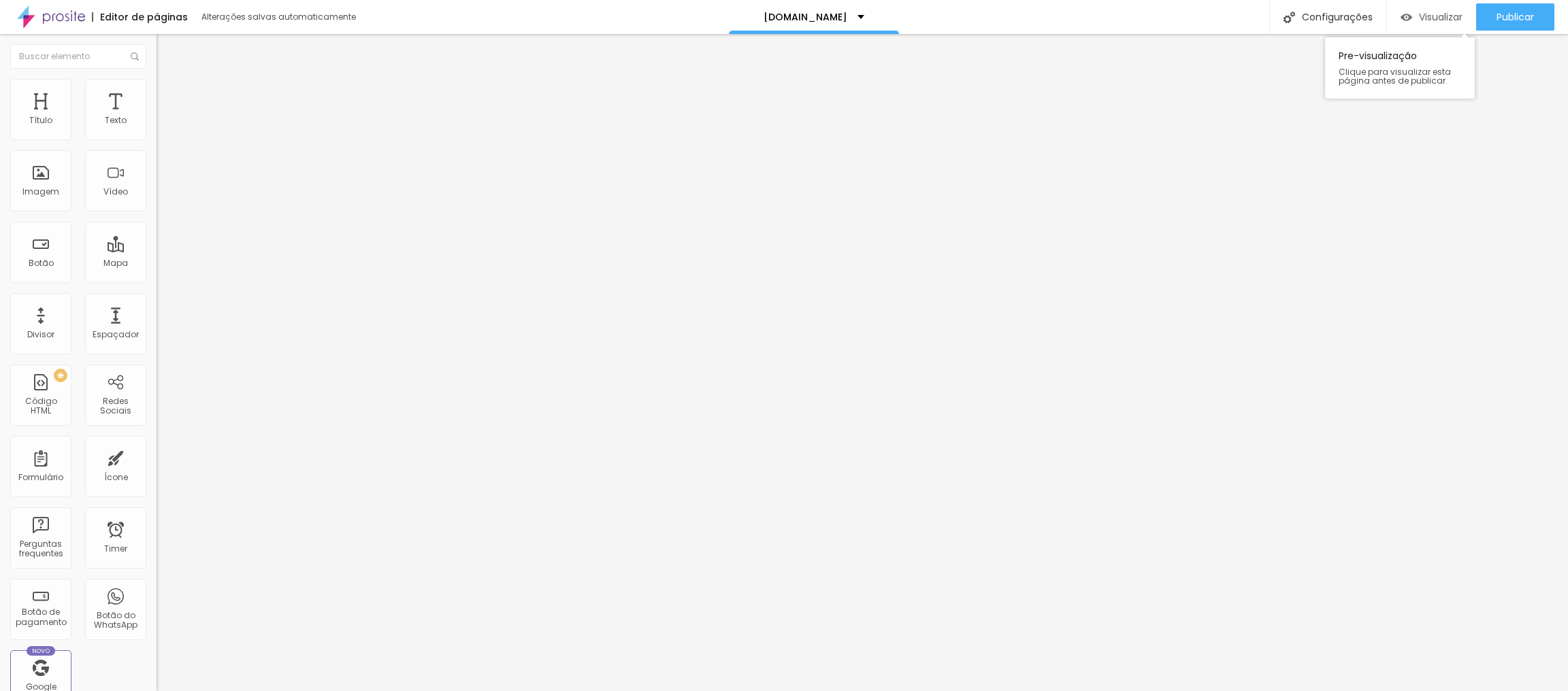
click at [1435, 18] on span "Visualizar" at bounding box center [1441, 16] width 43 height 11
click at [1512, 12] on span "Publicar" at bounding box center [1516, 16] width 37 height 11
click at [1508, 16] on span "Publicar" at bounding box center [1516, 16] width 37 height 11
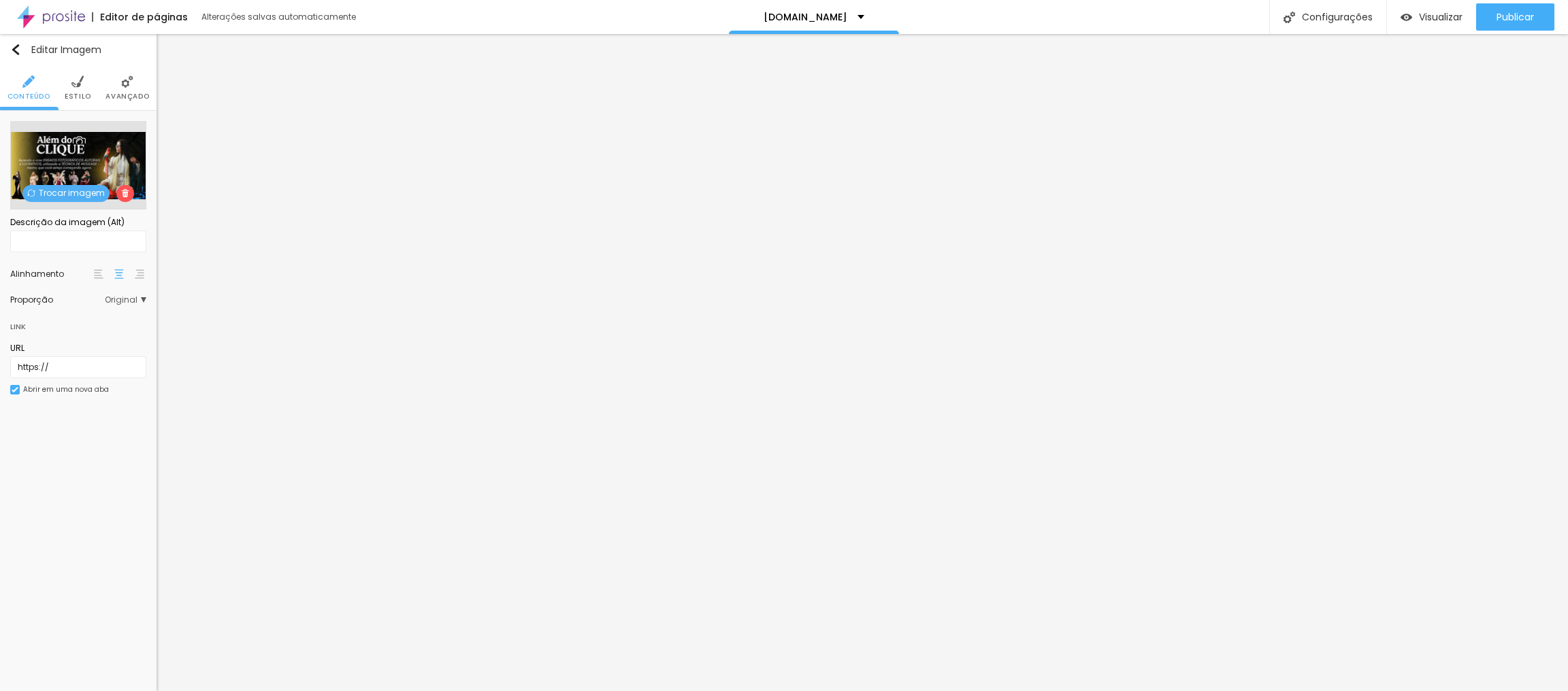
click at [74, 93] on span "Estilo" at bounding box center [77, 96] width 26 height 7
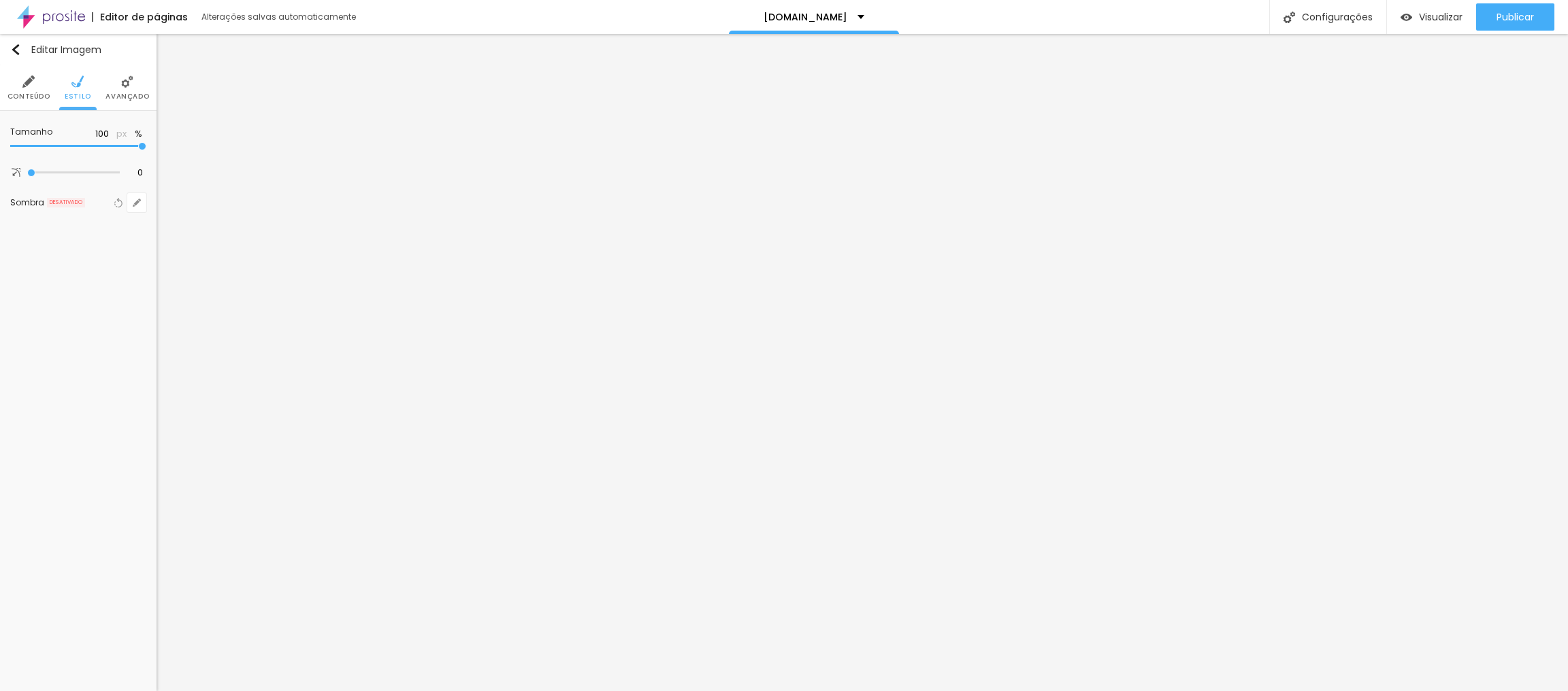
click at [11, 93] on span "Conteúdo" at bounding box center [28, 96] width 43 height 7
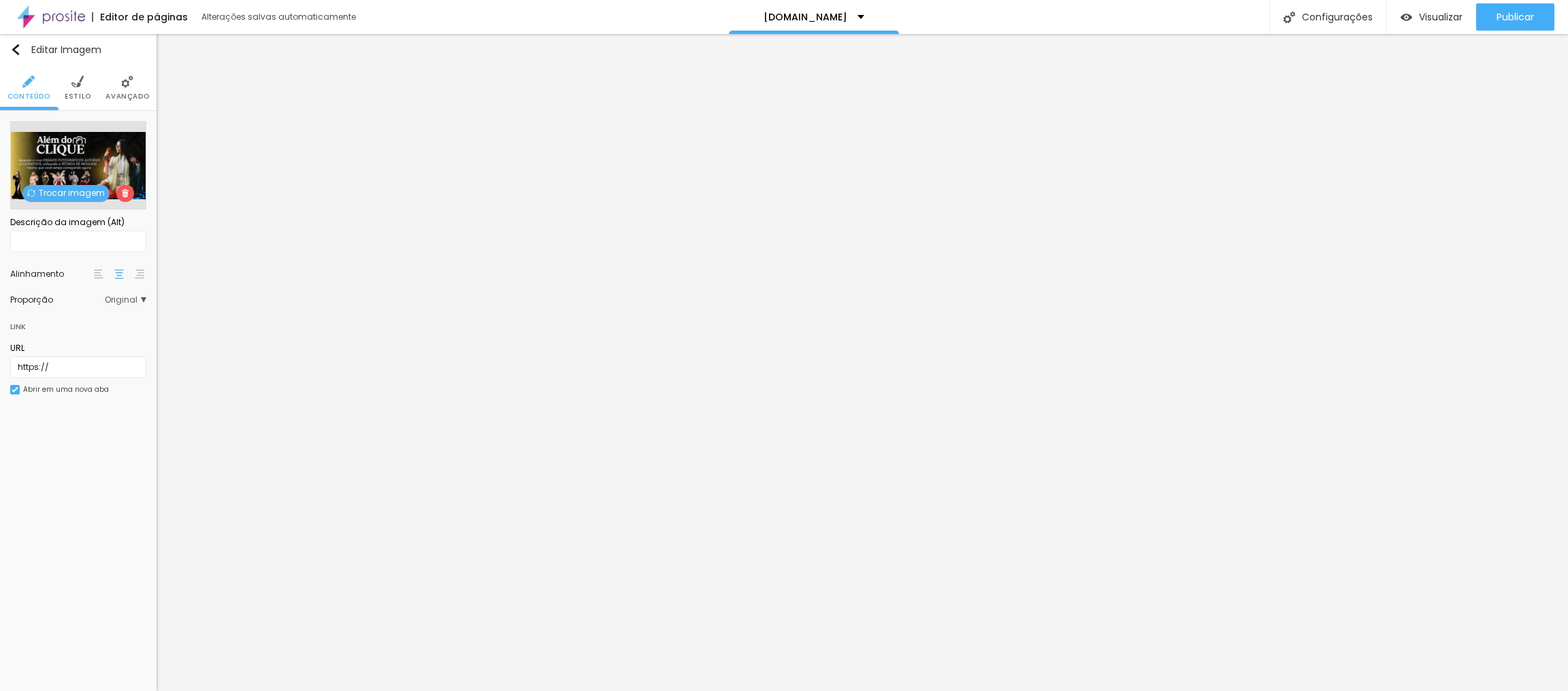
click at [123, 301] on span "Original" at bounding box center [125, 300] width 41 height 8
click at [69, 325] on span "Cinema" at bounding box center [68, 319] width 34 height 11
click at [61, 343] on span "Padrão" at bounding box center [67, 337] width 31 height 11
click at [61, 362] on span "Quadrado" at bounding box center [73, 355] width 44 height 11
click at [61, 374] on span "Original" at bounding box center [68, 374] width 33 height 11
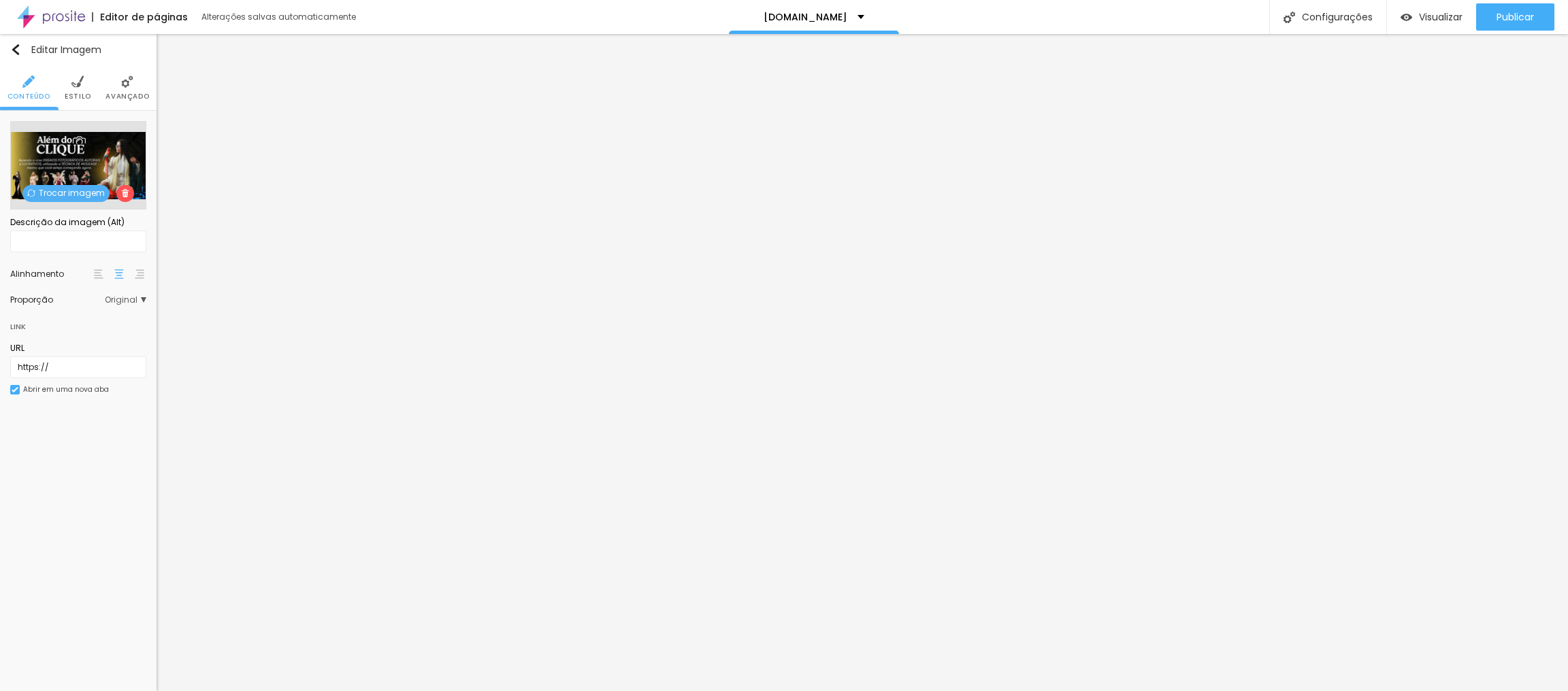
click at [74, 196] on span "Trocar imagem" at bounding box center [66, 193] width 87 height 17
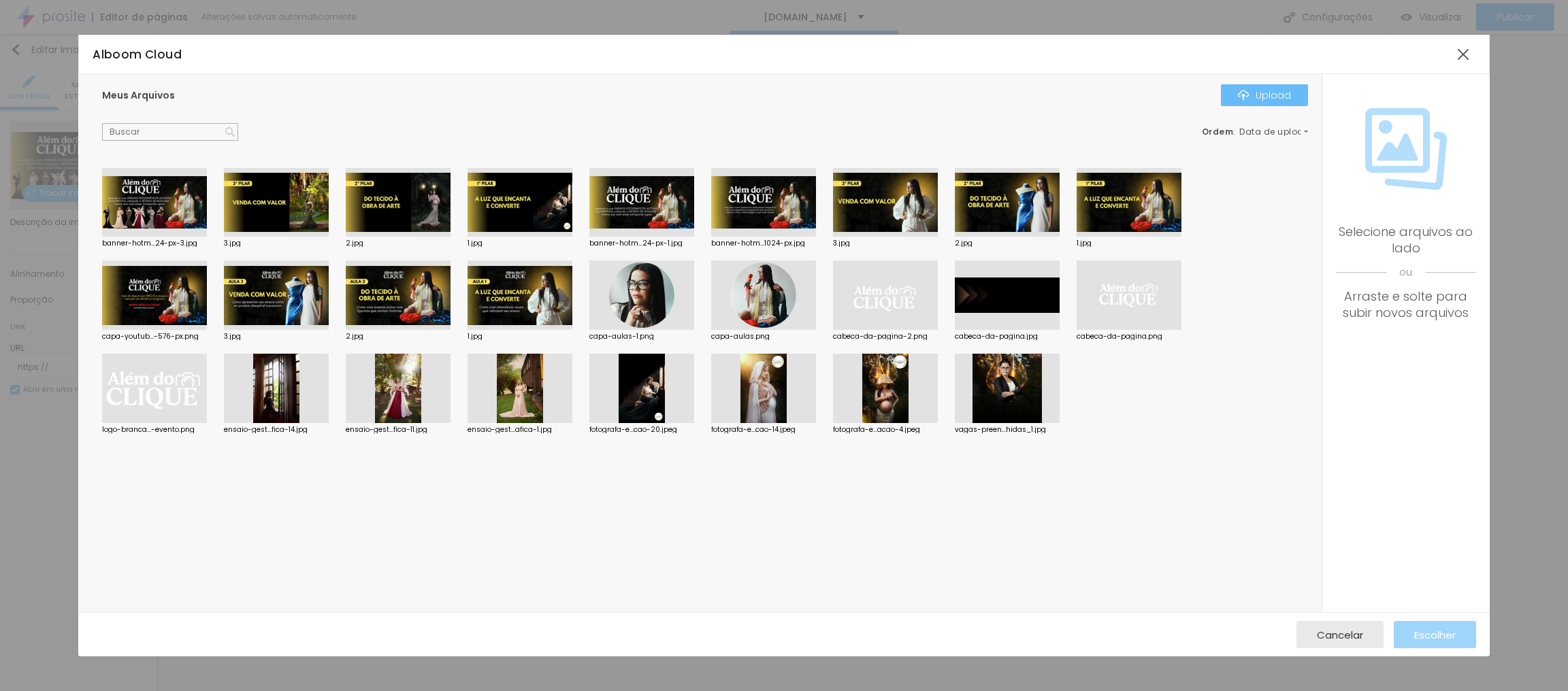
click at [1270, 97] on div "Upload" at bounding box center [1264, 95] width 53 height 11
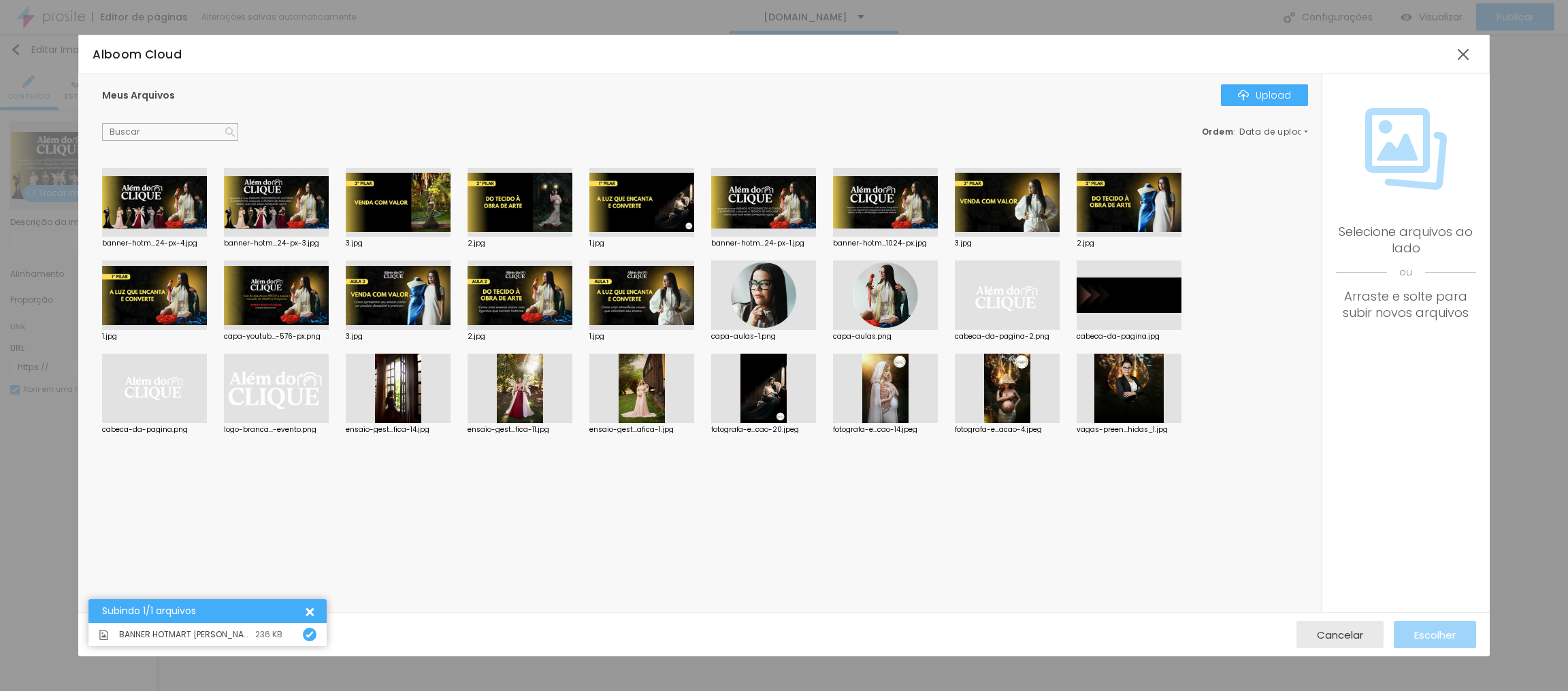
click at [123, 229] on div at bounding box center [154, 202] width 105 height 70
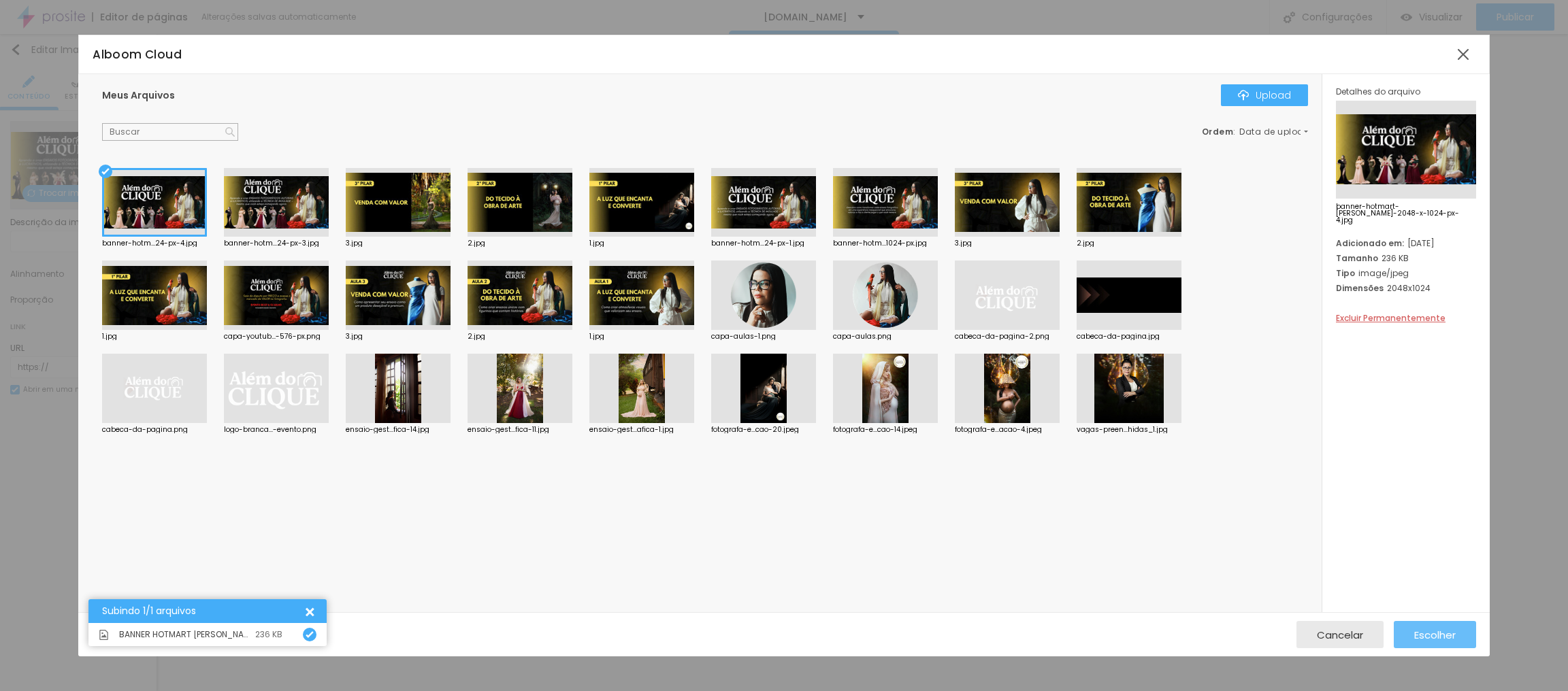
click at [1437, 630] on span "Escolher" at bounding box center [1435, 634] width 41 height 11
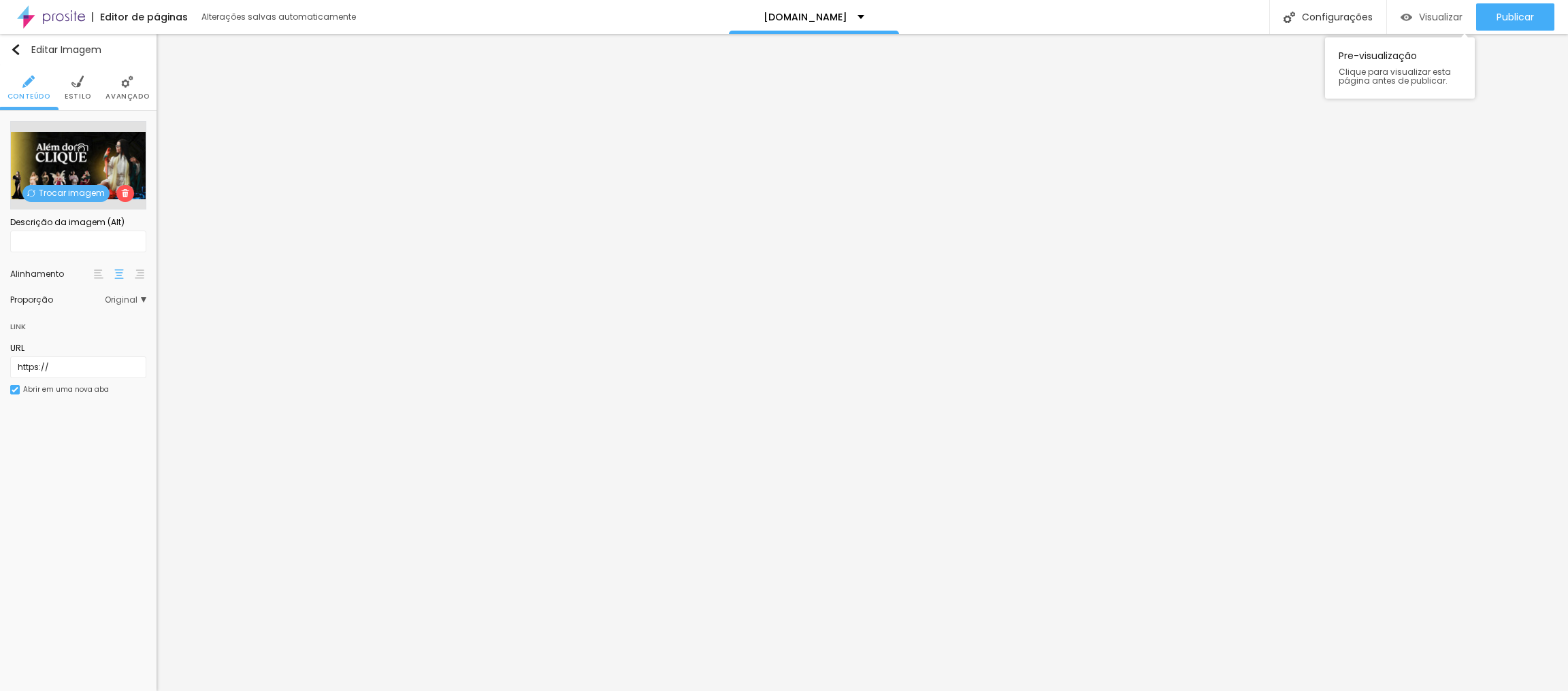
click at [1445, 11] on span "Visualizar" at bounding box center [1441, 16] width 43 height 11
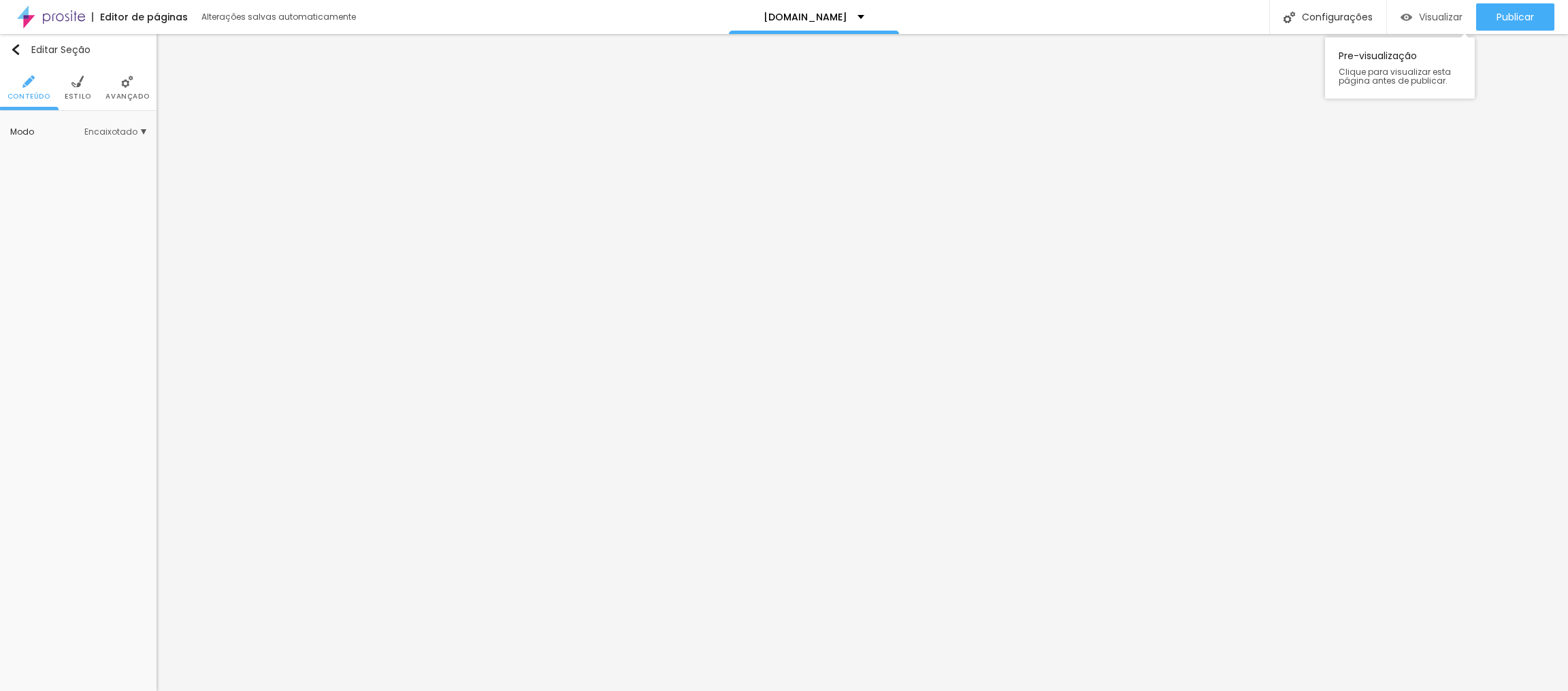
click at [1445, 22] on span "Visualizar" at bounding box center [1441, 16] width 43 height 11
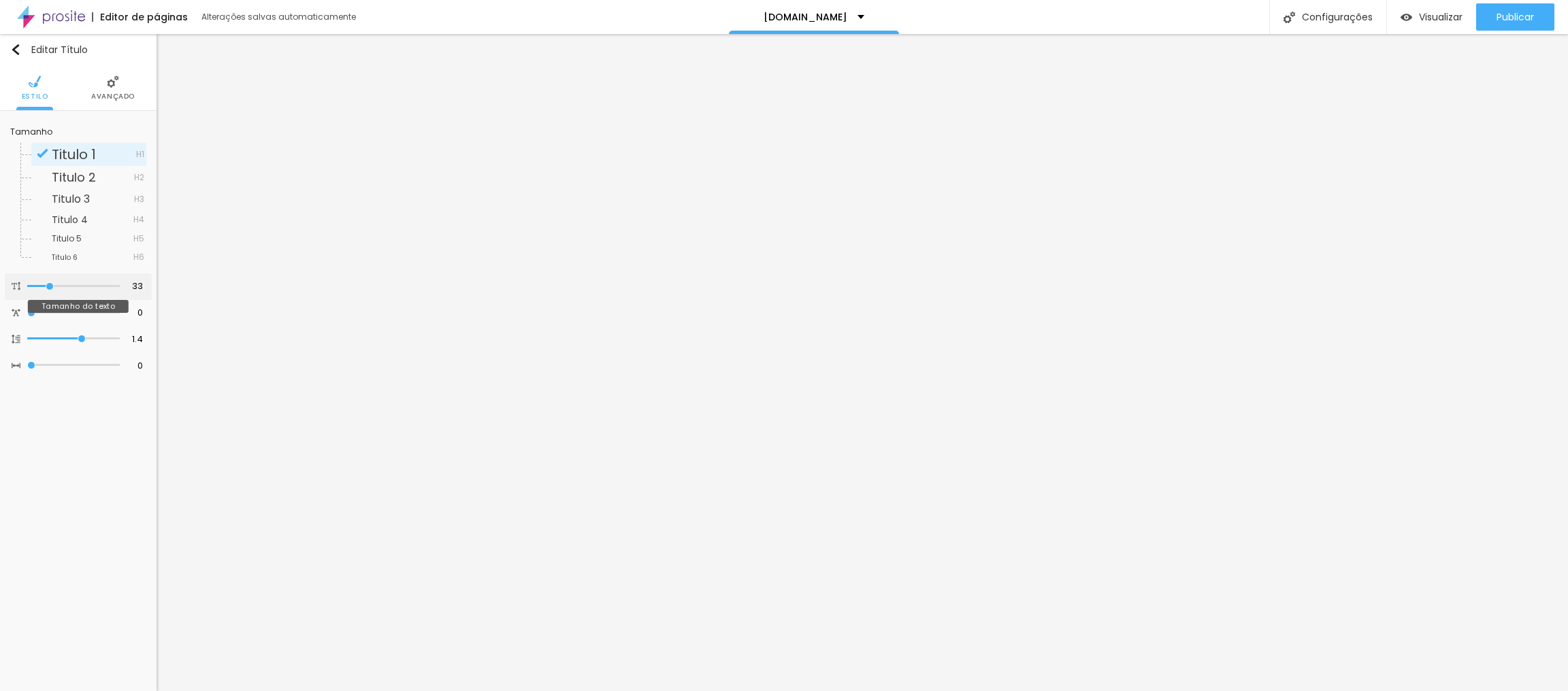
type input "35"
type input "34"
type input "33"
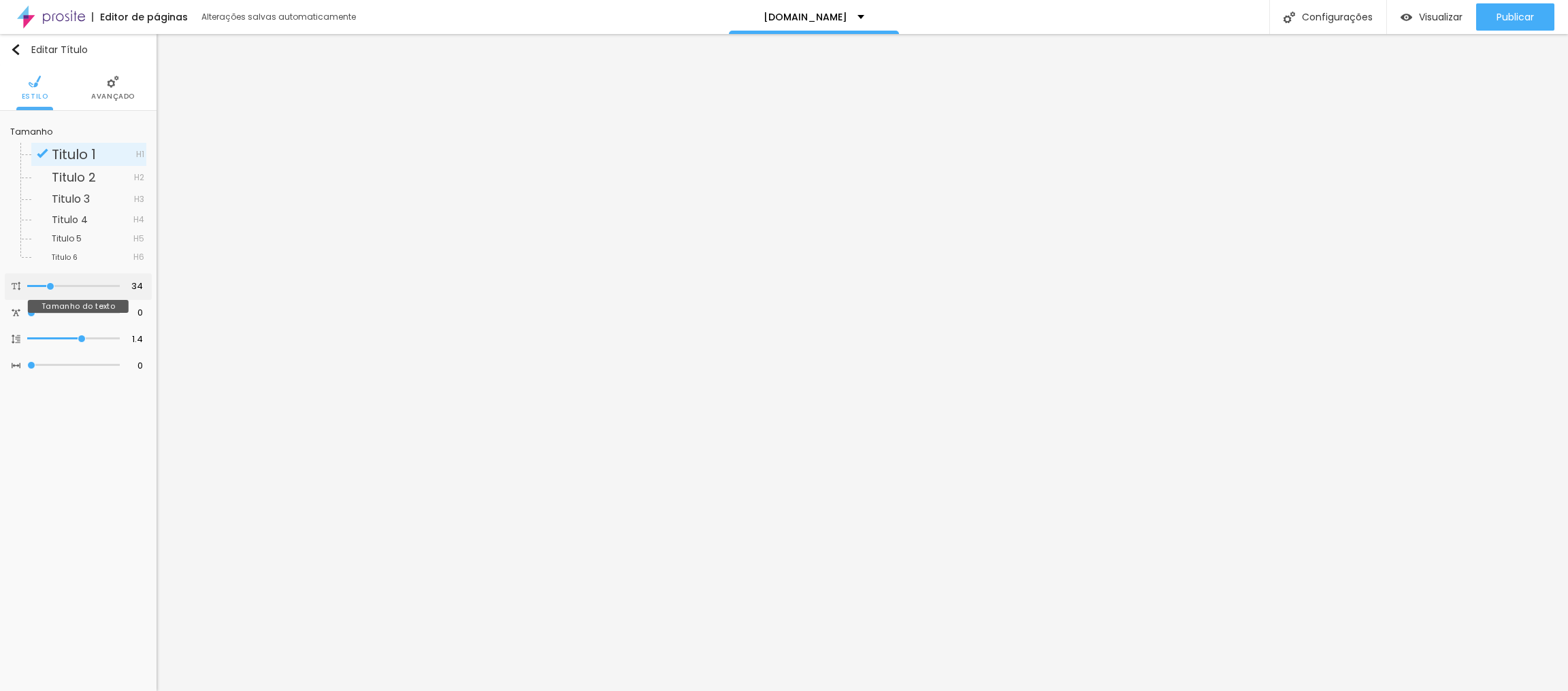
type input "33"
type input "32"
type input "31"
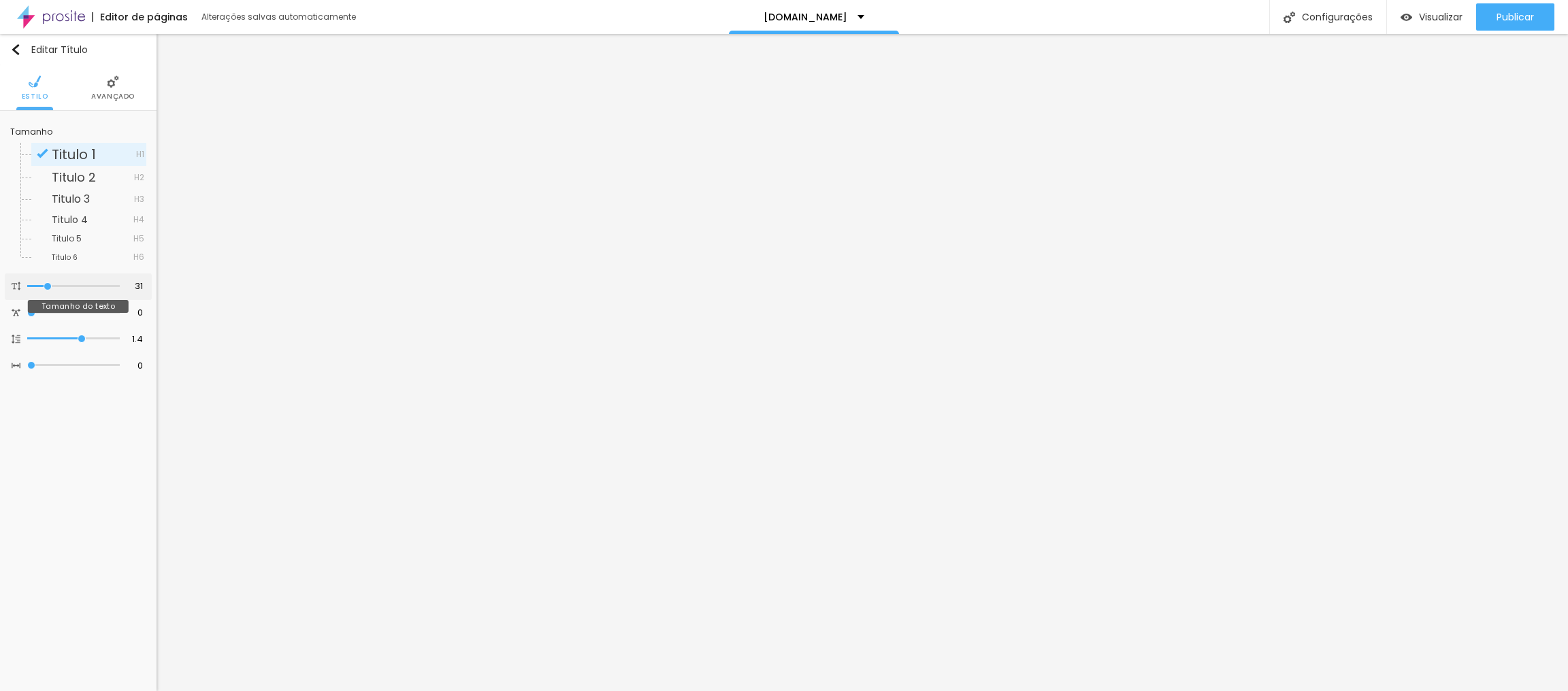
type input "30"
type input "29"
type input "28"
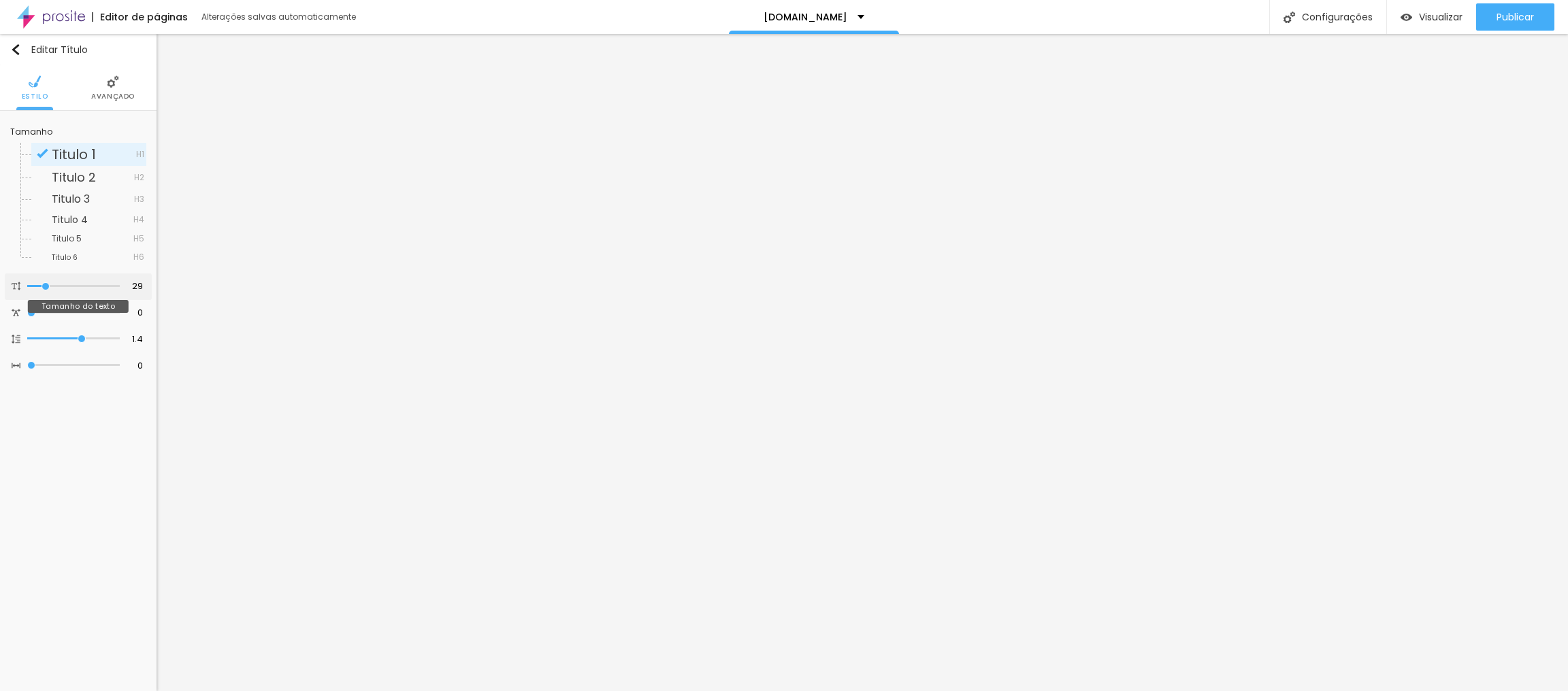
type input "28"
type input "27"
type input "26"
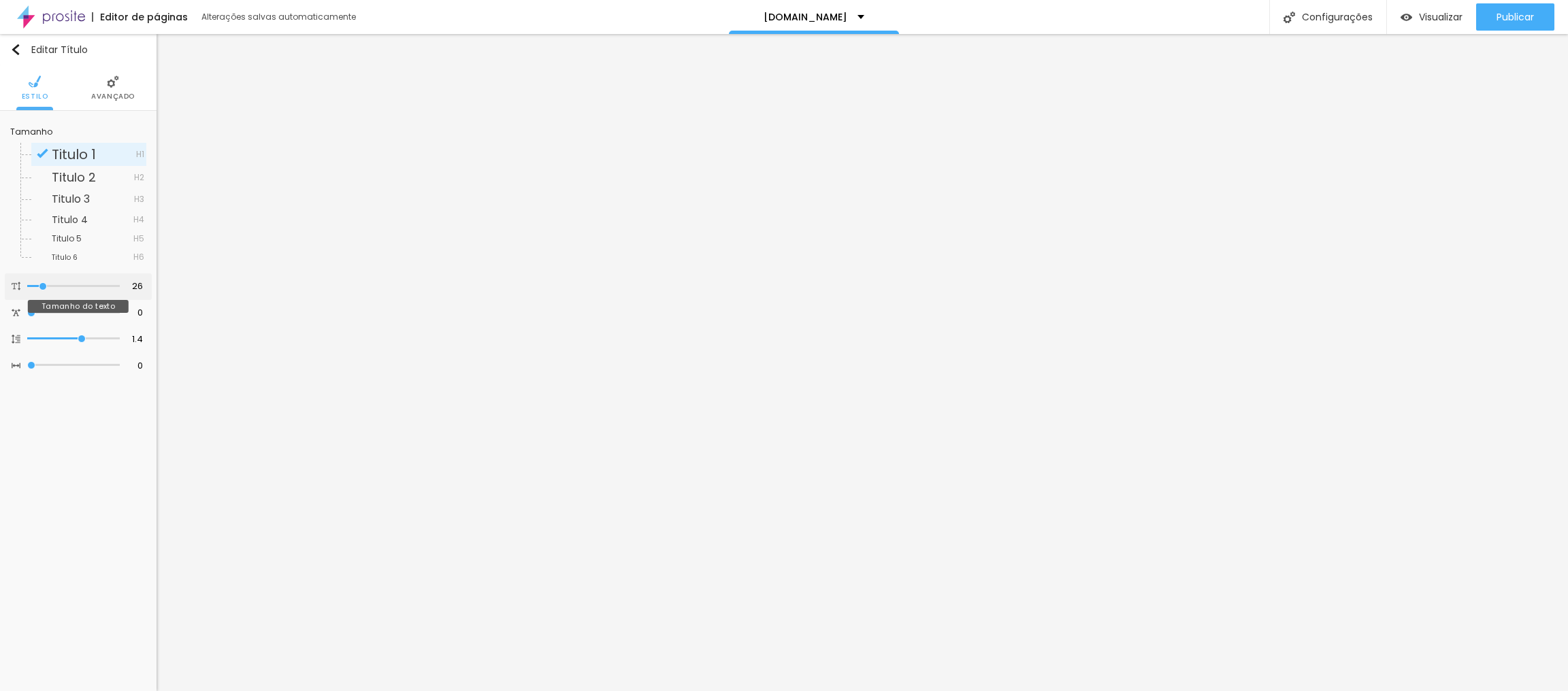
type input "25"
type input "24"
type input "23"
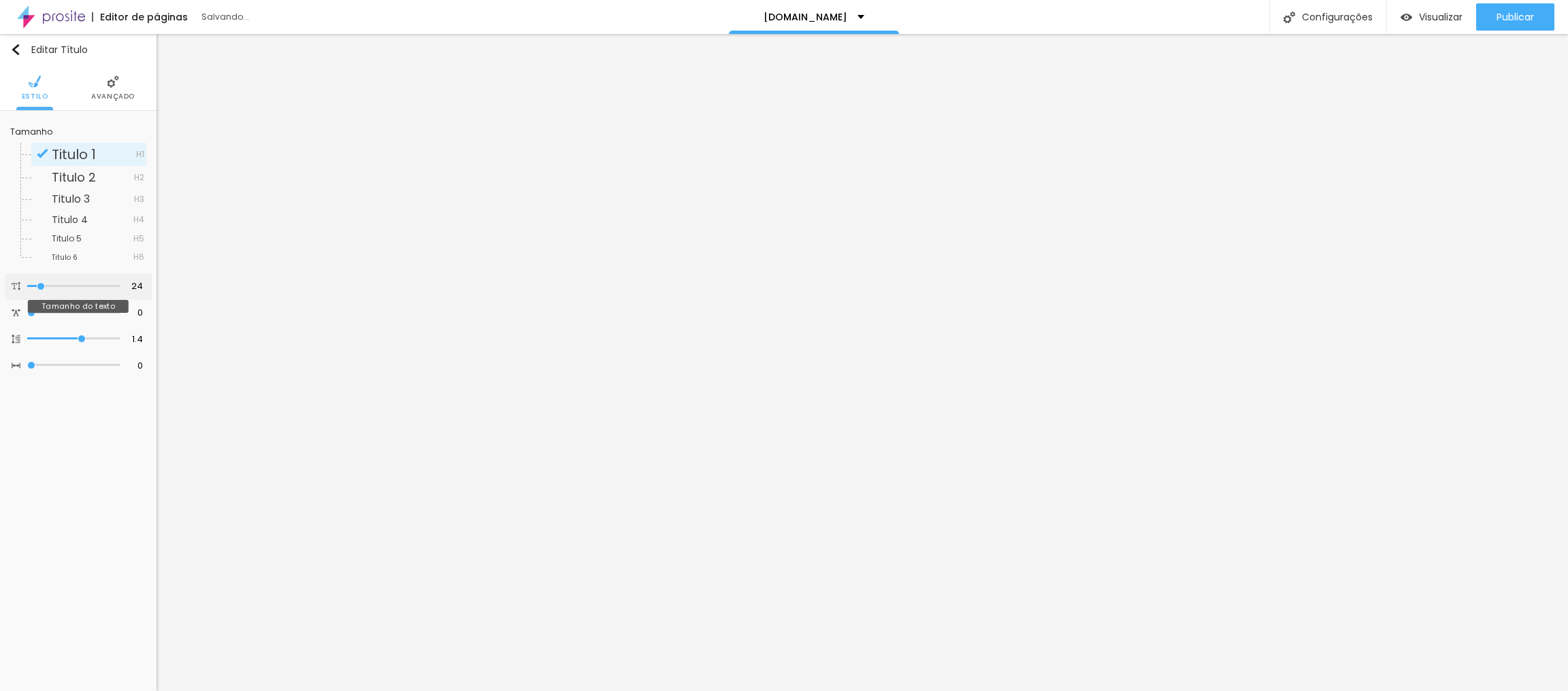
type input "23"
type input "22"
type input "23"
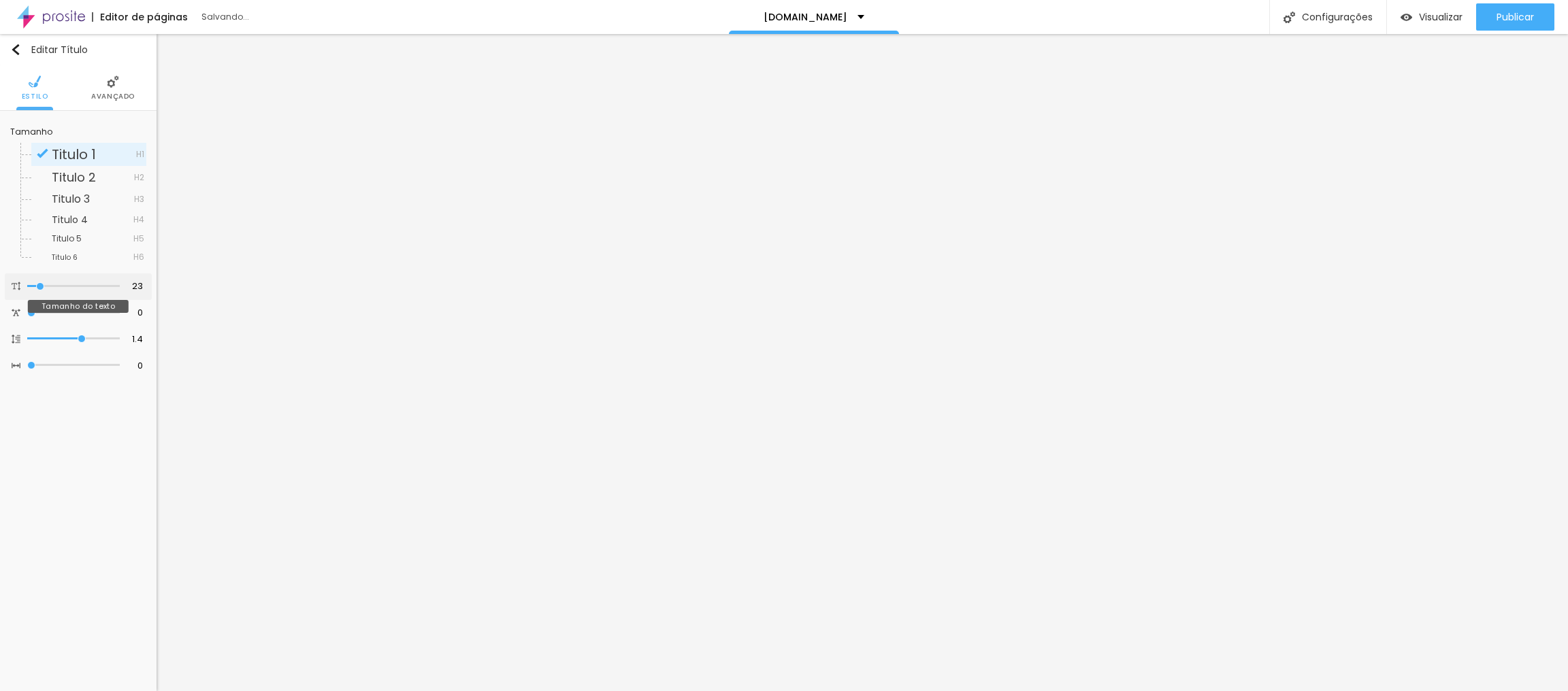
type input "24"
drag, startPoint x: 52, startPoint y: 287, endPoint x: 40, endPoint y: 289, distance: 12.2
type input "24"
click at [40, 289] on input "range" at bounding box center [73, 286] width 92 height 7
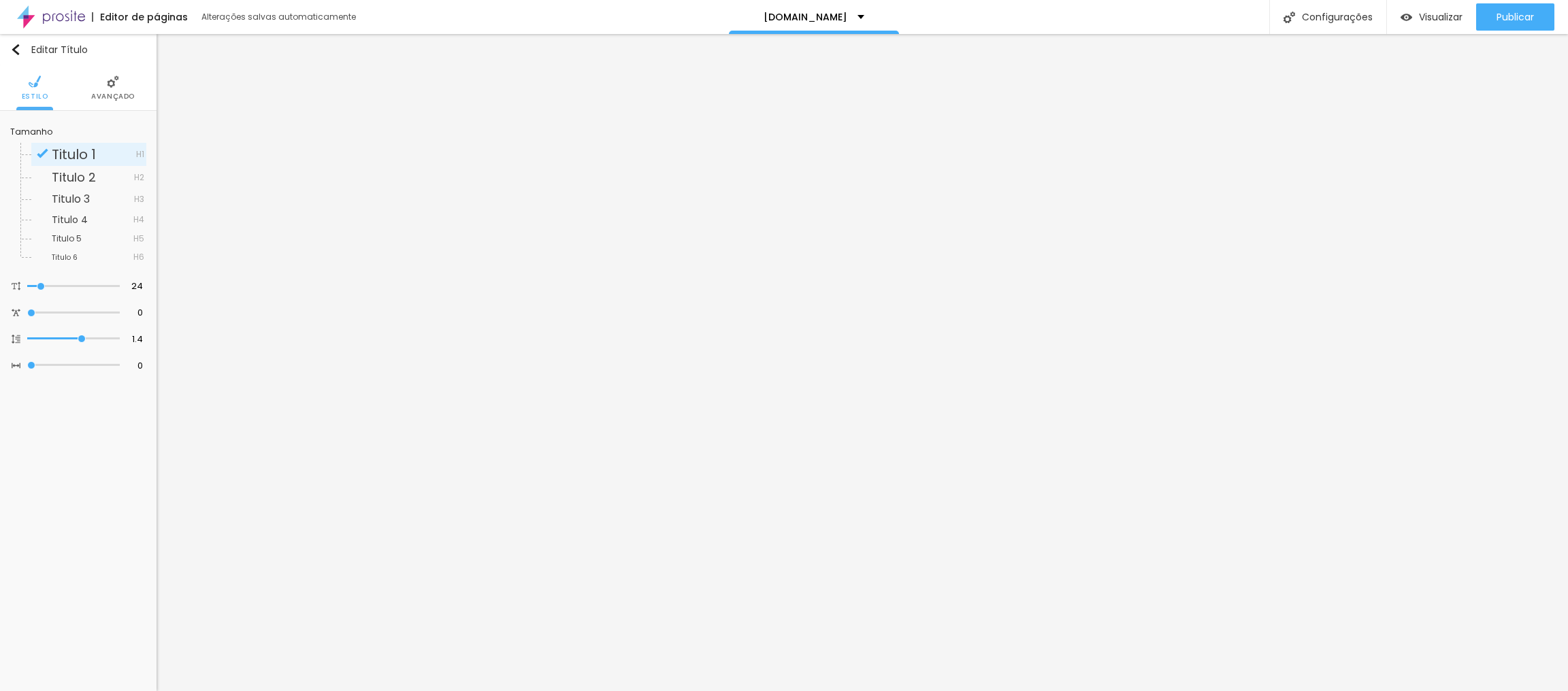
click at [117, 85] on img at bounding box center [112, 82] width 12 height 12
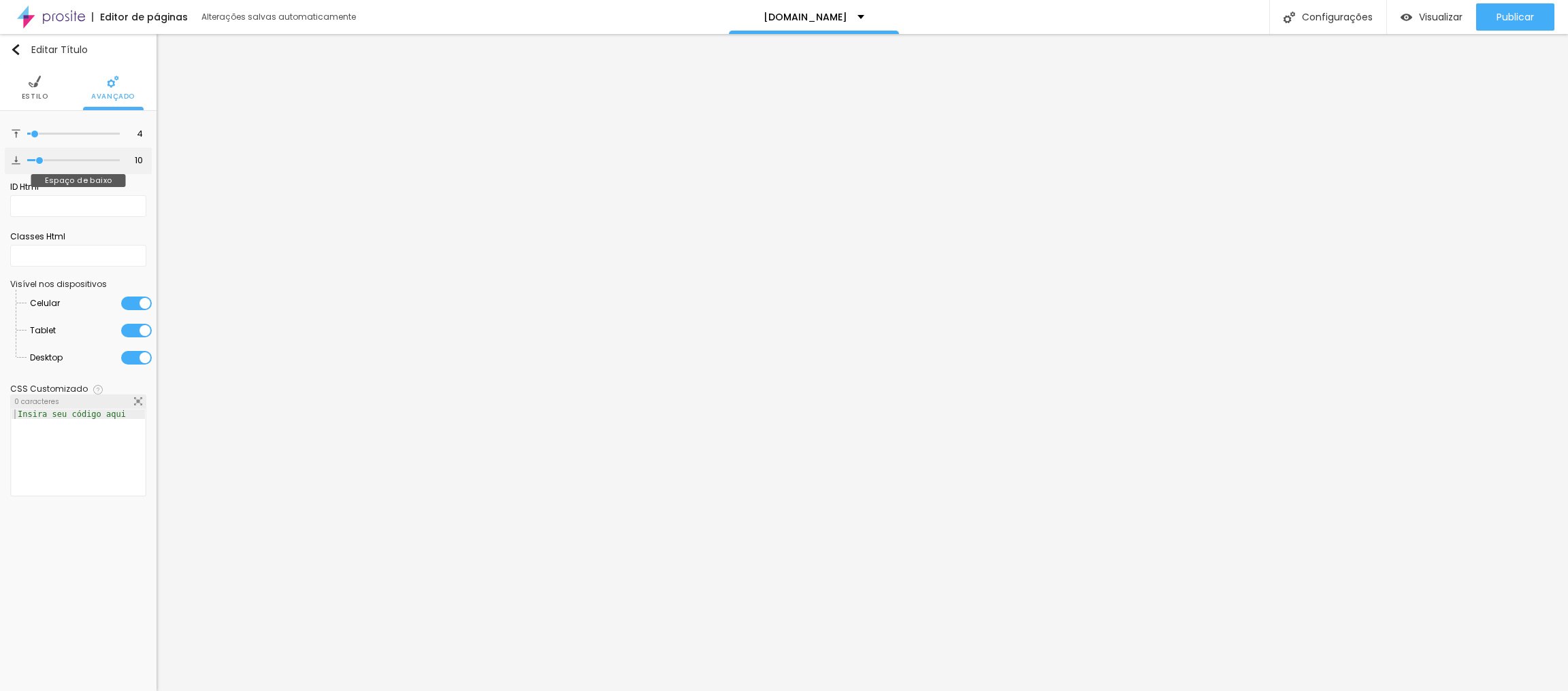
type input "6"
type input "5"
type input "4"
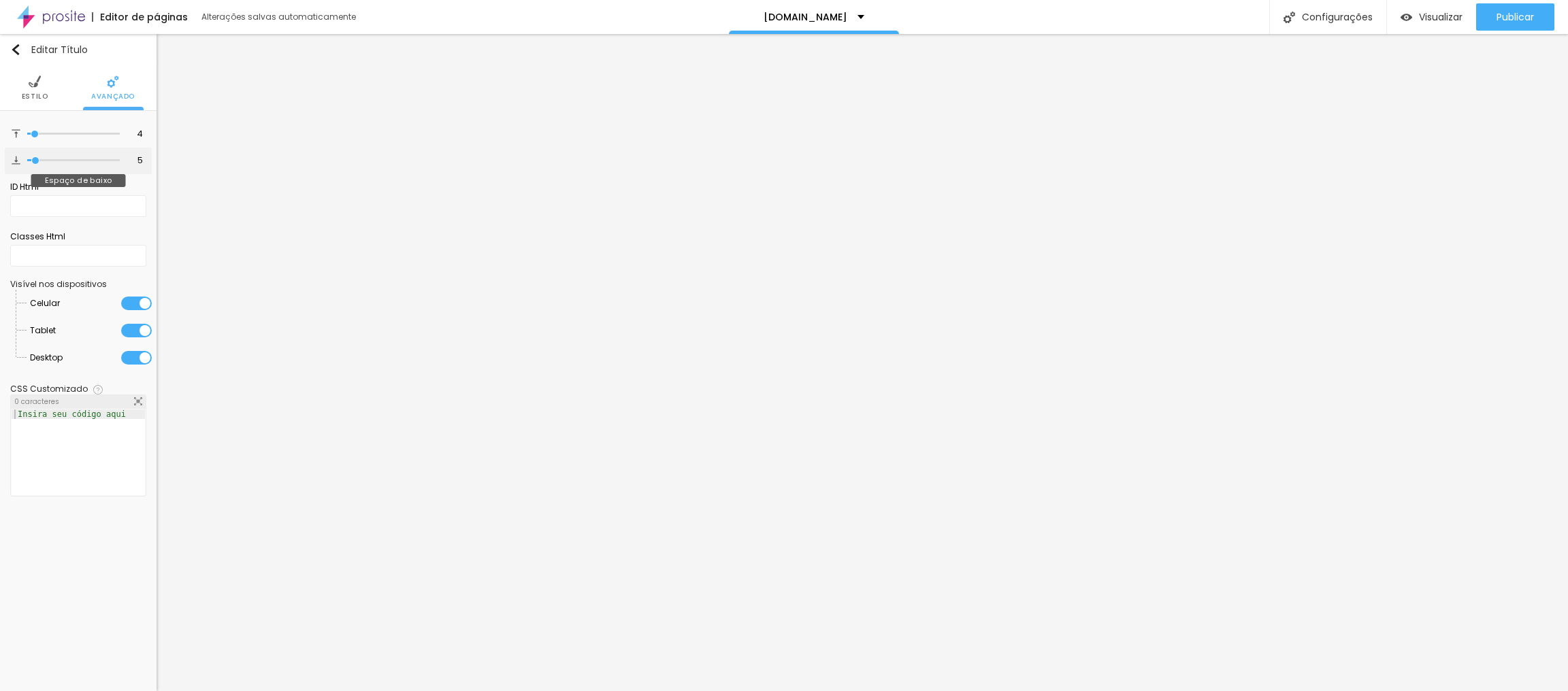
type input "4"
type input "1"
type input "0"
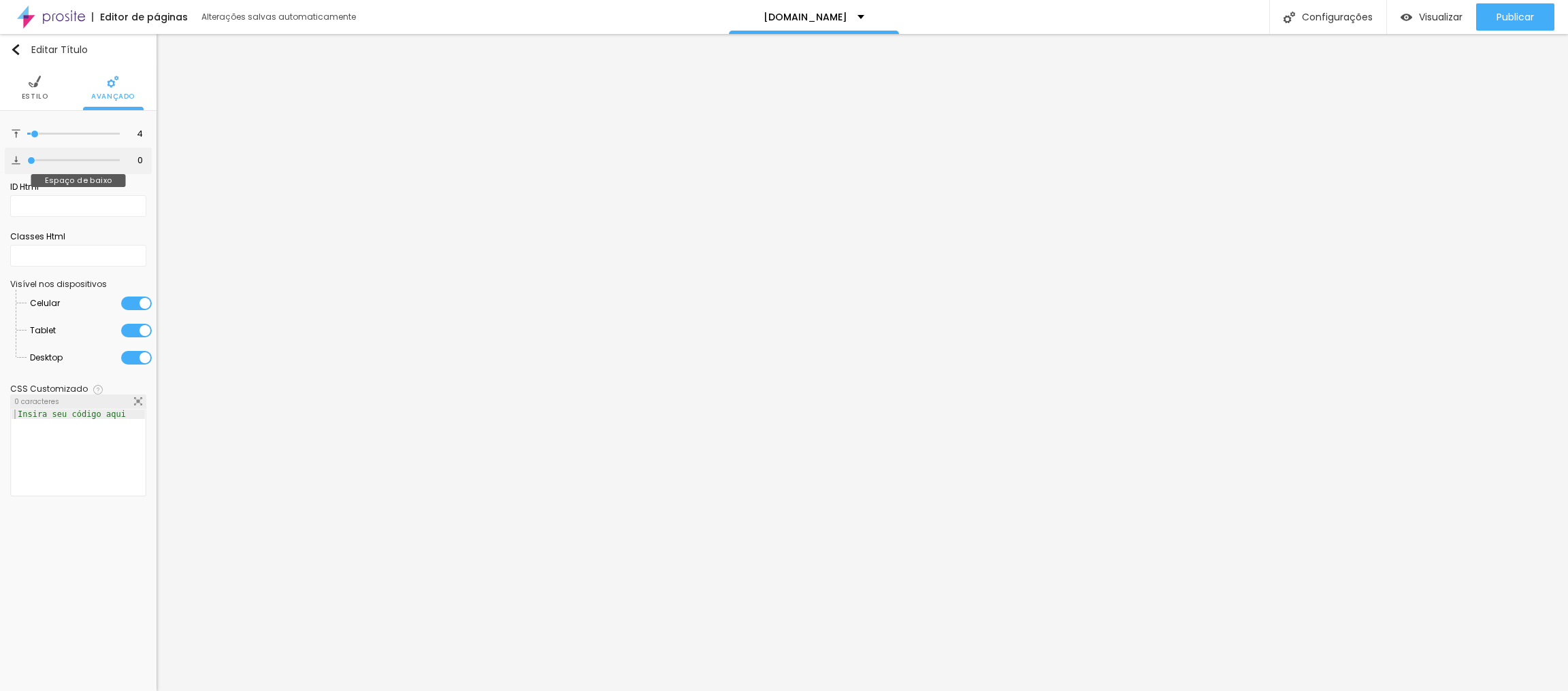
drag, startPoint x: 36, startPoint y: 163, endPoint x: 16, endPoint y: 163, distance: 20.0
type input "0"
click at [27, 163] on input "range" at bounding box center [73, 160] width 92 height 7
type input "0"
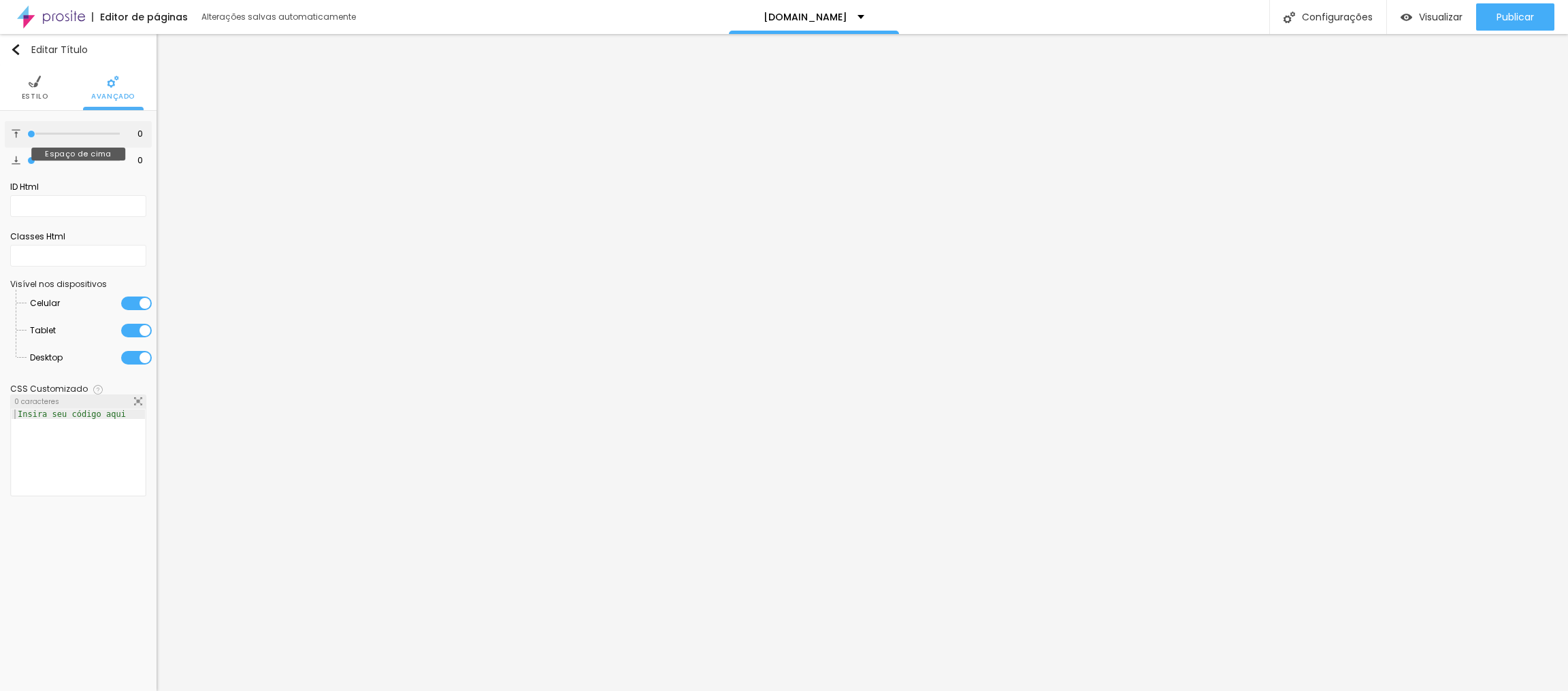
drag, startPoint x: 31, startPoint y: 132, endPoint x: 9, endPoint y: 131, distance: 22.0
type input "0"
click at [27, 131] on input "range" at bounding box center [73, 133] width 92 height 7
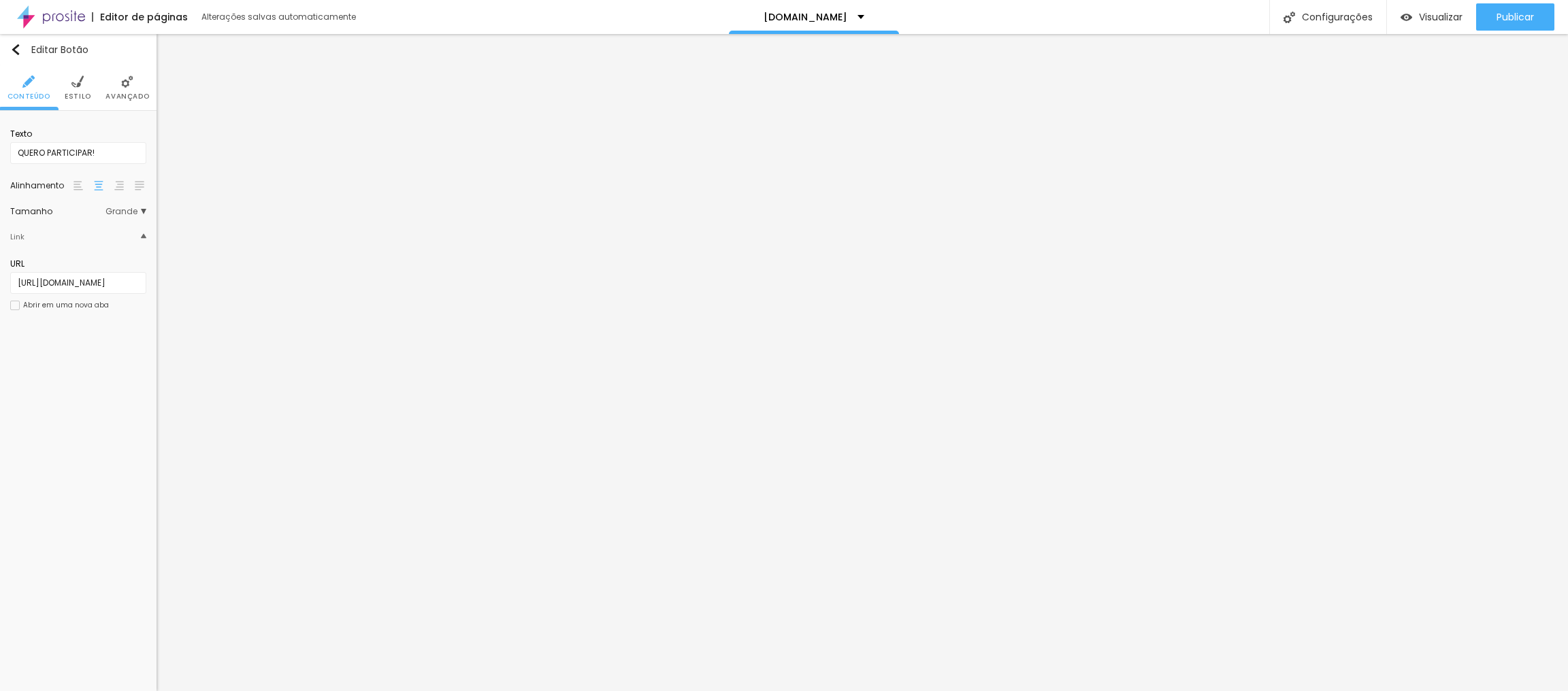
click at [70, 93] on span "Estilo" at bounding box center [77, 96] width 26 height 7
click at [130, 93] on span "Avançado" at bounding box center [127, 96] width 43 height 7
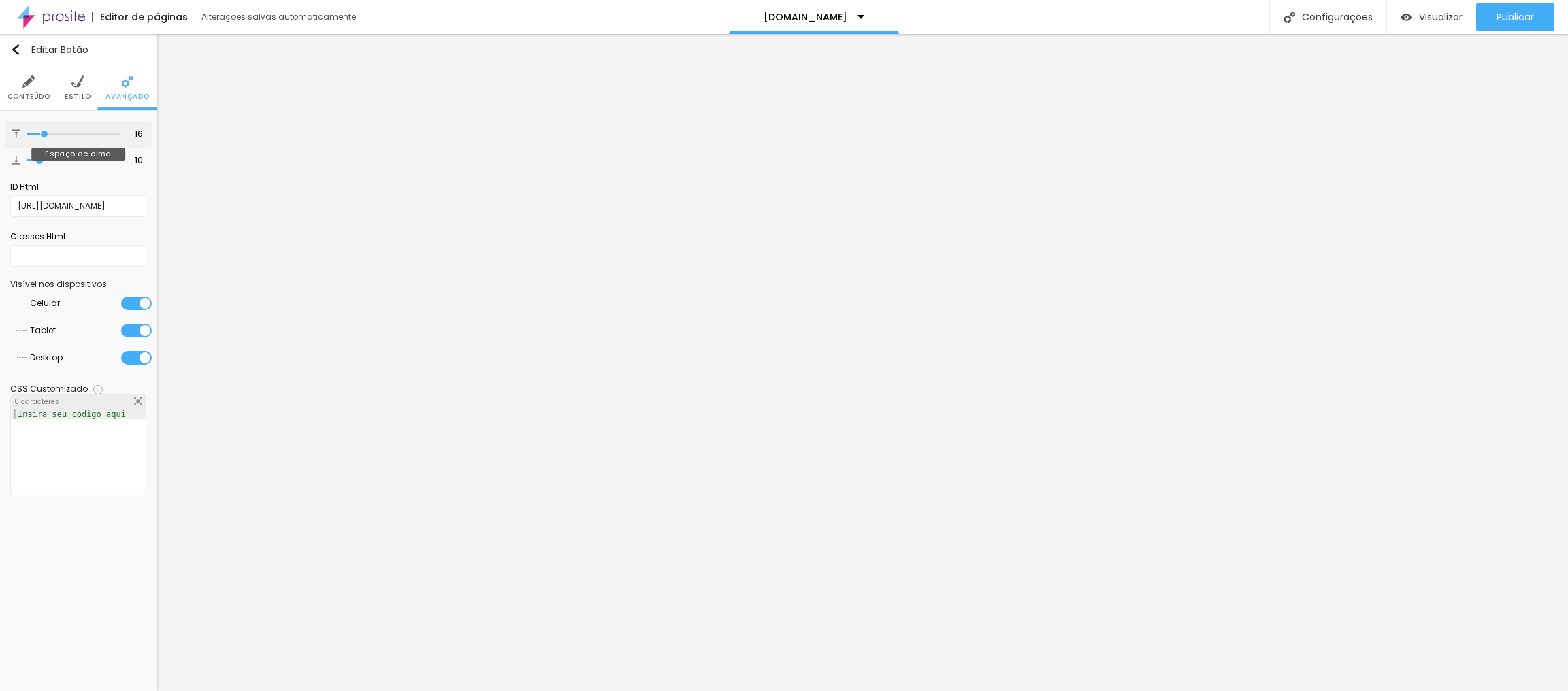
type input "11"
type input "10"
type input "9"
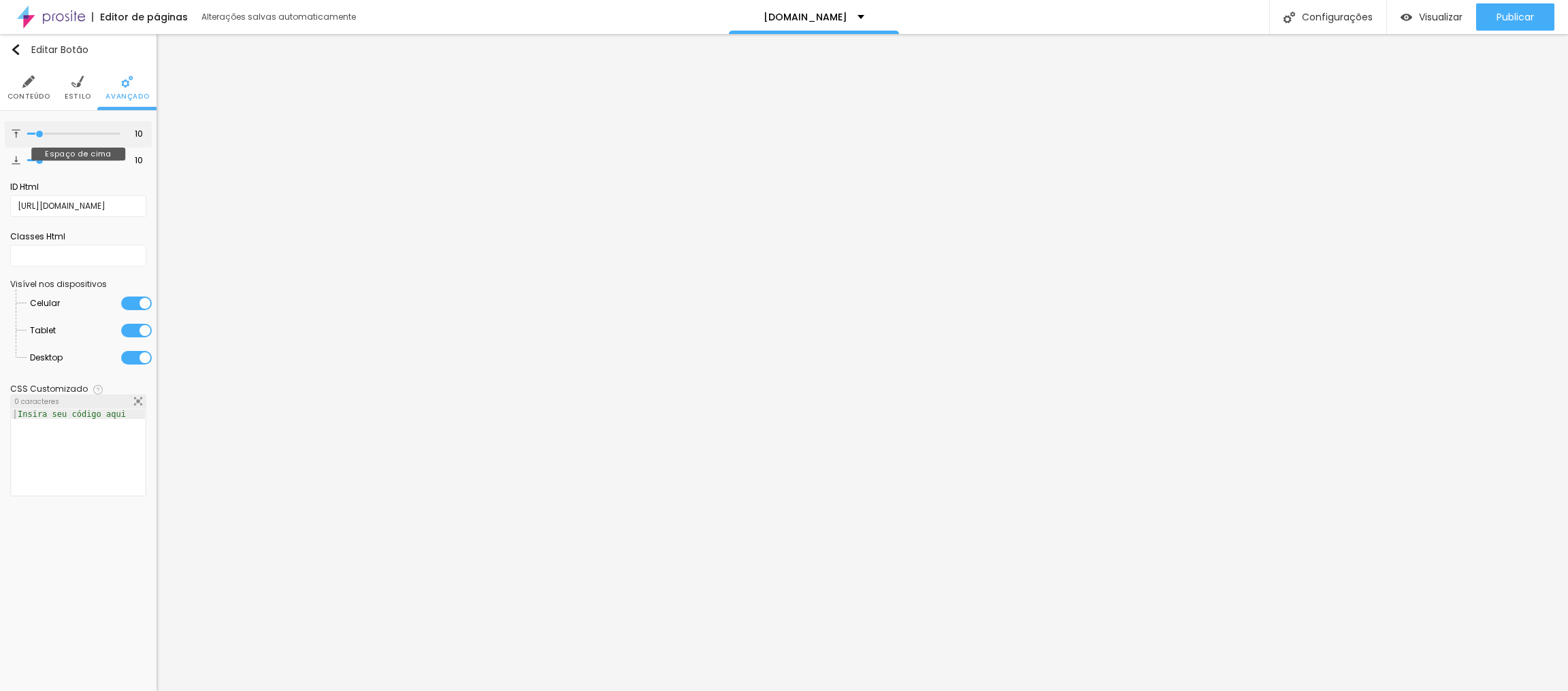
type input "9"
type input "8"
type input "7"
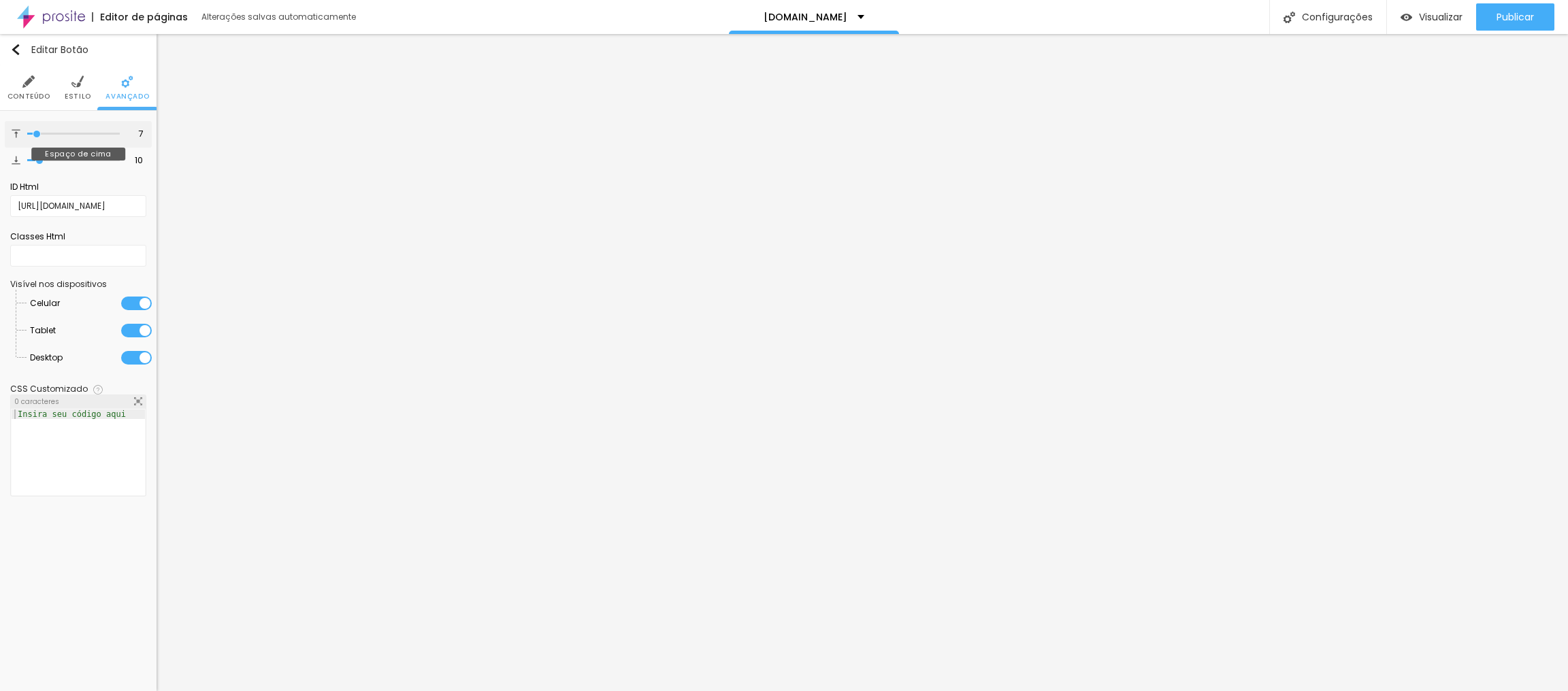
type input "5"
click at [35, 136] on input "range" at bounding box center [73, 133] width 92 height 7
type input "9"
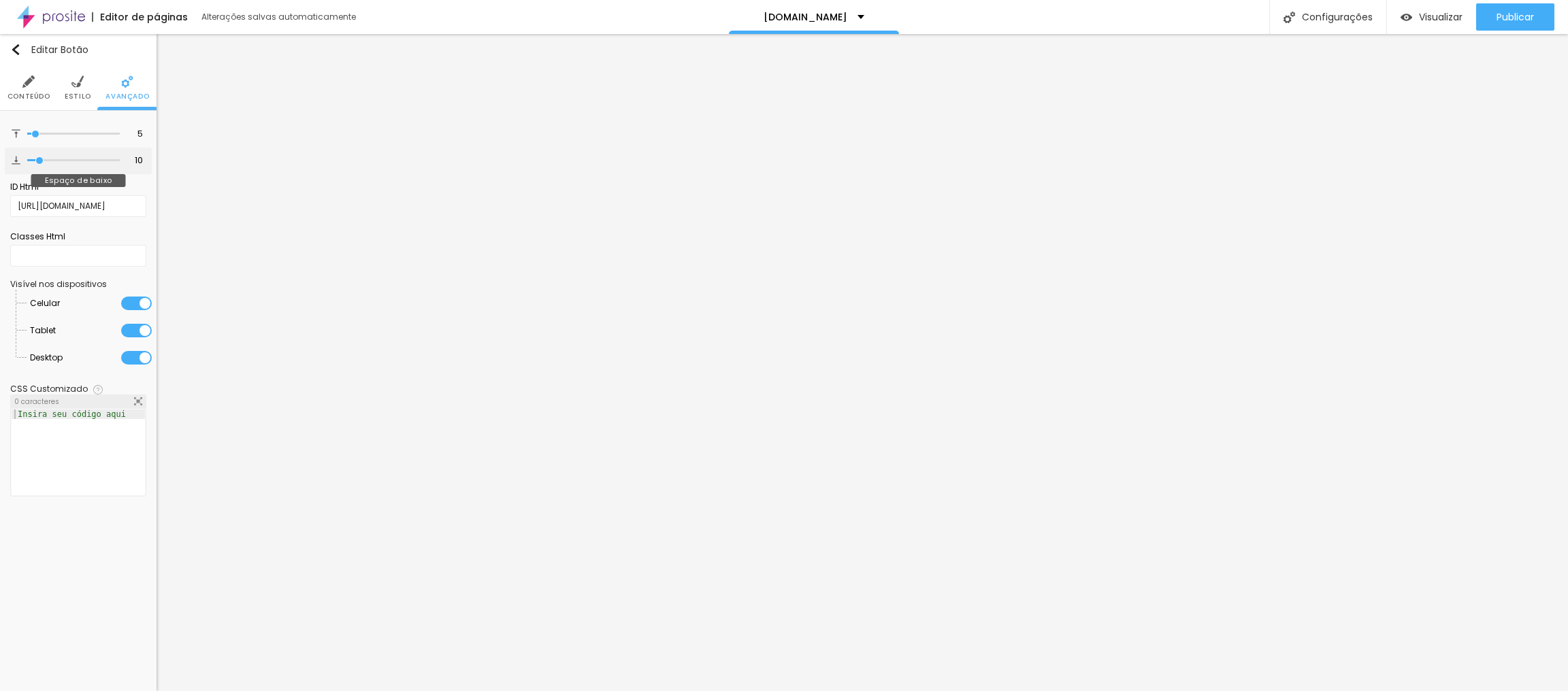
type input "9"
type input "7"
type input "6"
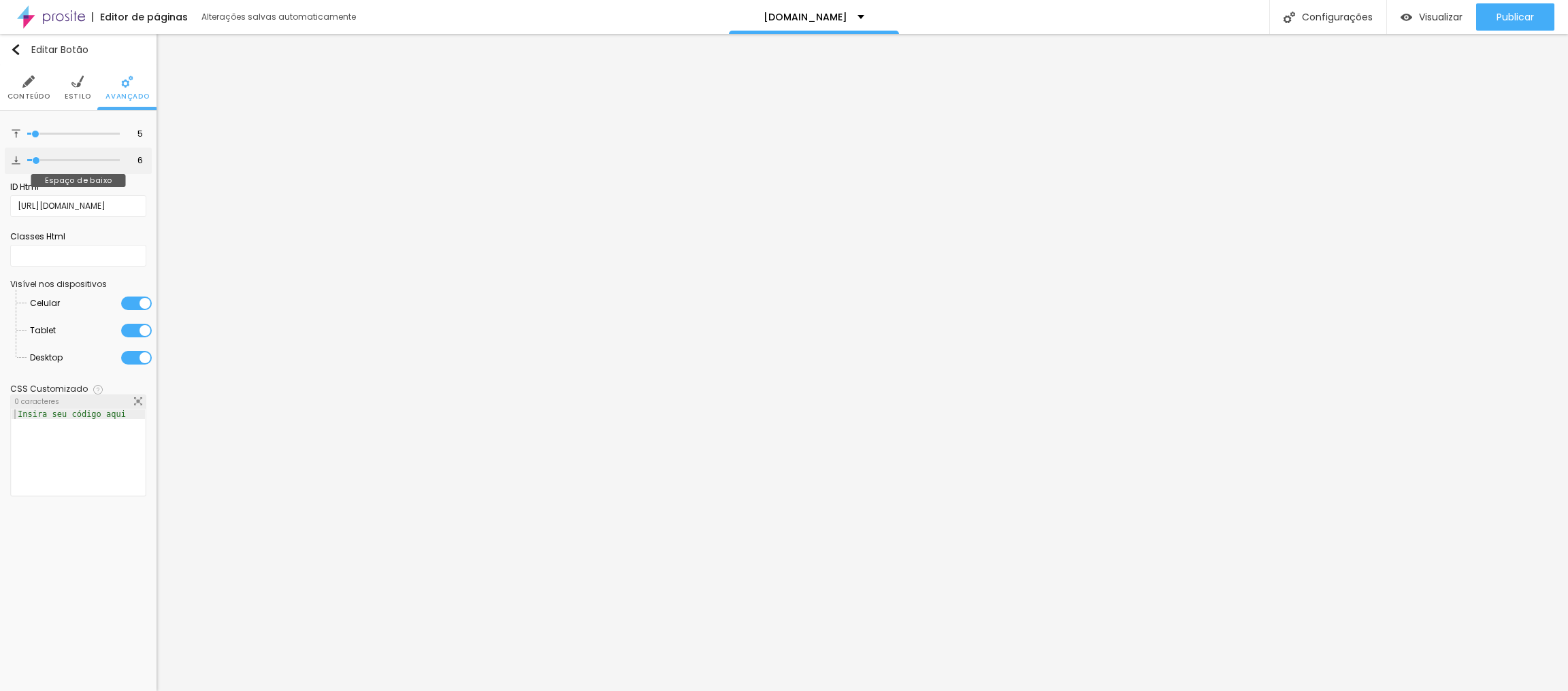
type input "5"
type input "4"
type input "5"
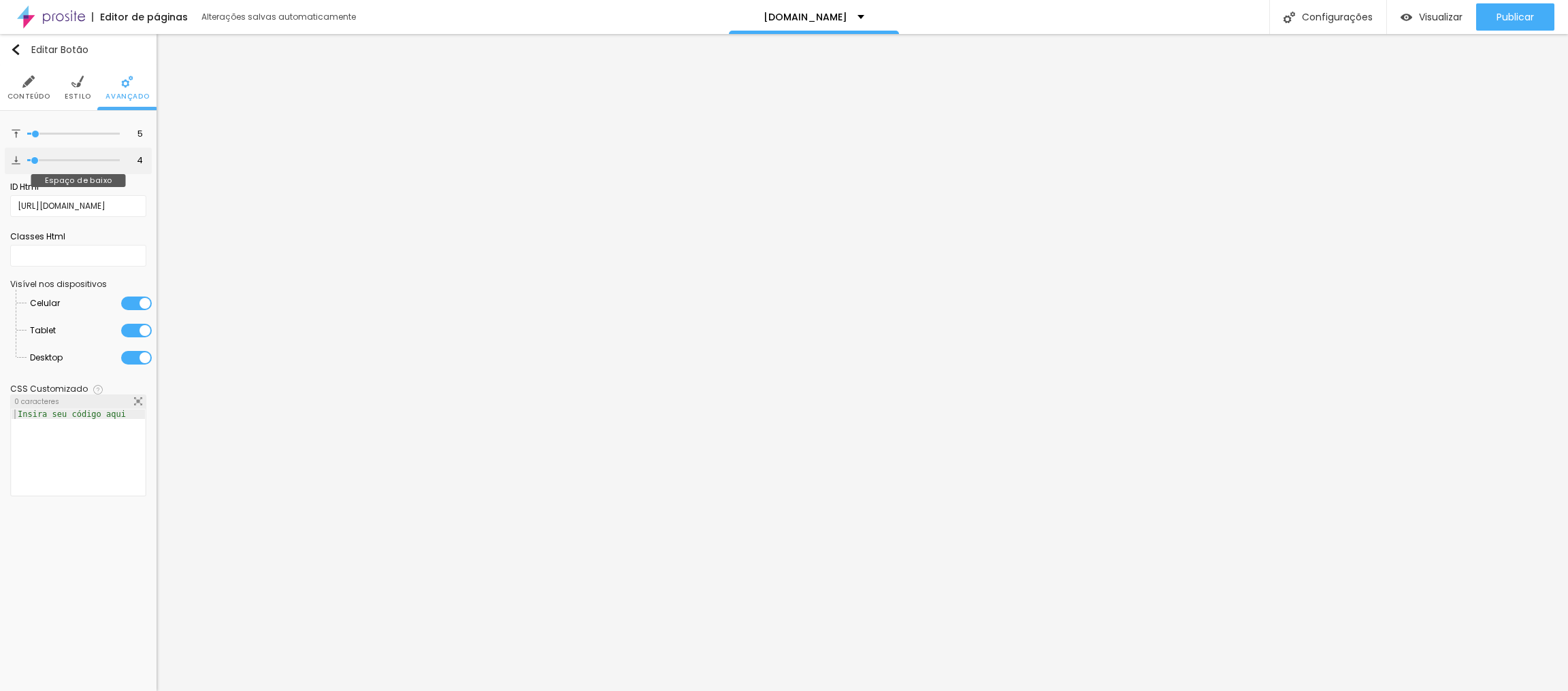
type input "5"
type input "7"
type input "8"
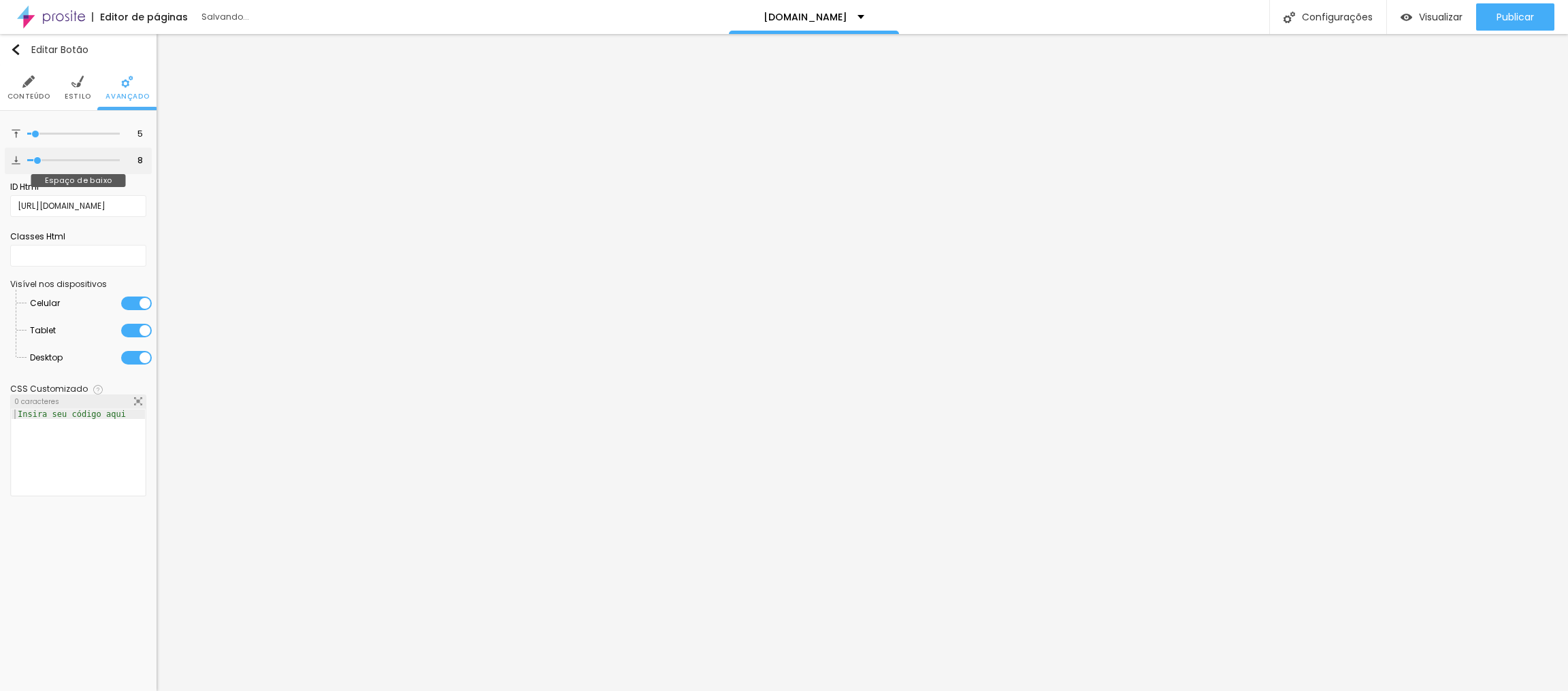
type input "9"
type input "8"
type input "7"
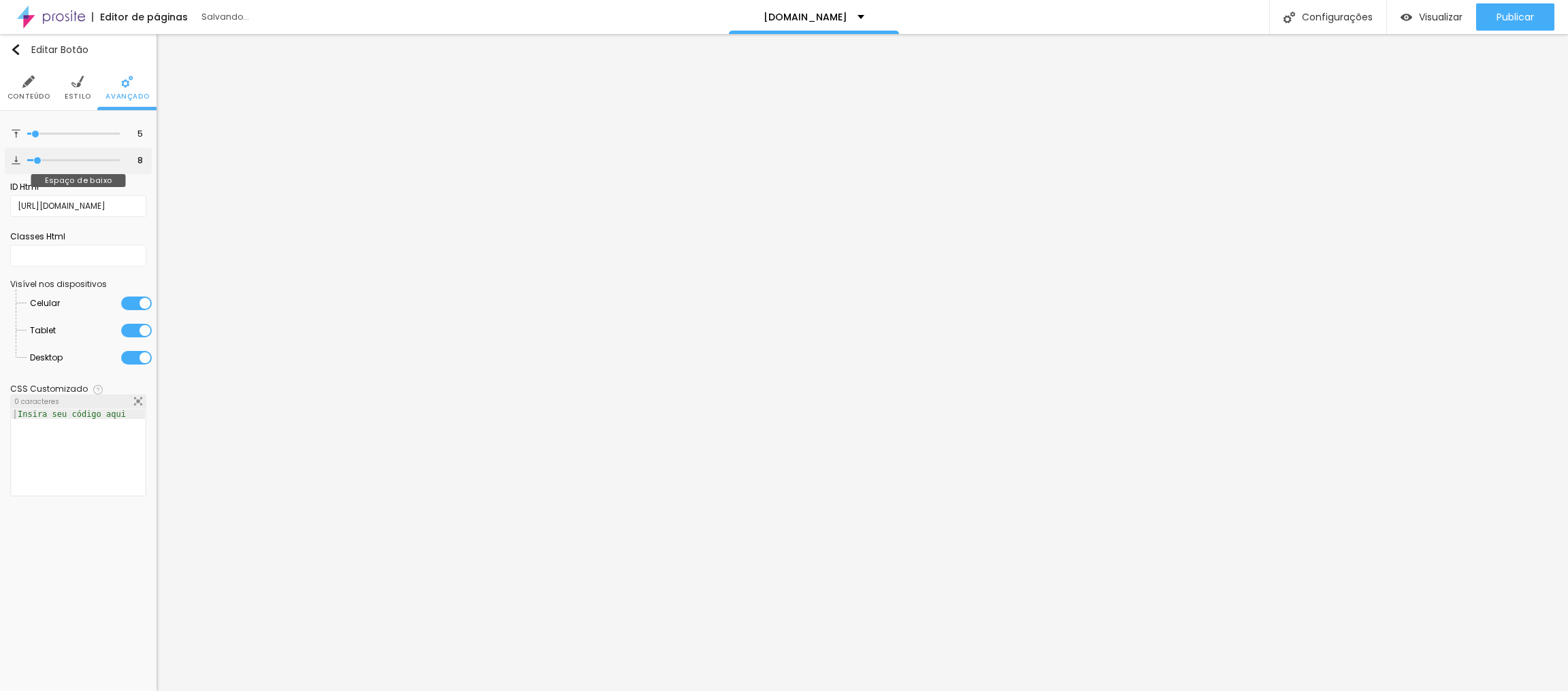
type input "7"
type input "6"
type input "5"
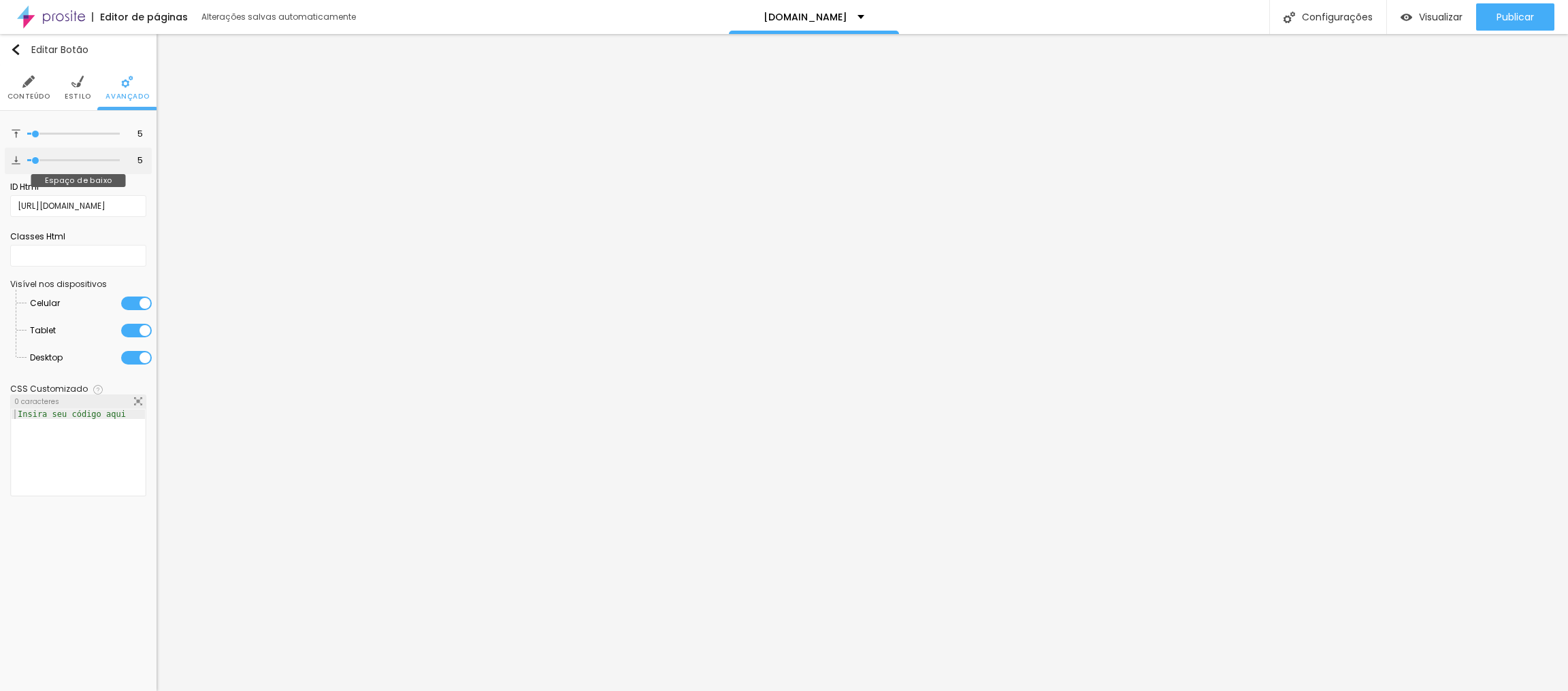
type input "5"
click at [35, 164] on input "range" at bounding box center [73, 160] width 92 height 7
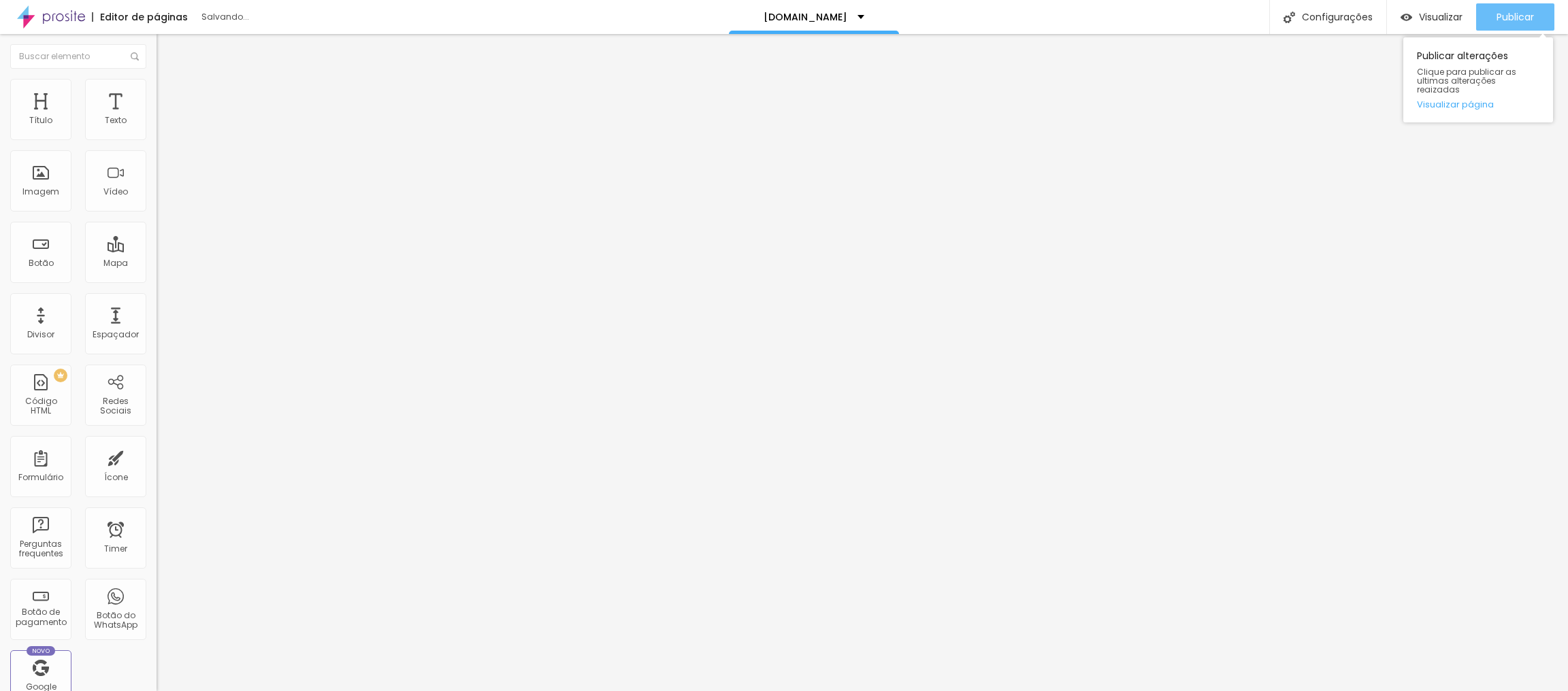
click at [1508, 22] on span "Publicar" at bounding box center [1516, 16] width 37 height 11
click at [1426, 20] on span "Visualizar" at bounding box center [1441, 16] width 43 height 11
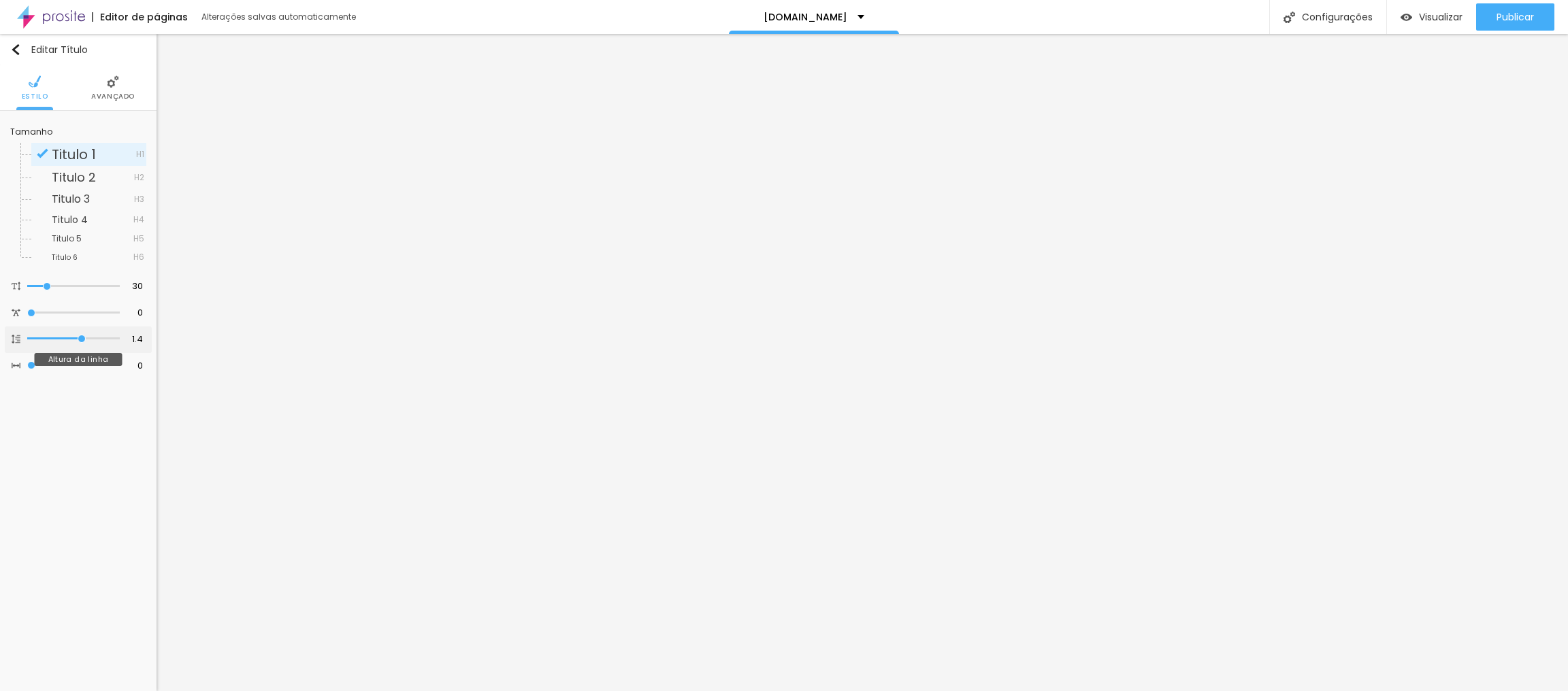
type input "1.3"
type input "1.2"
type input "1.1"
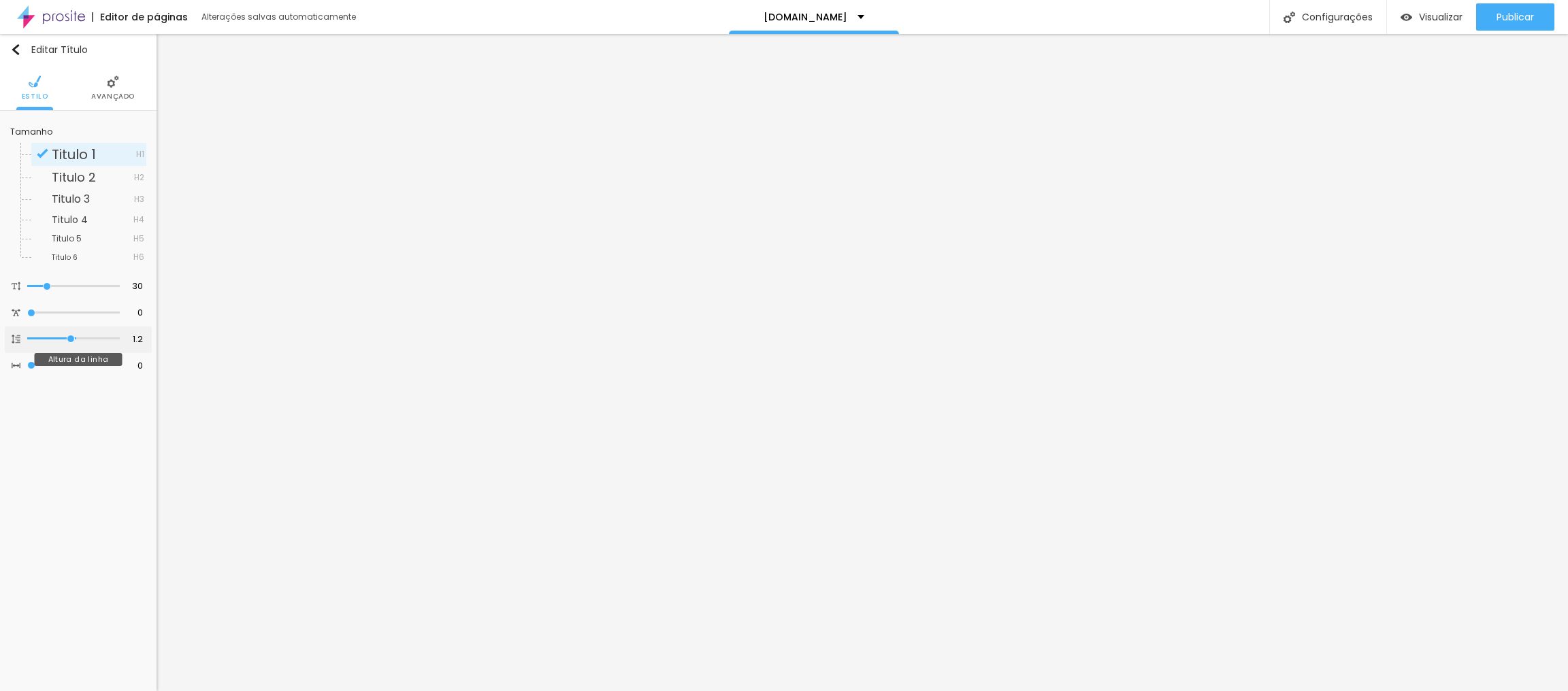
type input "1.1"
type input "1"
drag, startPoint x: 81, startPoint y: 348, endPoint x: 61, endPoint y: 351, distance: 20.2
type input "1"
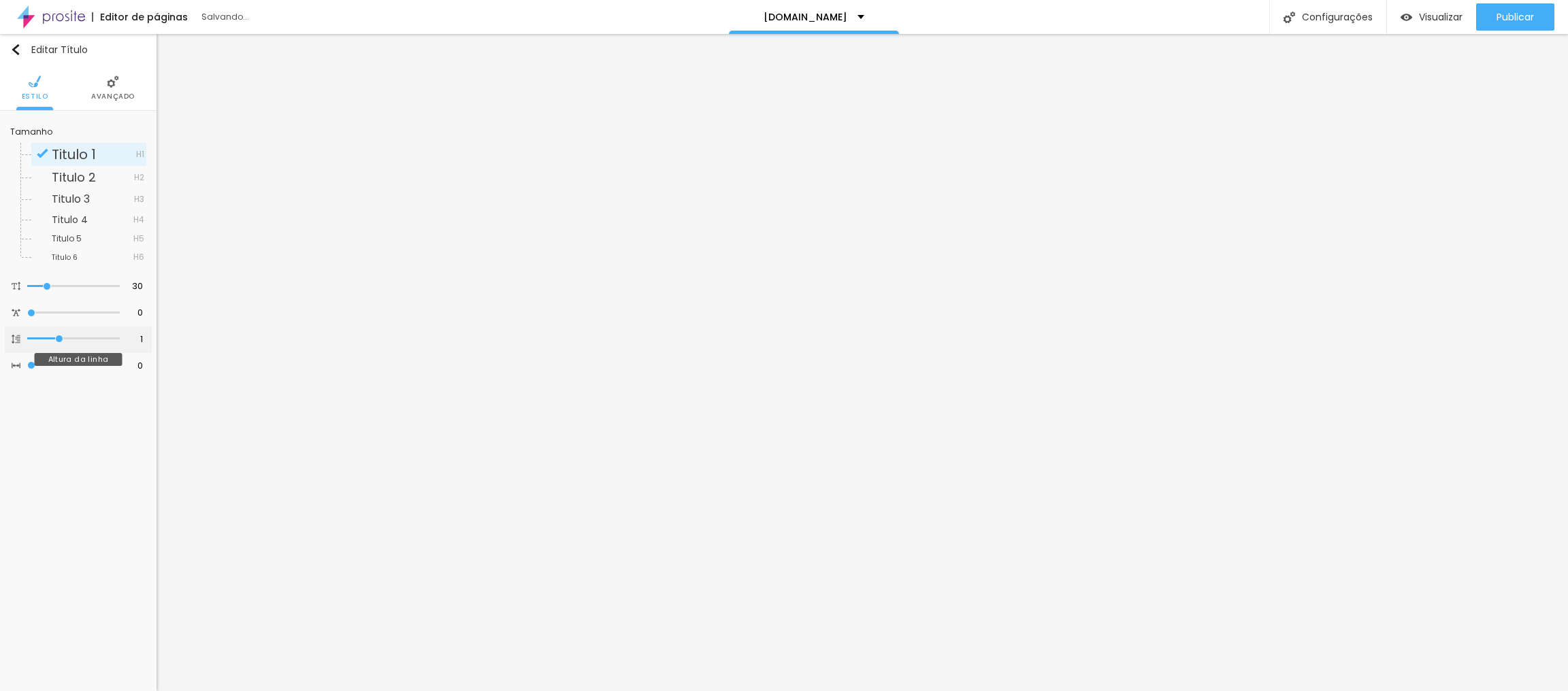
click at [61, 342] on input "range" at bounding box center [73, 338] width 92 height 7
type input "29"
type input "28"
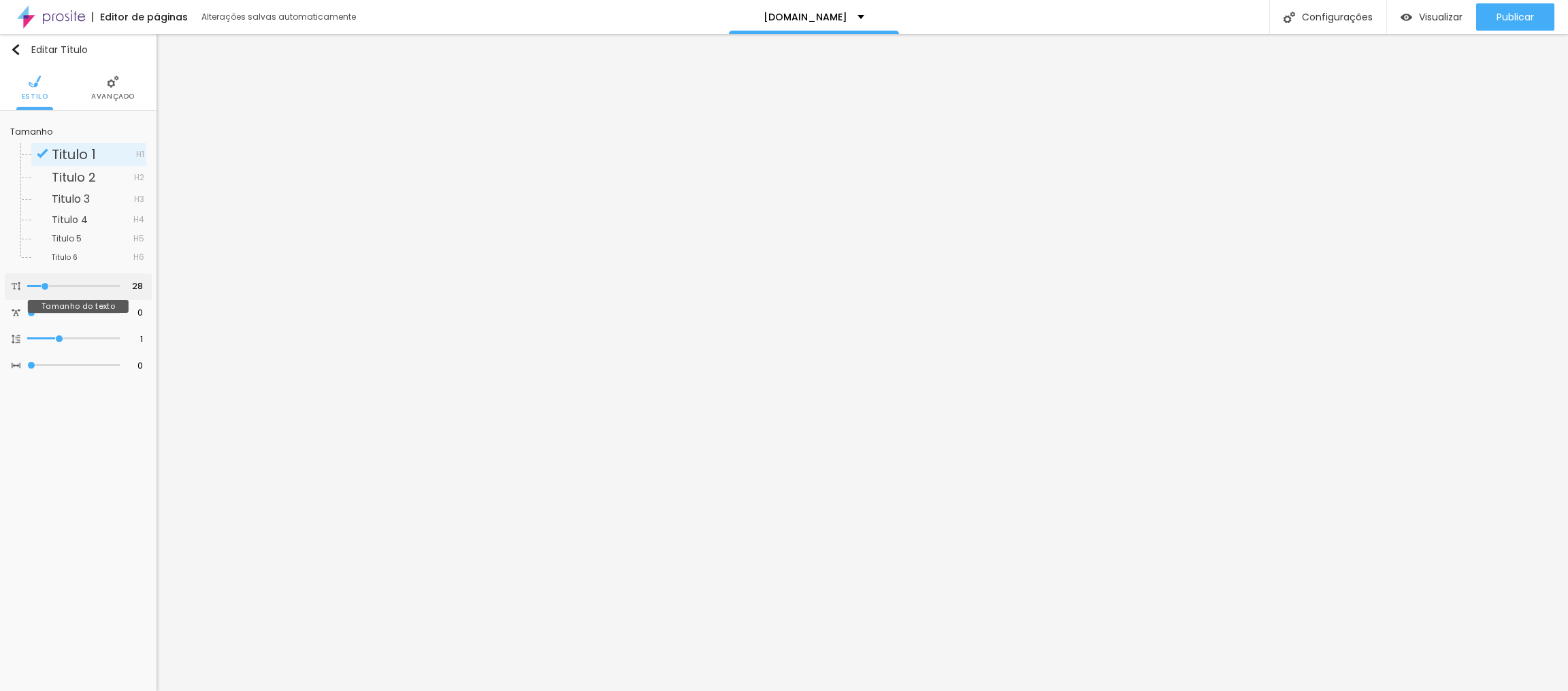
type input "27"
type input "26"
type input "25"
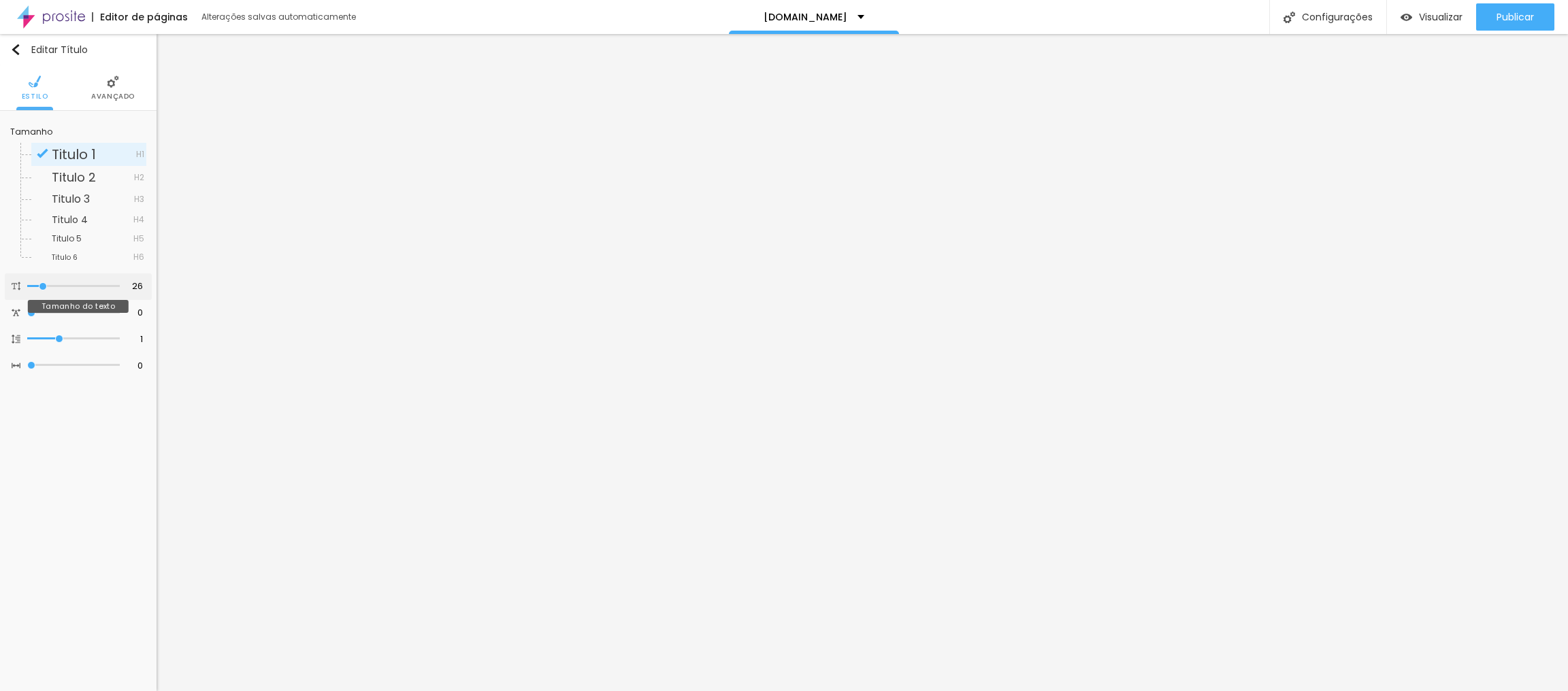
type input "25"
click at [41, 289] on input "range" at bounding box center [73, 286] width 92 height 7
click at [1518, 16] on span "Publicar" at bounding box center [1516, 16] width 37 height 11
click at [113, 89] on li "Avançado" at bounding box center [113, 88] width 43 height 45
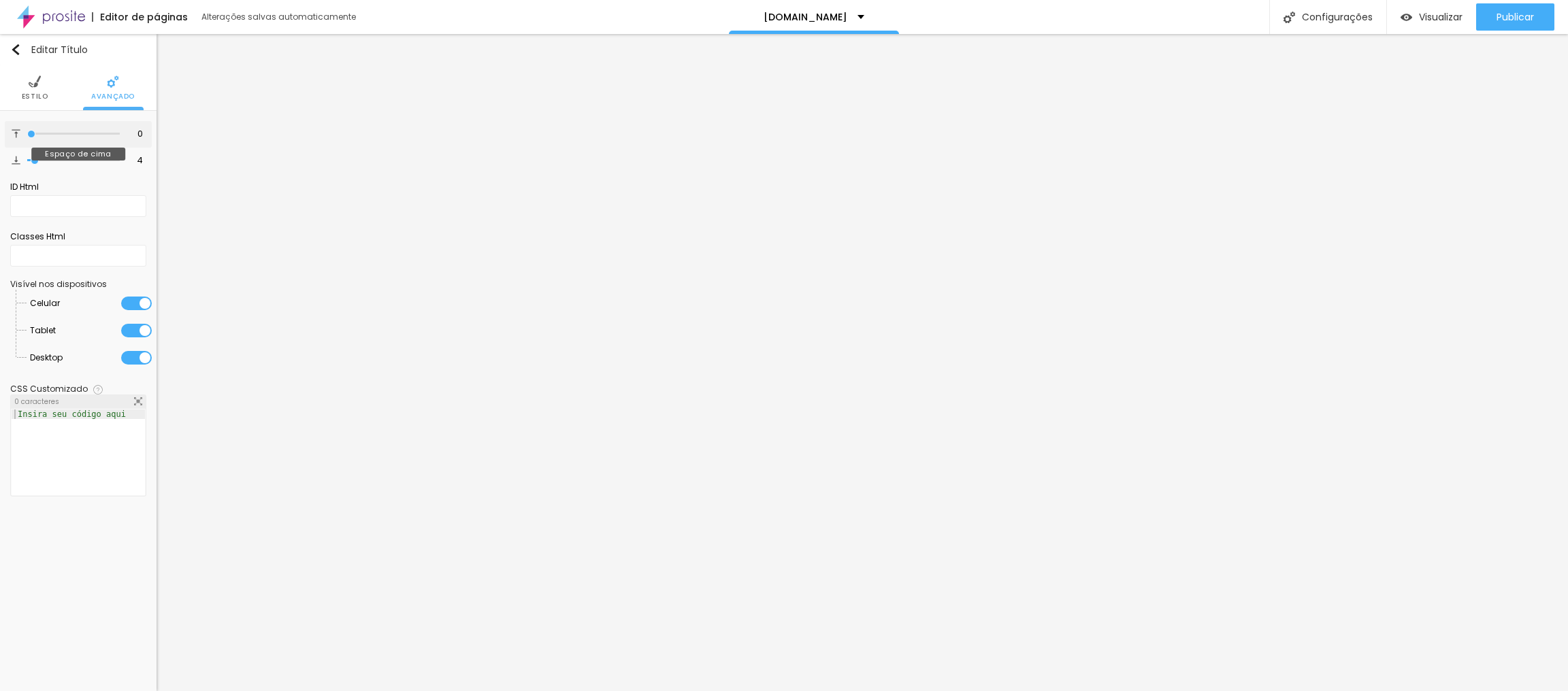
type input "3"
type input "4"
type input "5"
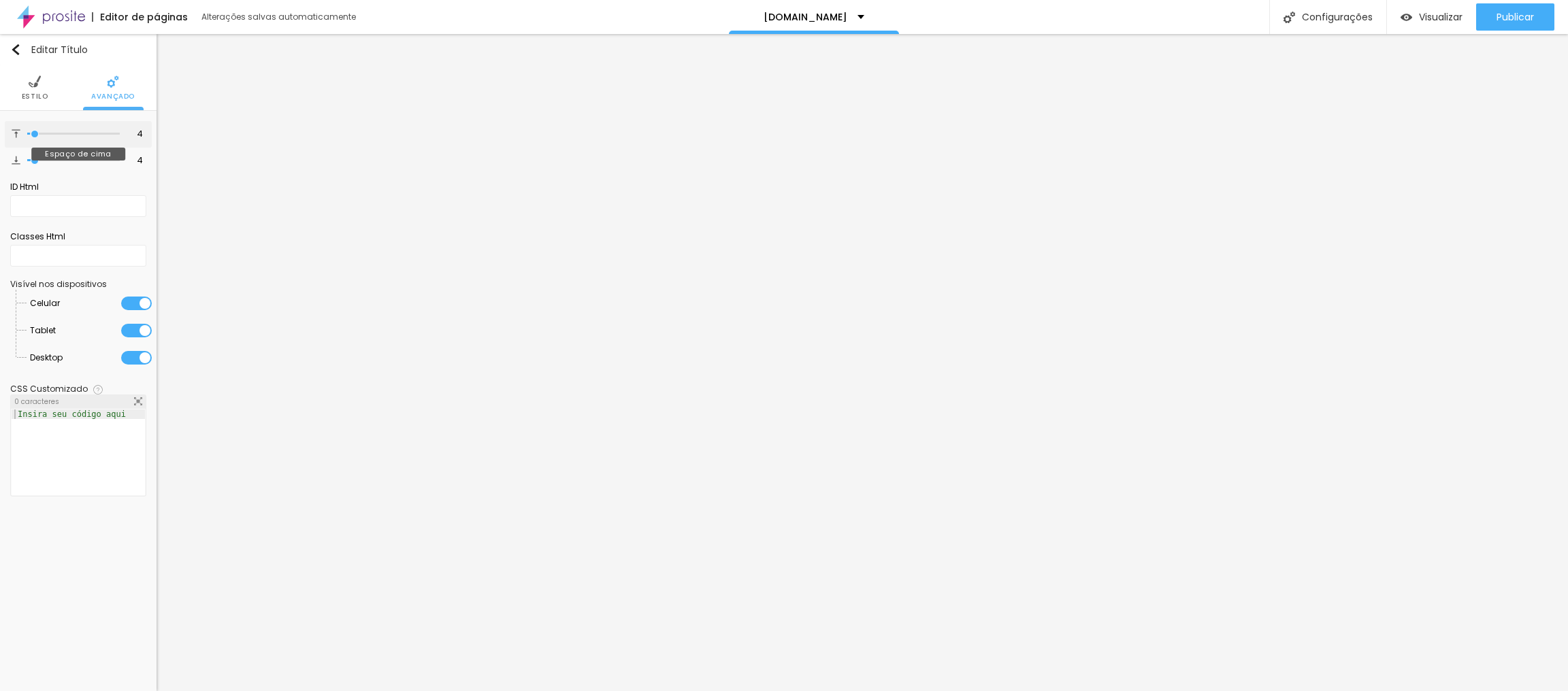
type input "5"
type input "6"
type input "7"
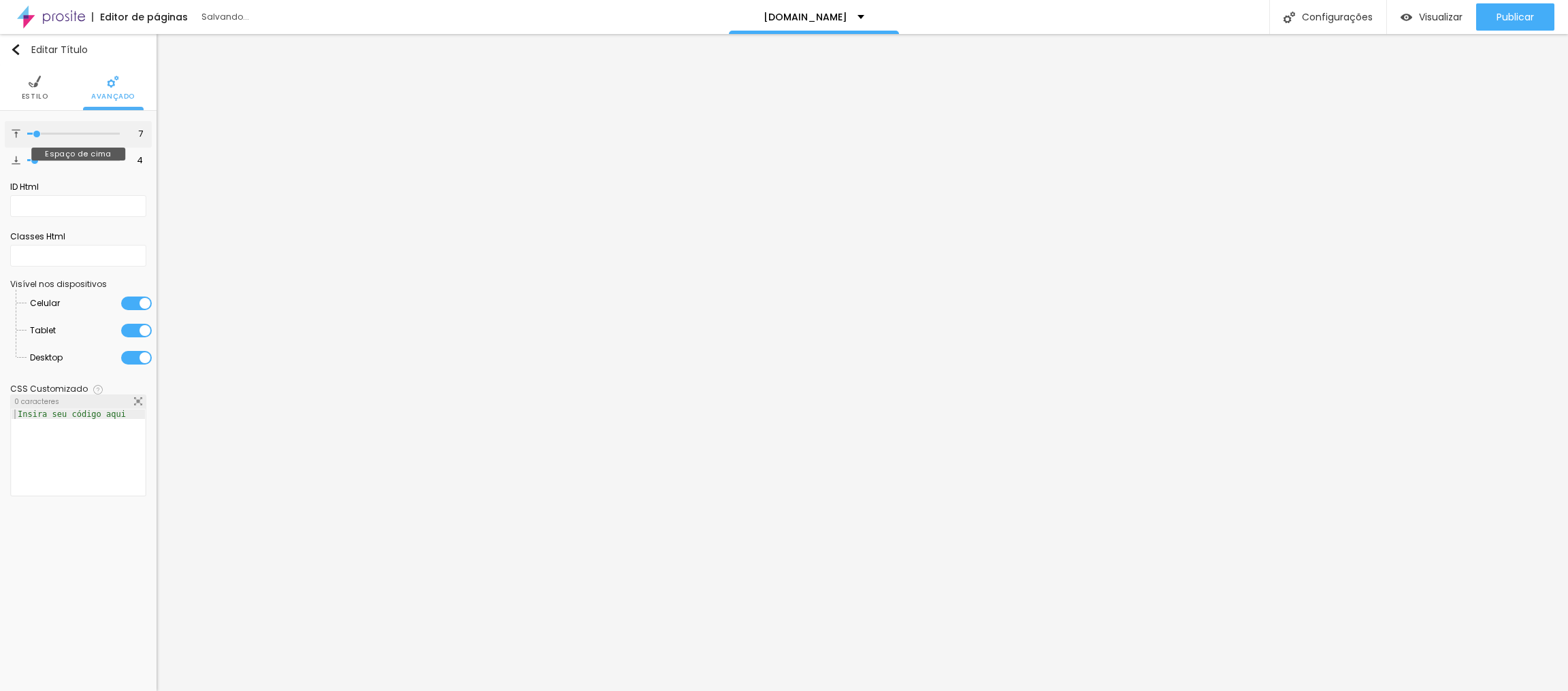
type input "8"
type input "11"
type input "10"
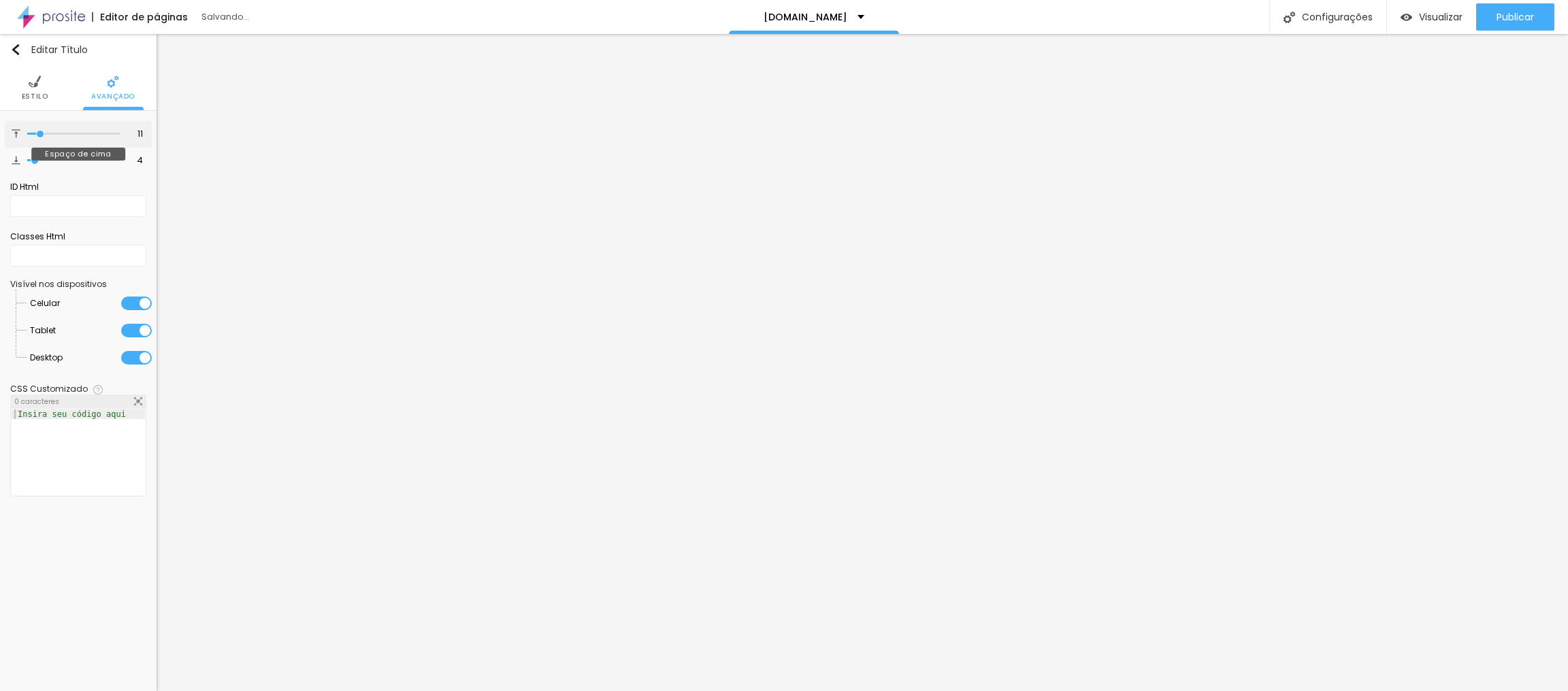
type input "10"
type input "9"
click at [38, 136] on input "range" at bounding box center [73, 133] width 92 height 7
click at [130, 135] on input "9" at bounding box center [133, 134] width 24 height 13
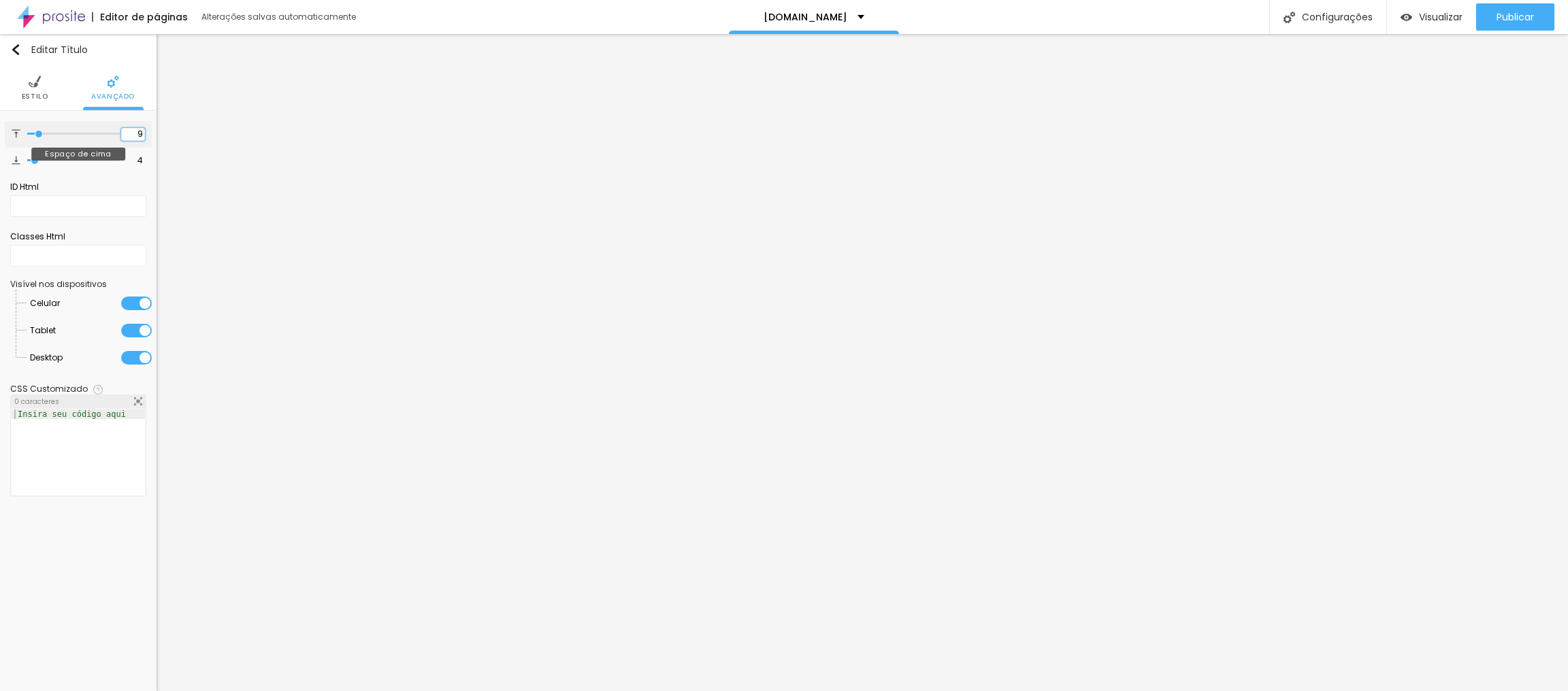
click at [130, 135] on input "9" at bounding box center [133, 134] width 24 height 13
type input "1"
type input "10"
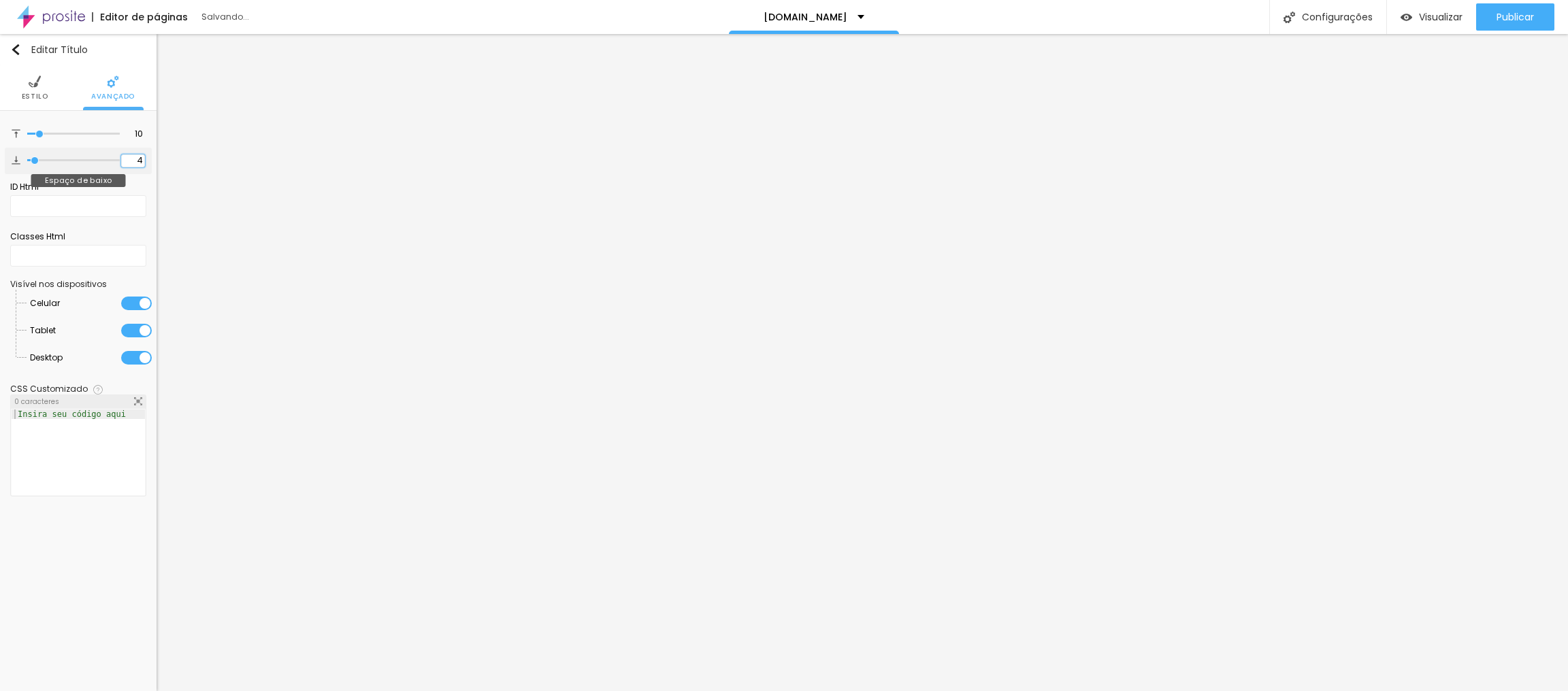
click at [136, 163] on input "4" at bounding box center [133, 160] width 24 height 13
type input "5"
click at [77, 473] on div at bounding box center [78, 462] width 133 height 106
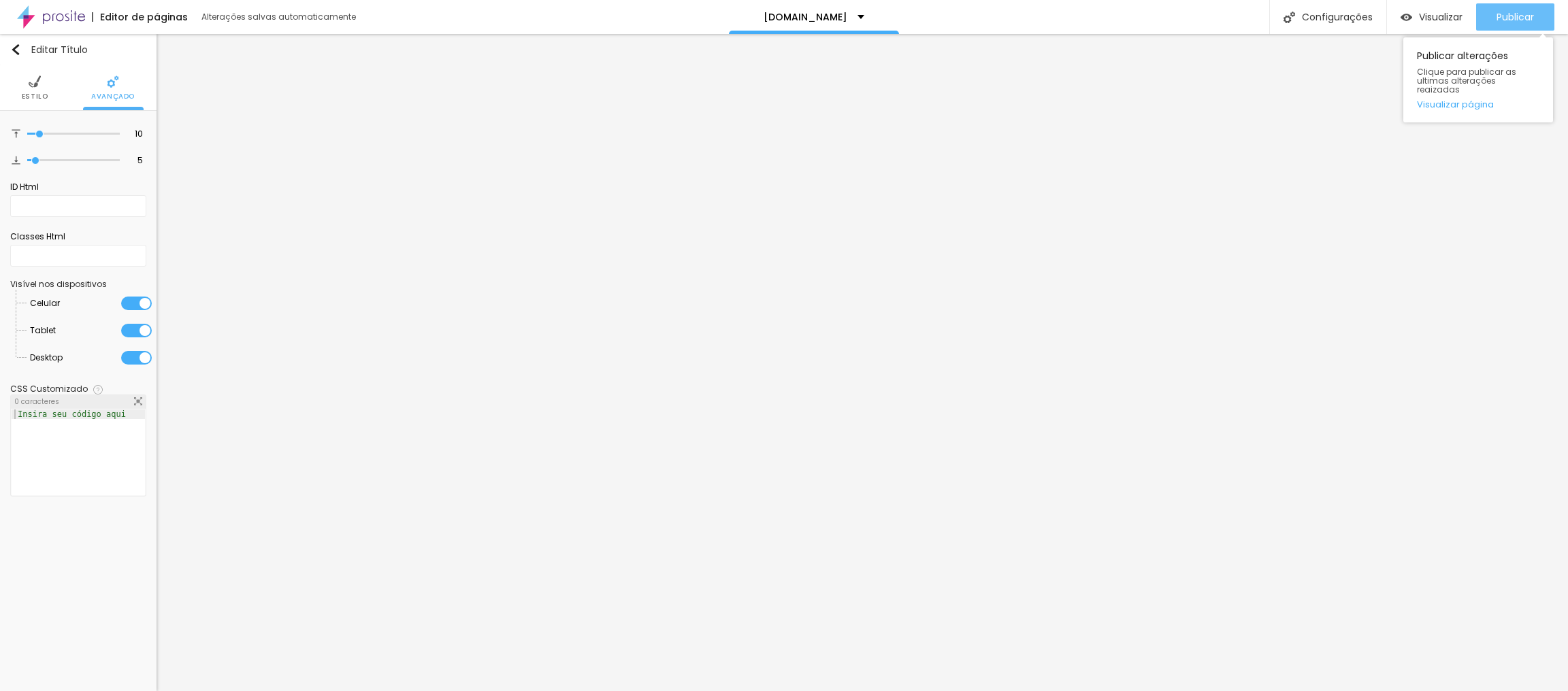
click at [1512, 22] on span "Publicar" at bounding box center [1516, 16] width 37 height 11
click at [1438, 22] on span "Visualizar" at bounding box center [1441, 16] width 43 height 11
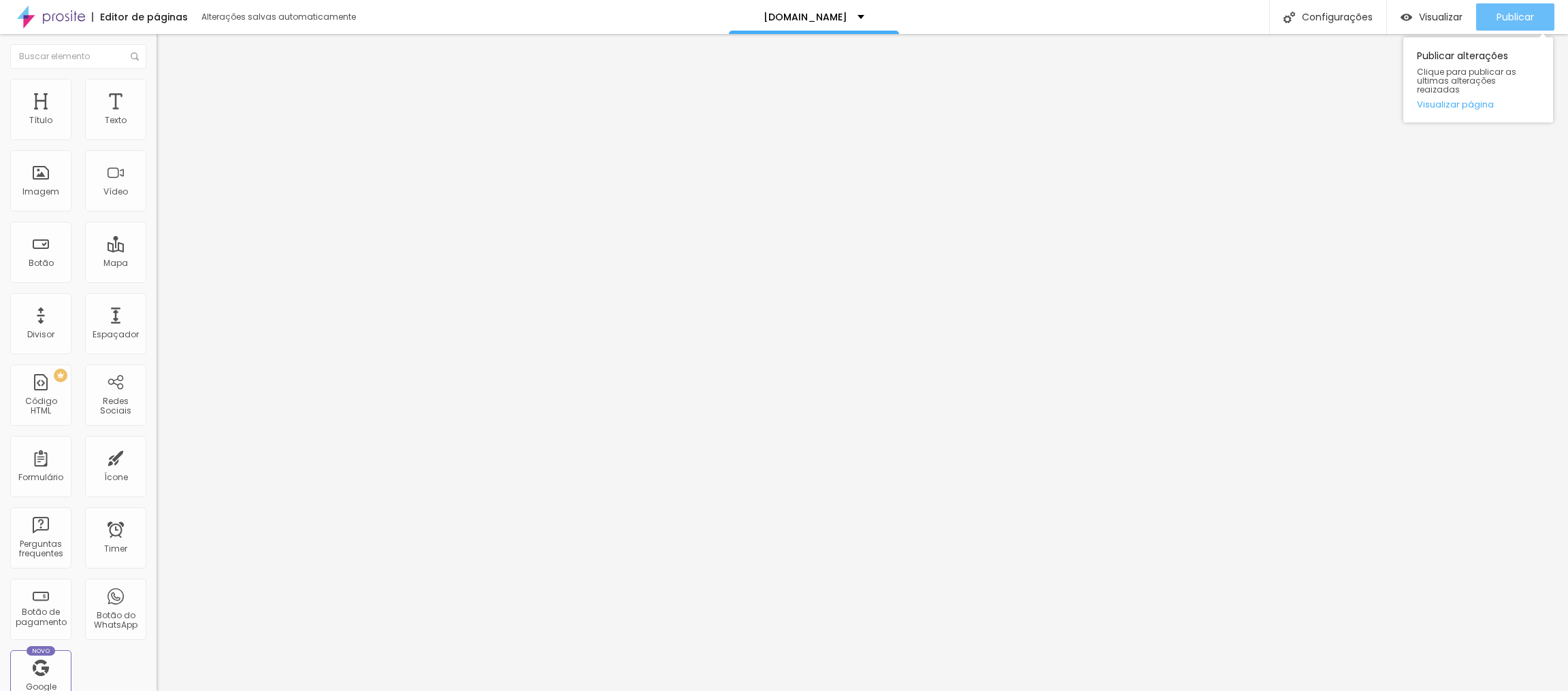
click at [1498, 12] on span "Publicar" at bounding box center [1516, 16] width 37 height 11
